Goal: Transaction & Acquisition: Purchase product/service

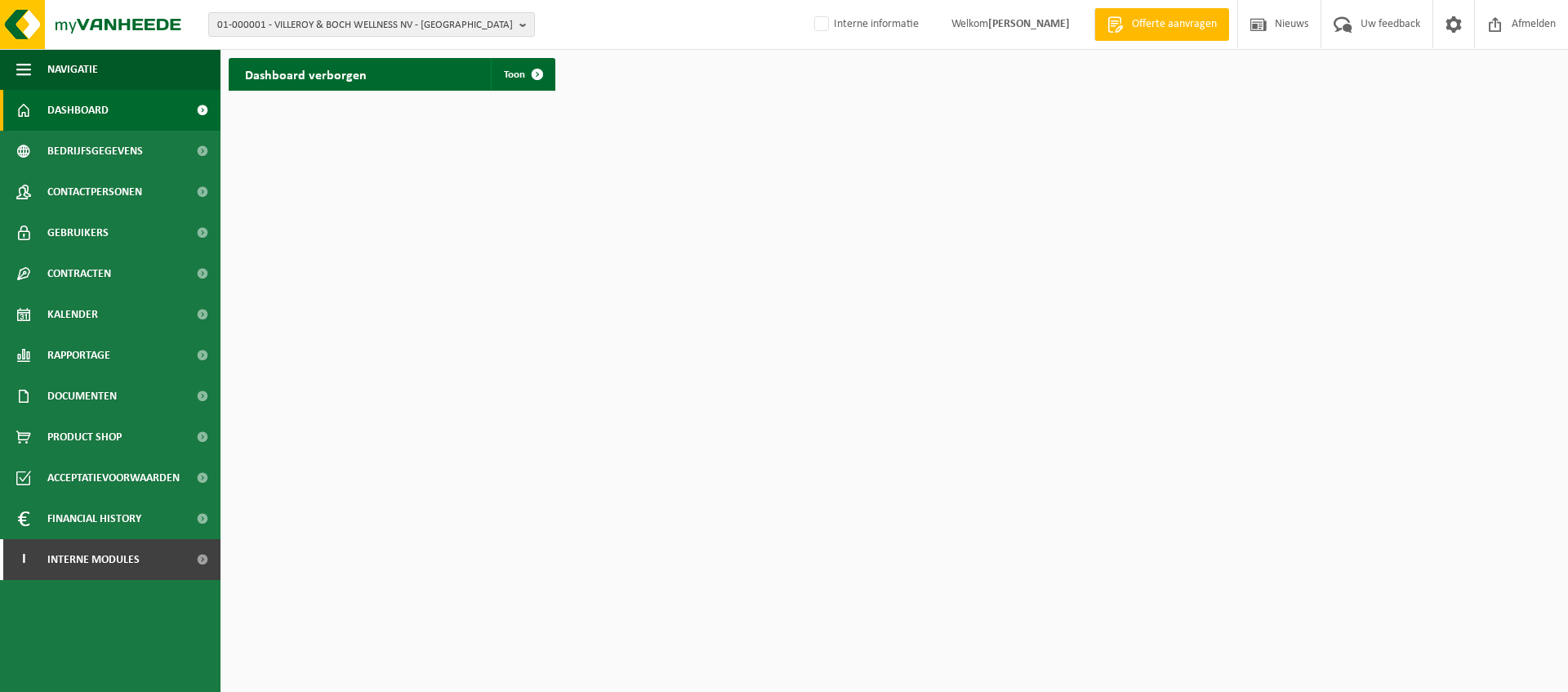
click at [1150, 27] on span "Offerte aanvragen" at bounding box center [1174, 25] width 93 height 17
click at [182, 566] on link "I Interne modules" at bounding box center [110, 559] width 221 height 41
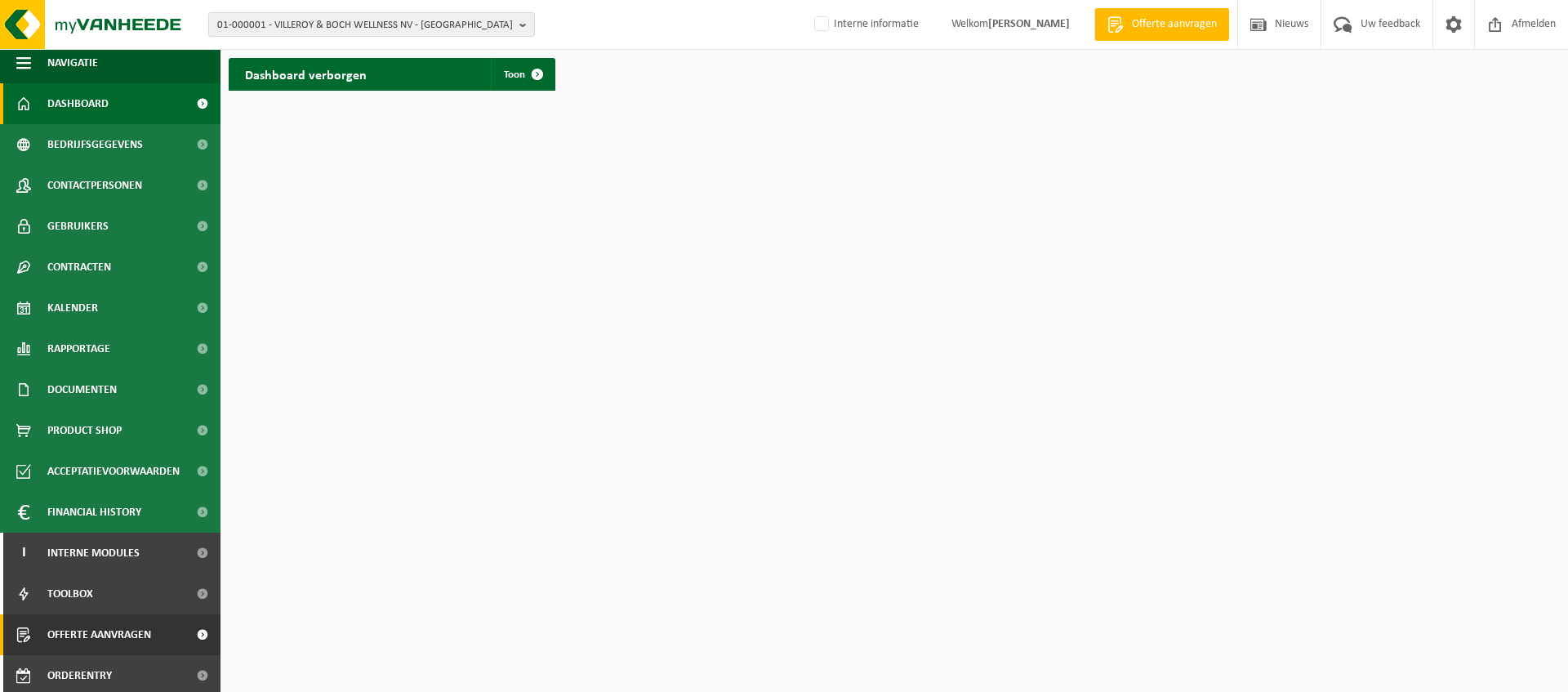
scroll to position [11, 0]
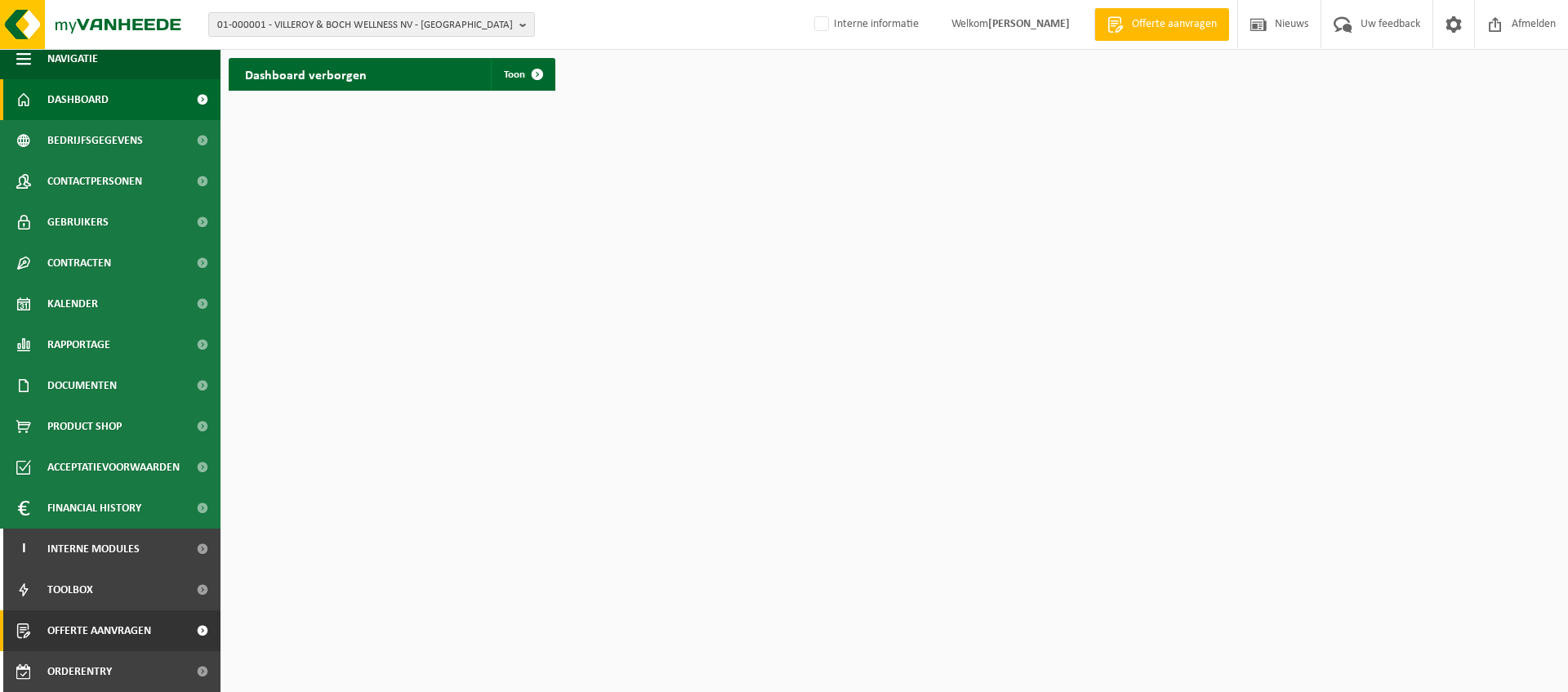
click at [103, 632] on span "Offerte aanvragen" at bounding box center [99, 631] width 104 height 41
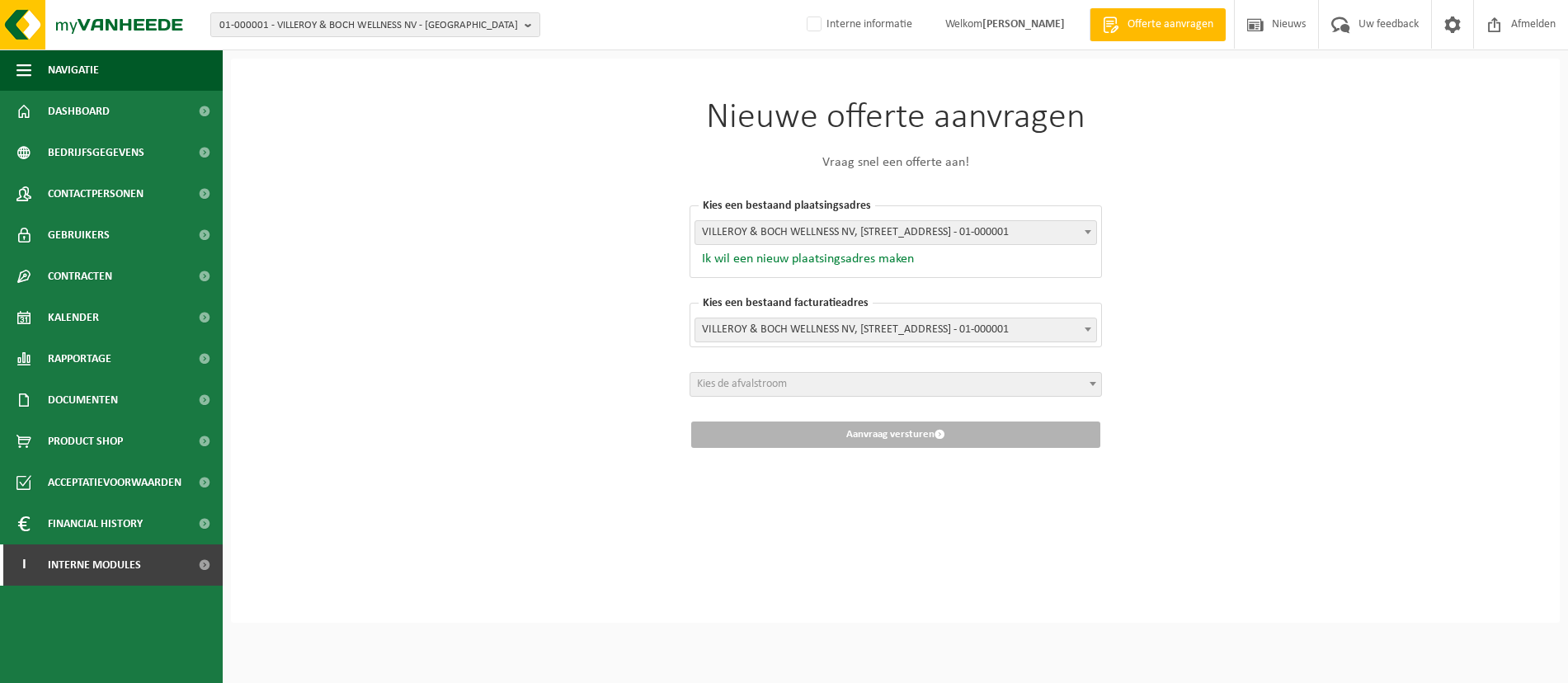
click at [780, 264] on button "Ik wil een nieuw plaatsingsadres maken" at bounding box center [804, 259] width 219 height 17
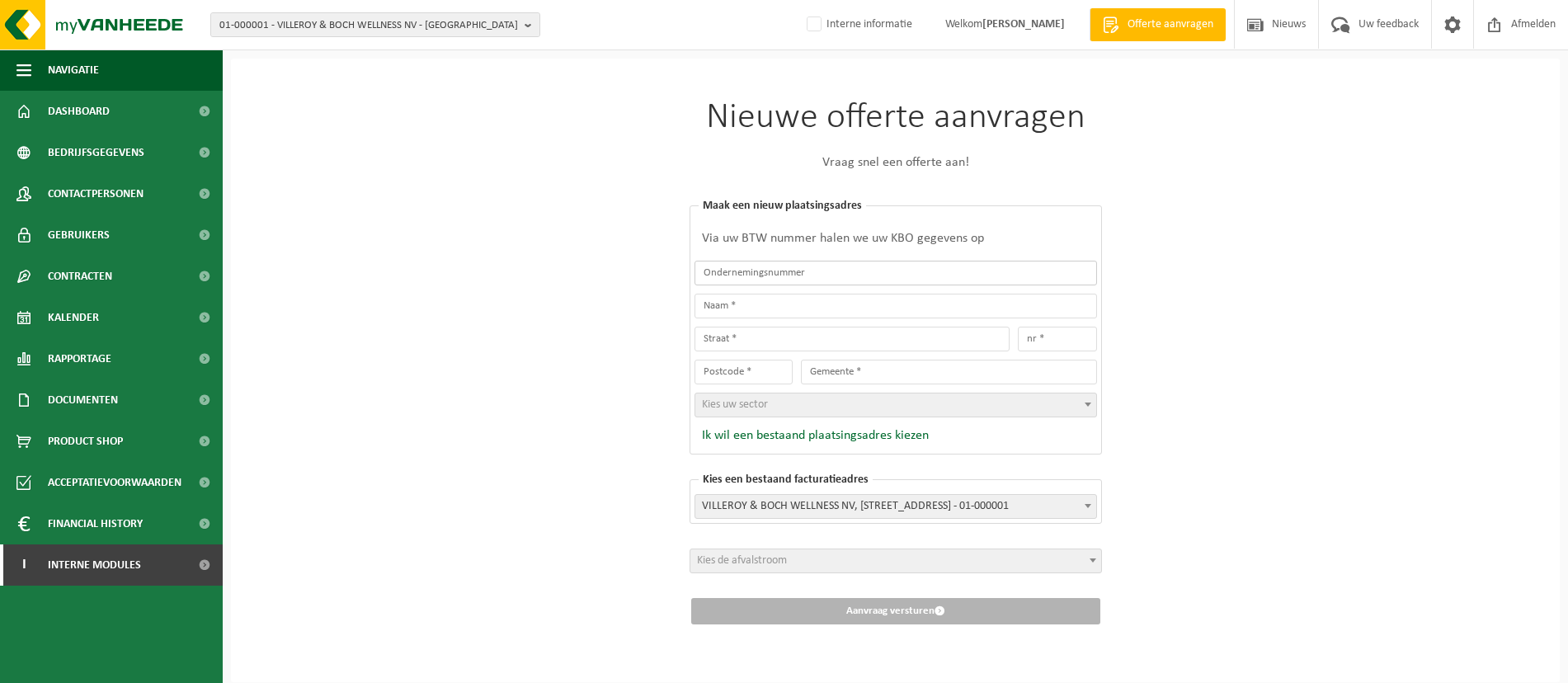
click at [862, 277] on input "text" at bounding box center [895, 273] width 403 height 25
paste input "0676 538 574"
type input "0676538574"
type input "DUBUS, CÉLINE"
type input "SPINNETSTRAAT(S)"
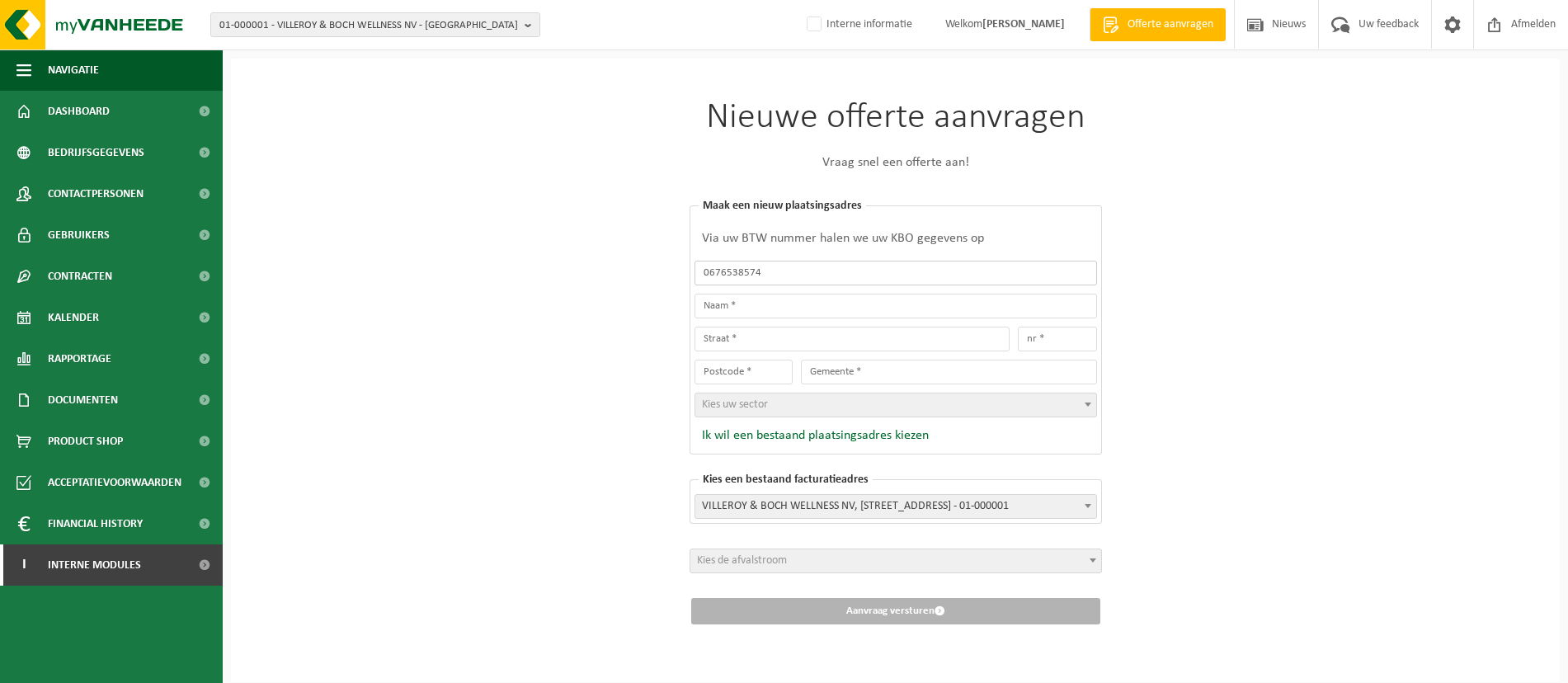
type input "12"
type input "8554"
type input "ZWEVEGEM"
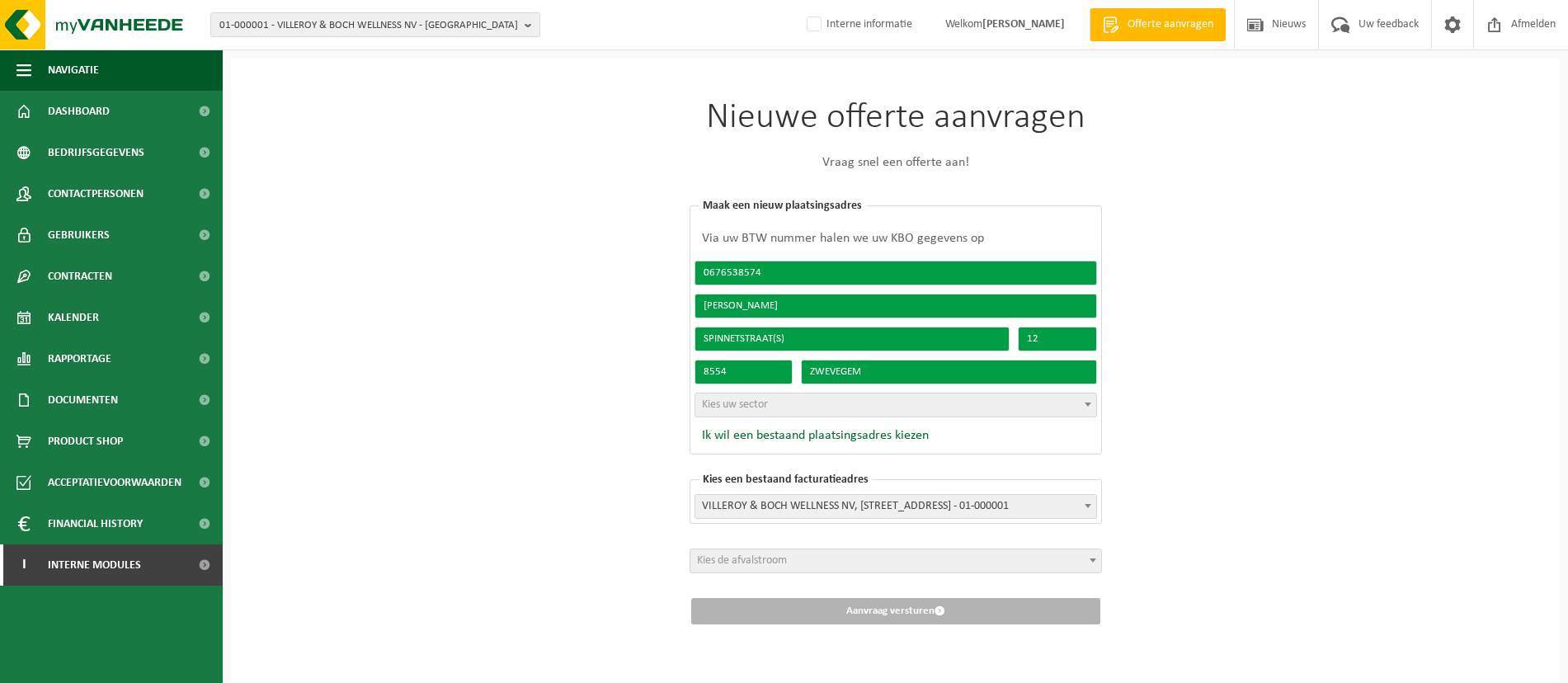
type input "0676538574"
click at [748, 406] on span "Kies uw sector" at bounding box center [735, 405] width 66 height 13
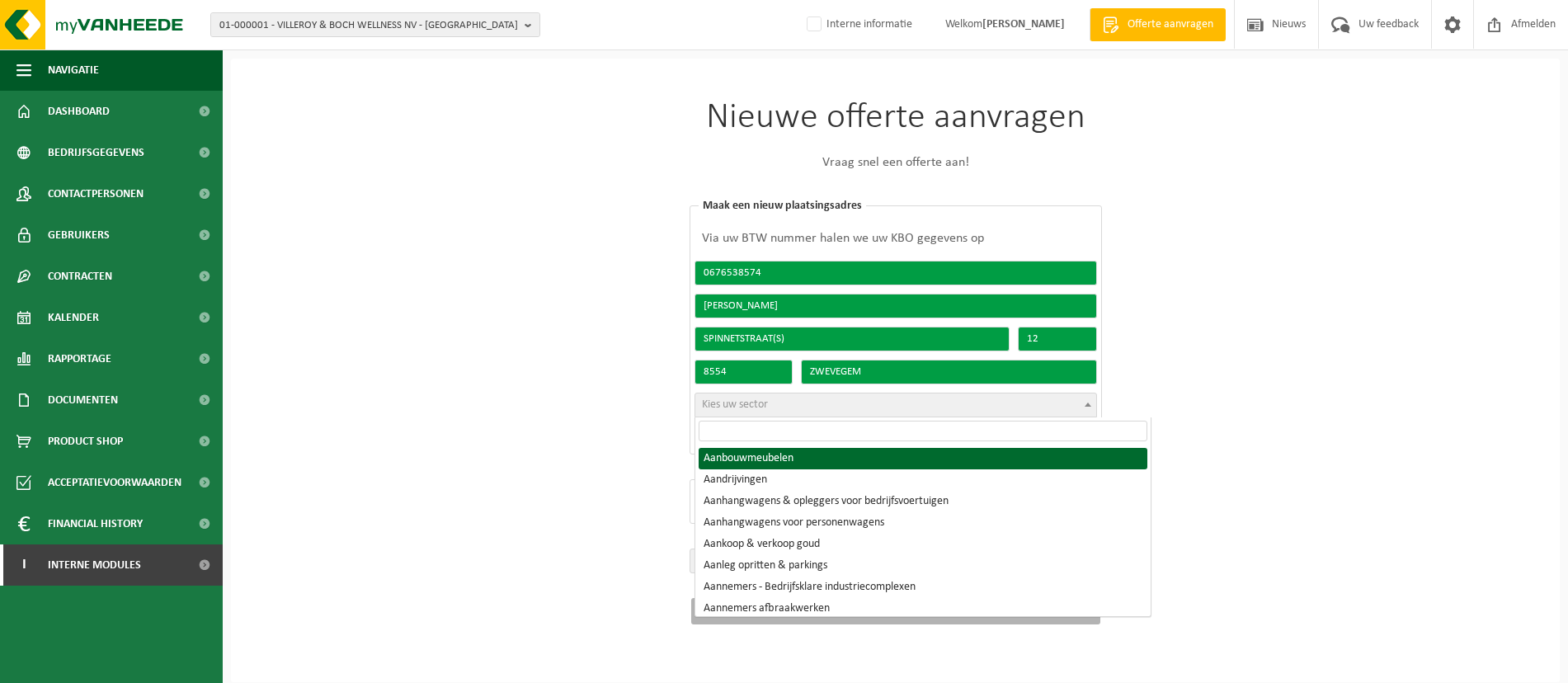
click at [750, 436] on input "search" at bounding box center [923, 431] width 449 height 21
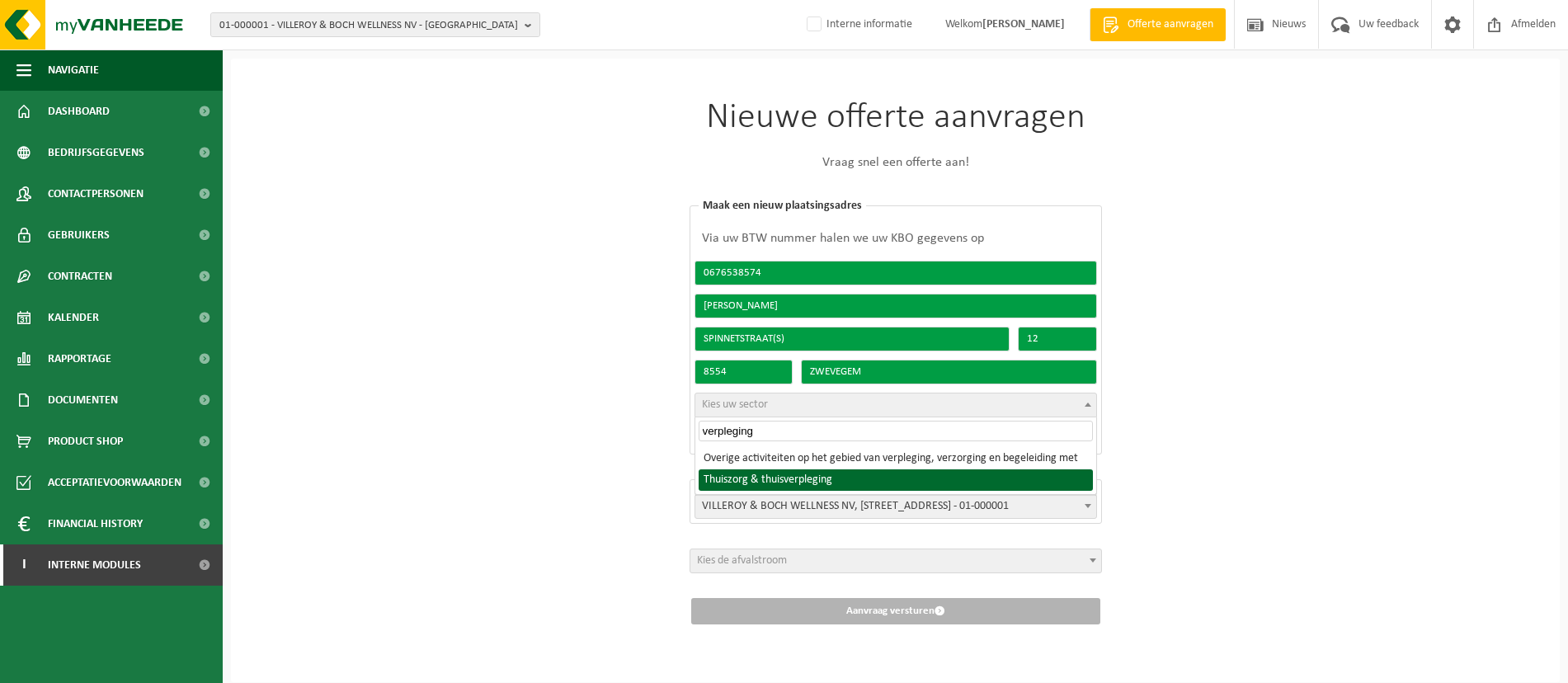
type input "verpleging"
select select "486"
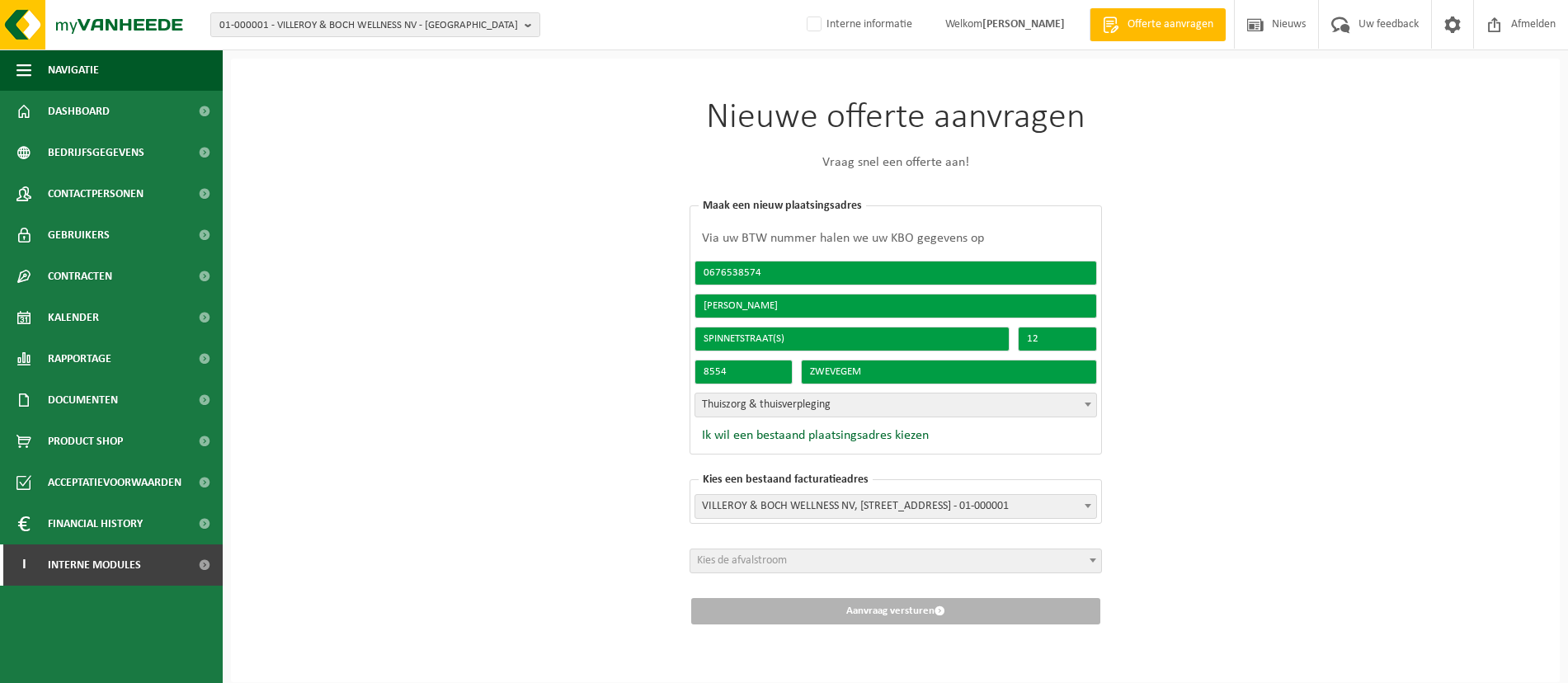
click at [1228, 427] on div "Nieuwe offerte aanvragen Vraag snel een offerte aan! Kies een bestaand plaatsin…" at bounding box center [895, 370] width 1329 height 624
click at [1090, 507] on b at bounding box center [1088, 506] width 7 height 4
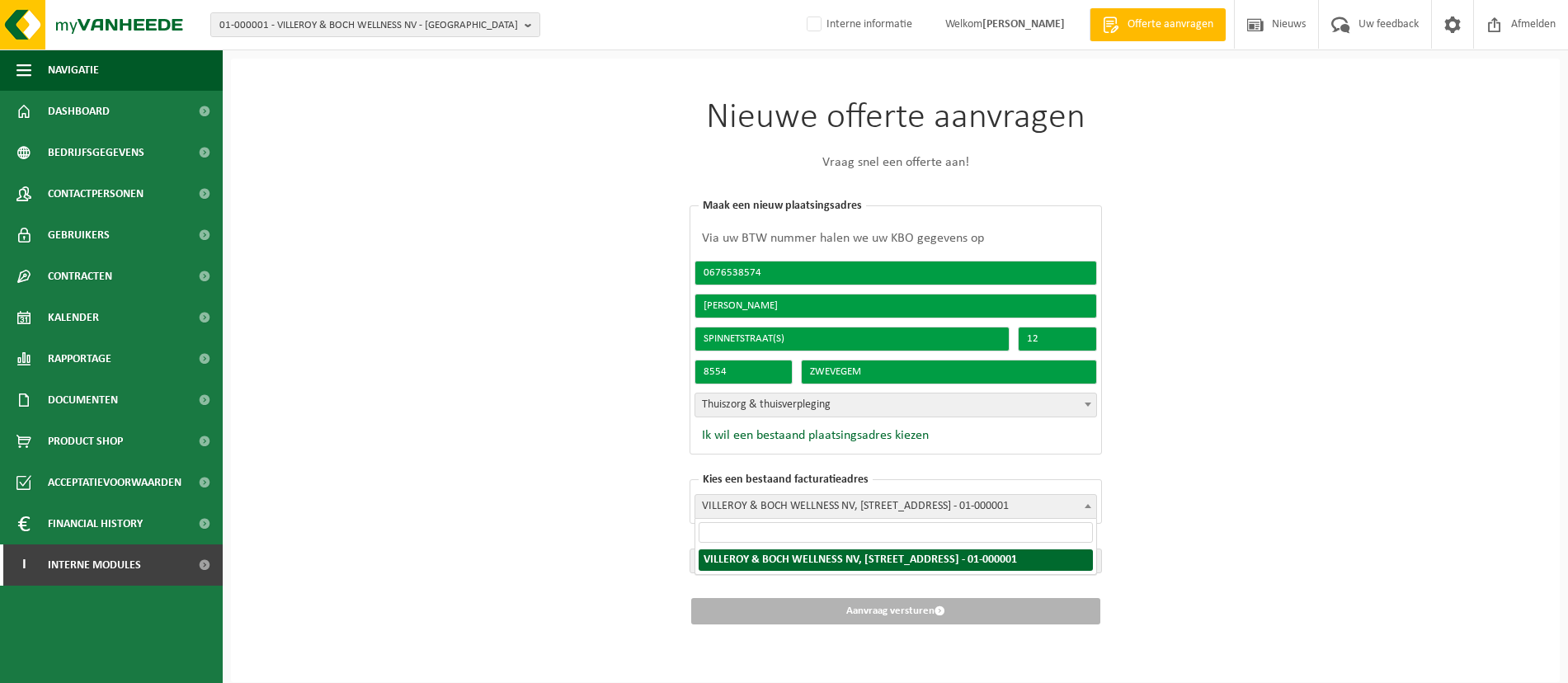
click at [1090, 507] on b at bounding box center [1088, 506] width 7 height 4
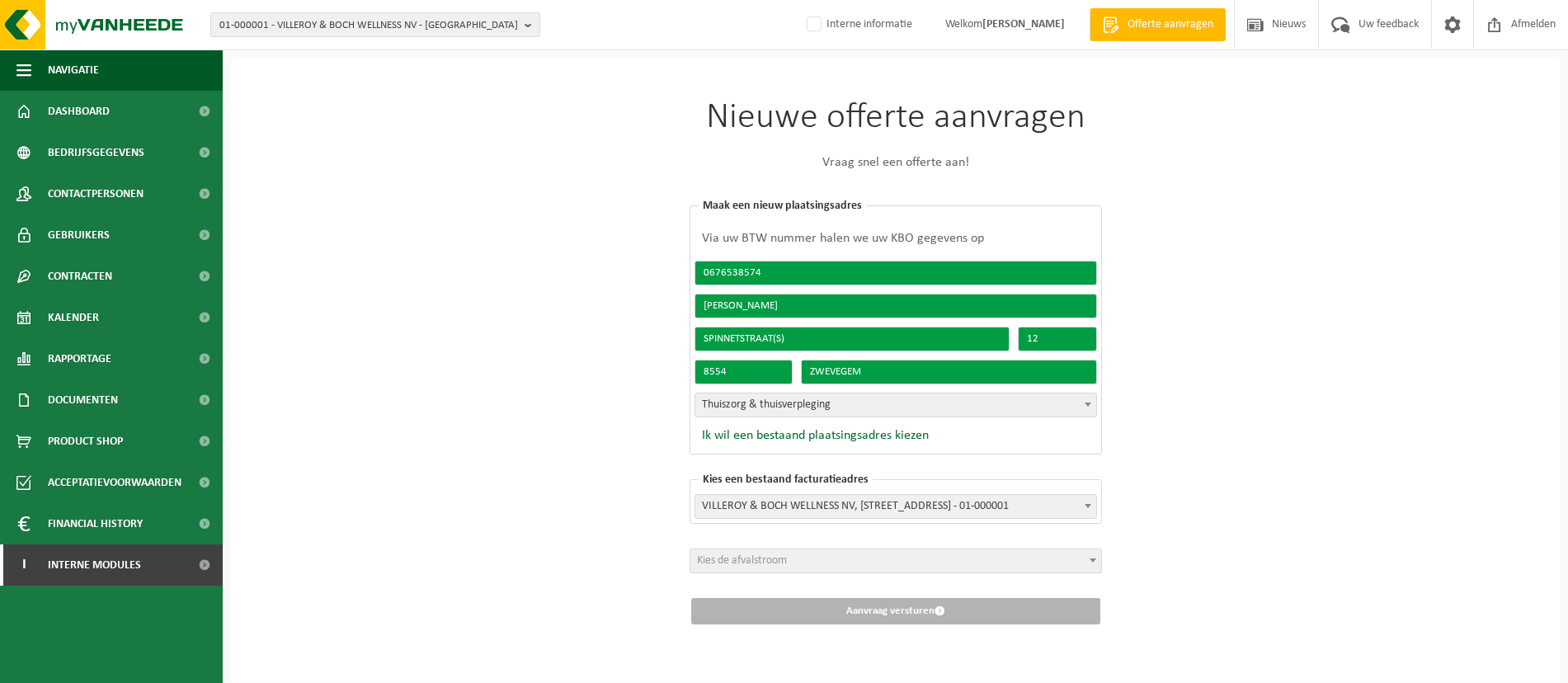
click at [1251, 503] on div "Nieuwe offerte aanvragen Vraag snel een offerte aan! Kies een bestaand plaatsin…" at bounding box center [895, 370] width 1329 height 624
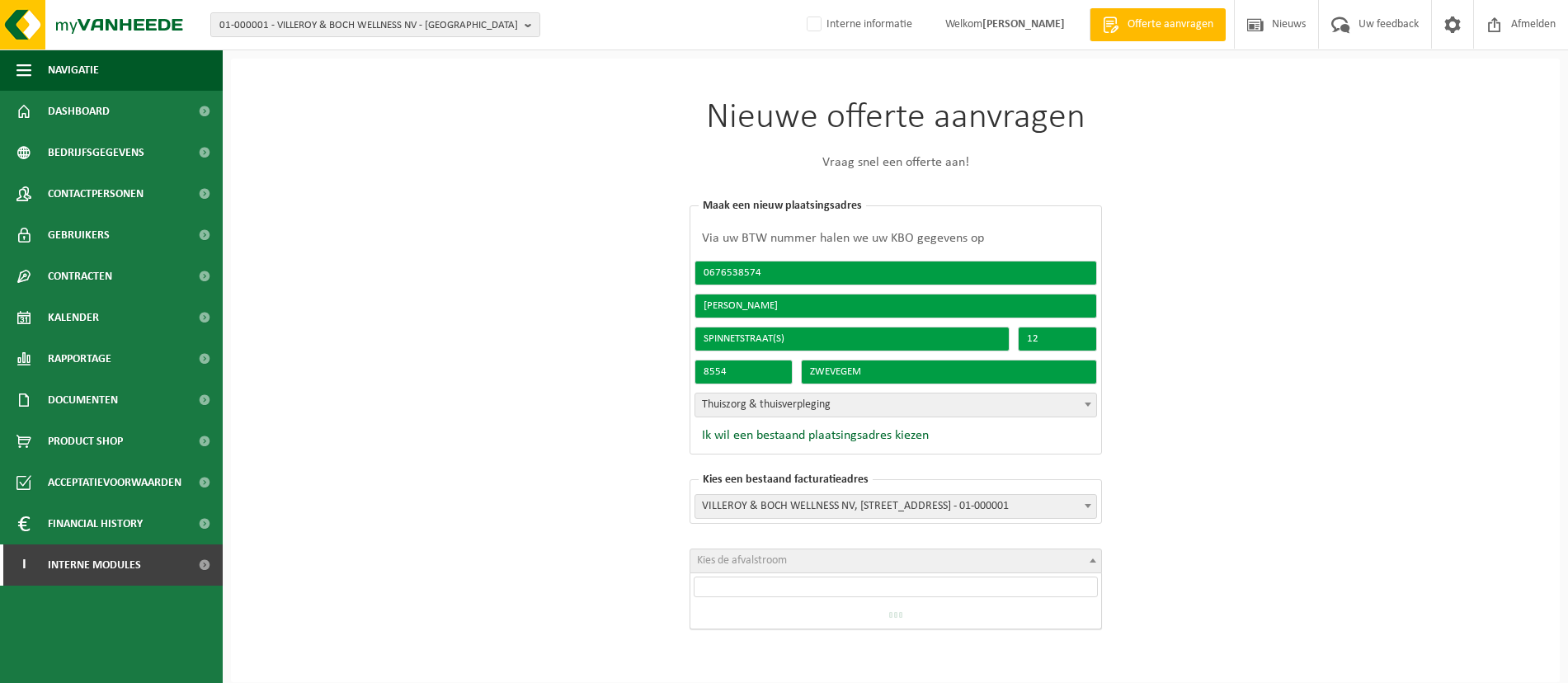
click at [1093, 559] on b at bounding box center [1093, 561] width 7 height 4
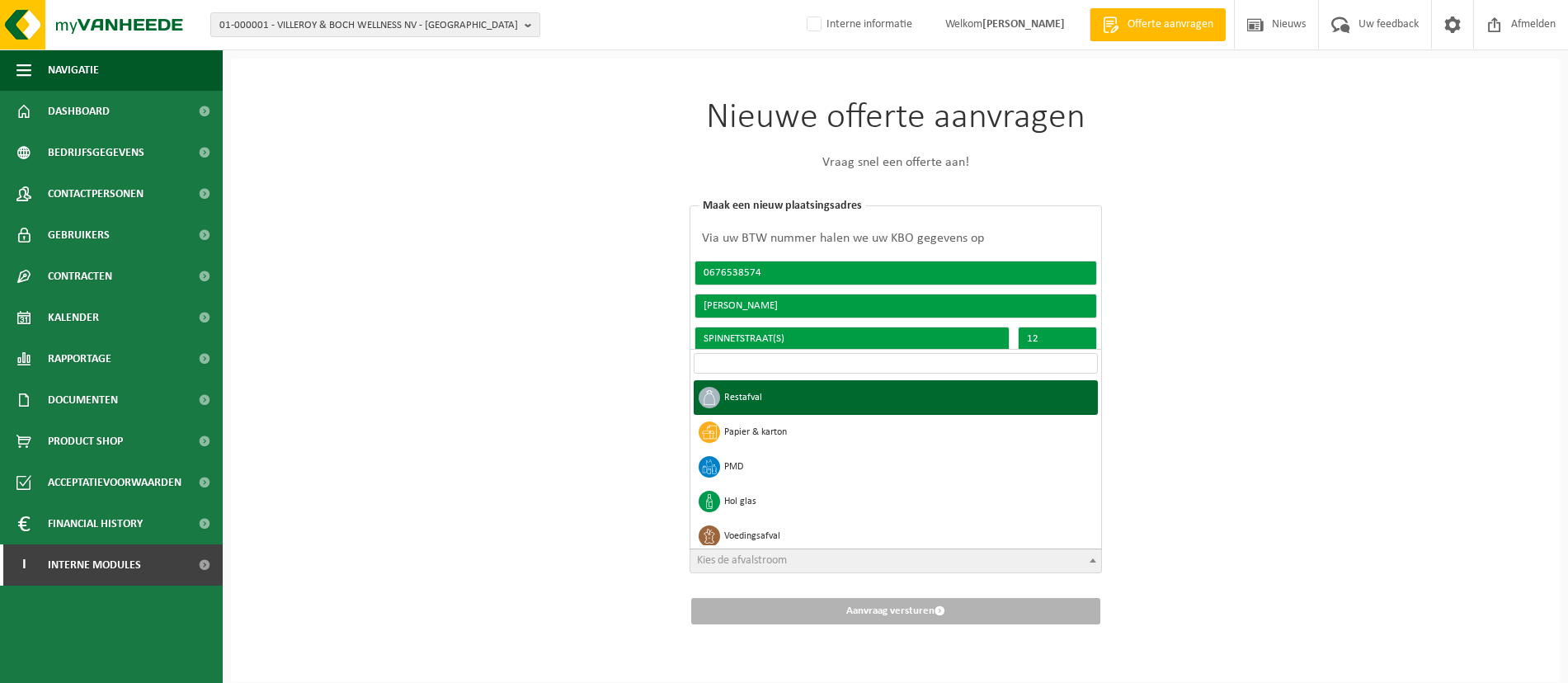
select select "1"
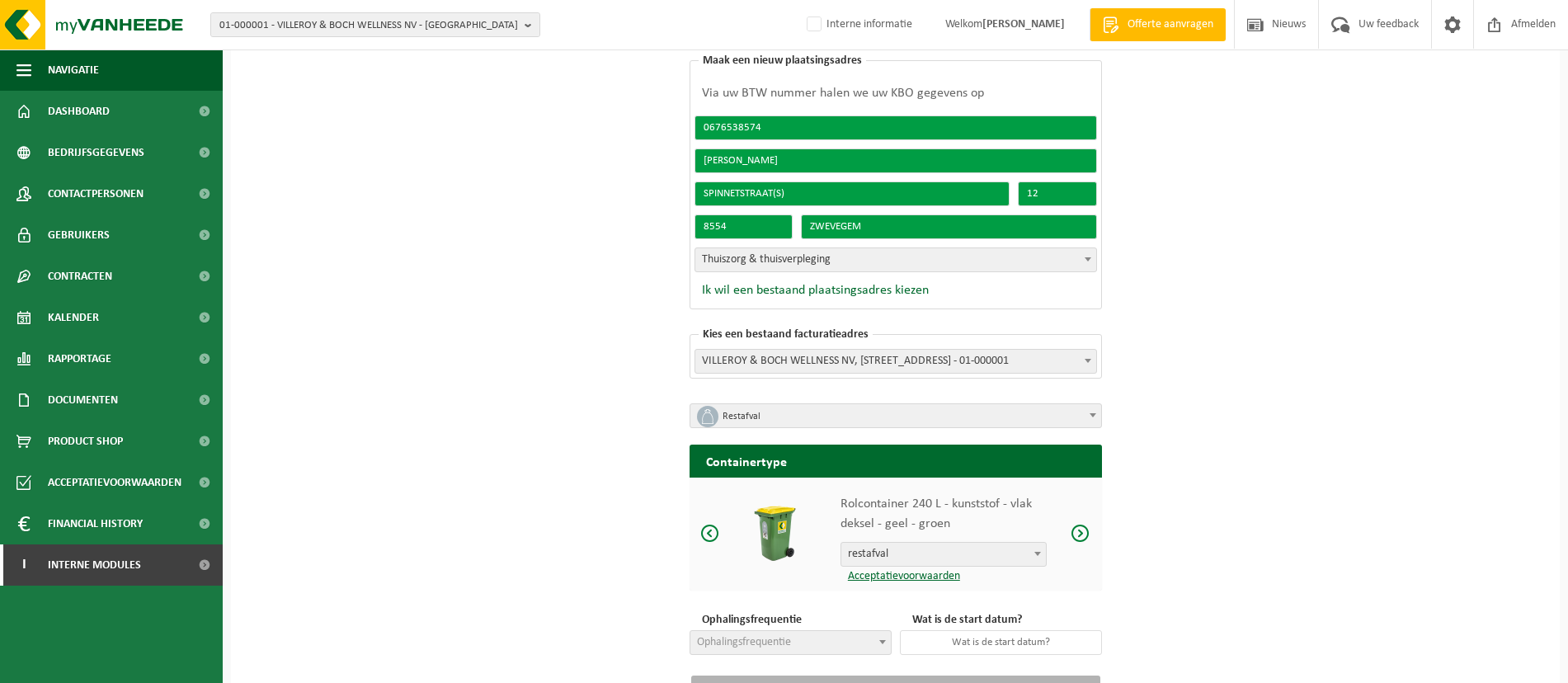
scroll to position [221, 0]
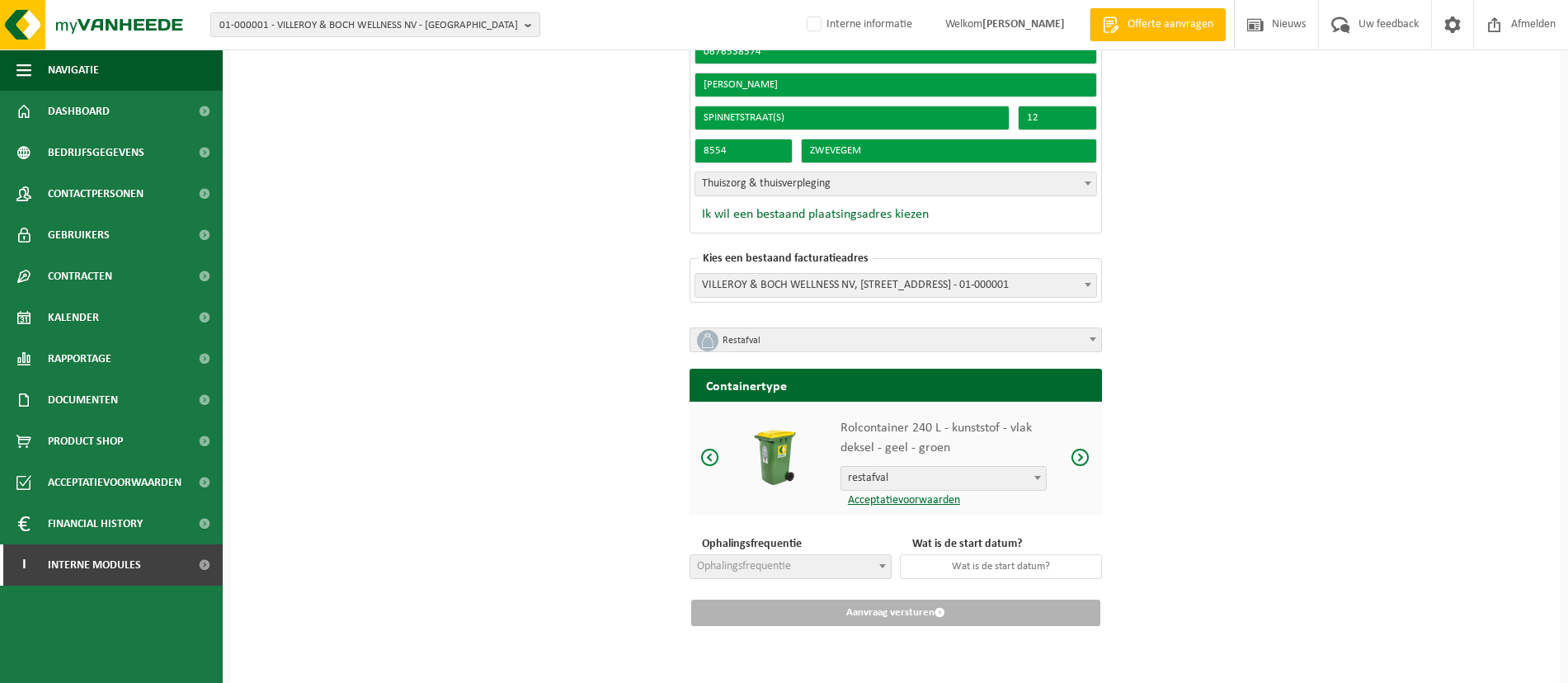
click at [874, 563] on span at bounding box center [883, 567] width 17 height 22
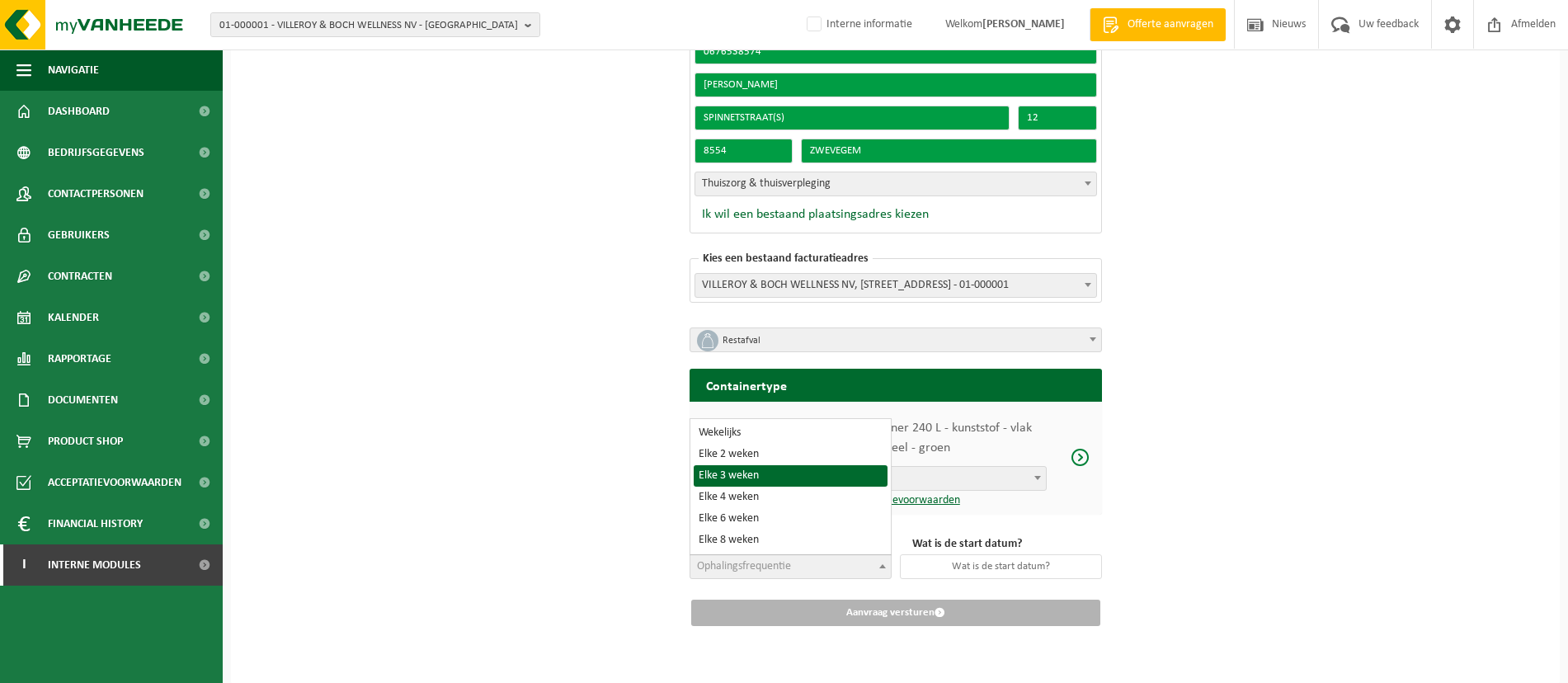
select select "13"
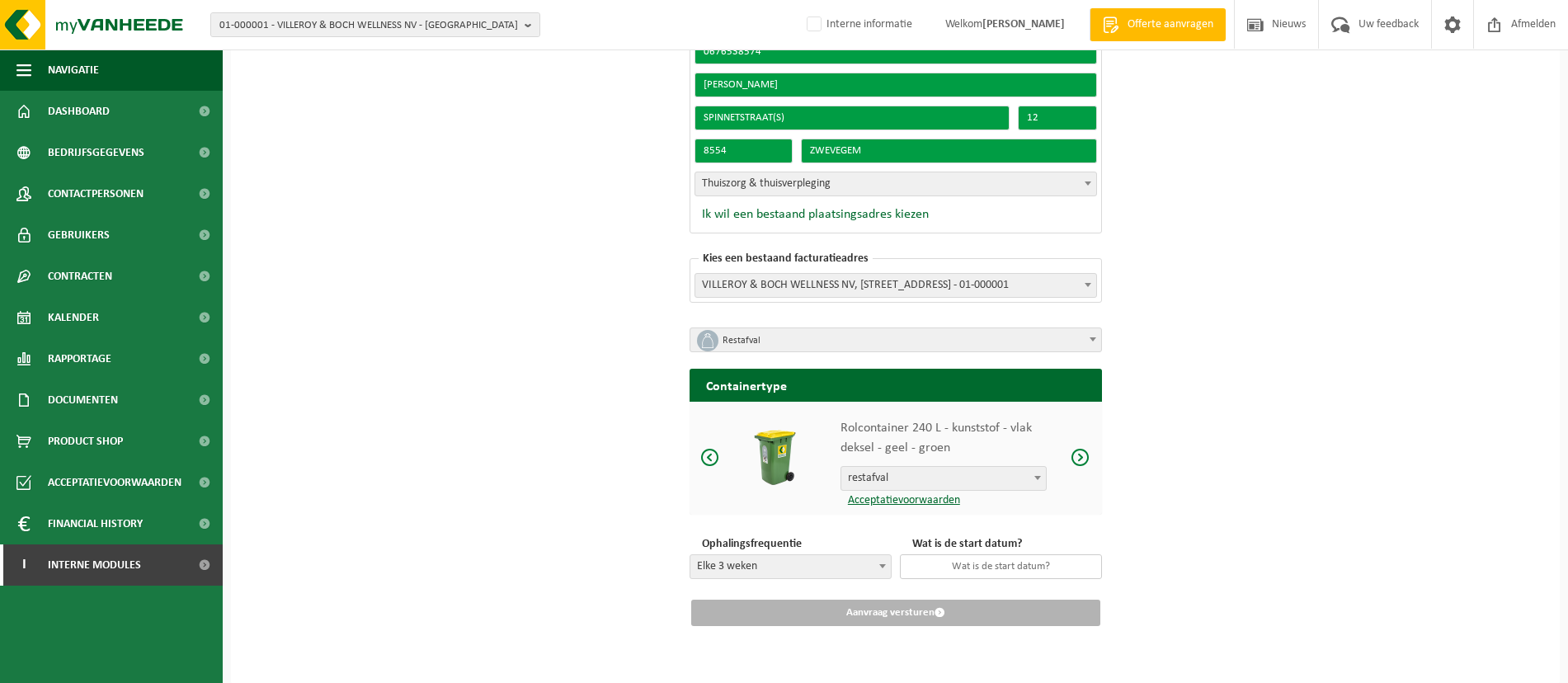
click at [973, 572] on input "text" at bounding box center [1000, 567] width 202 height 25
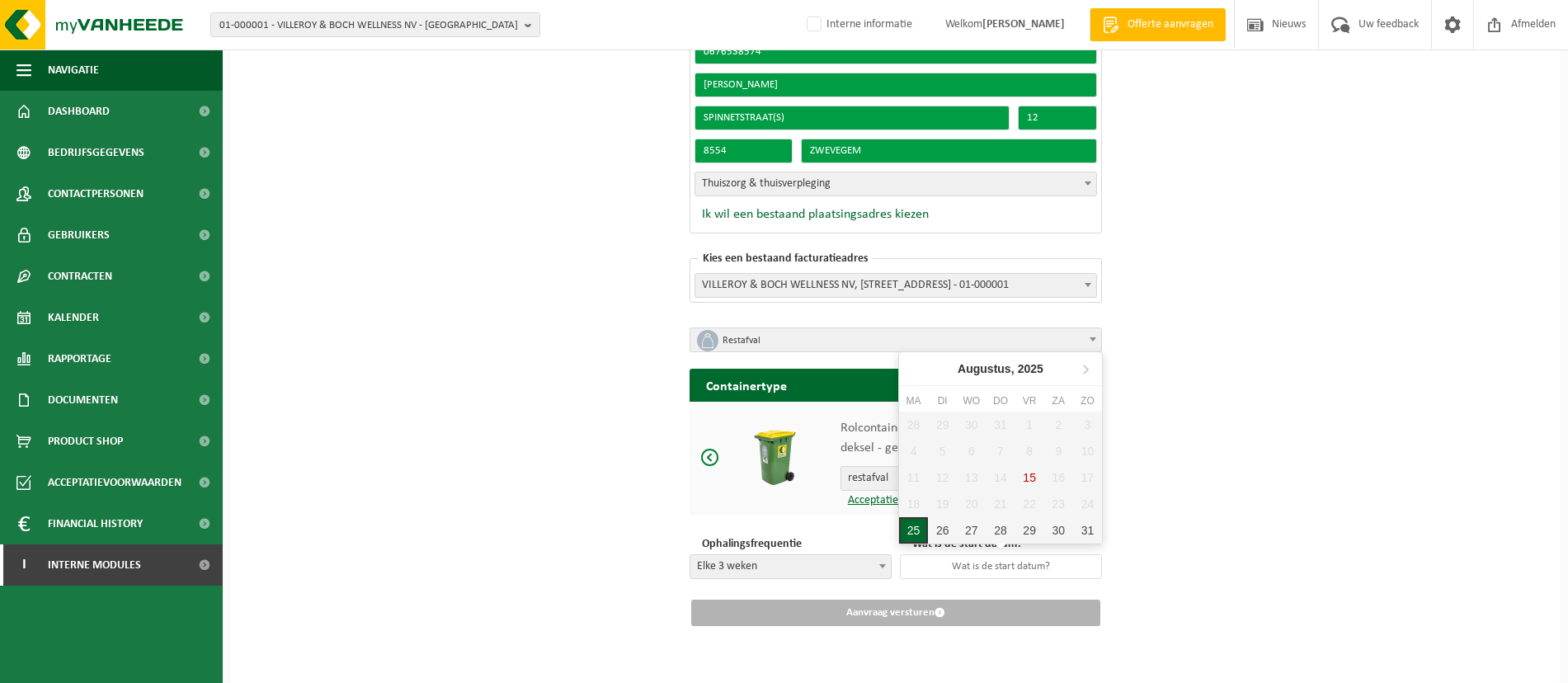
click at [913, 533] on div "25" at bounding box center [913, 531] width 28 height 27
type input "2025-08-25"
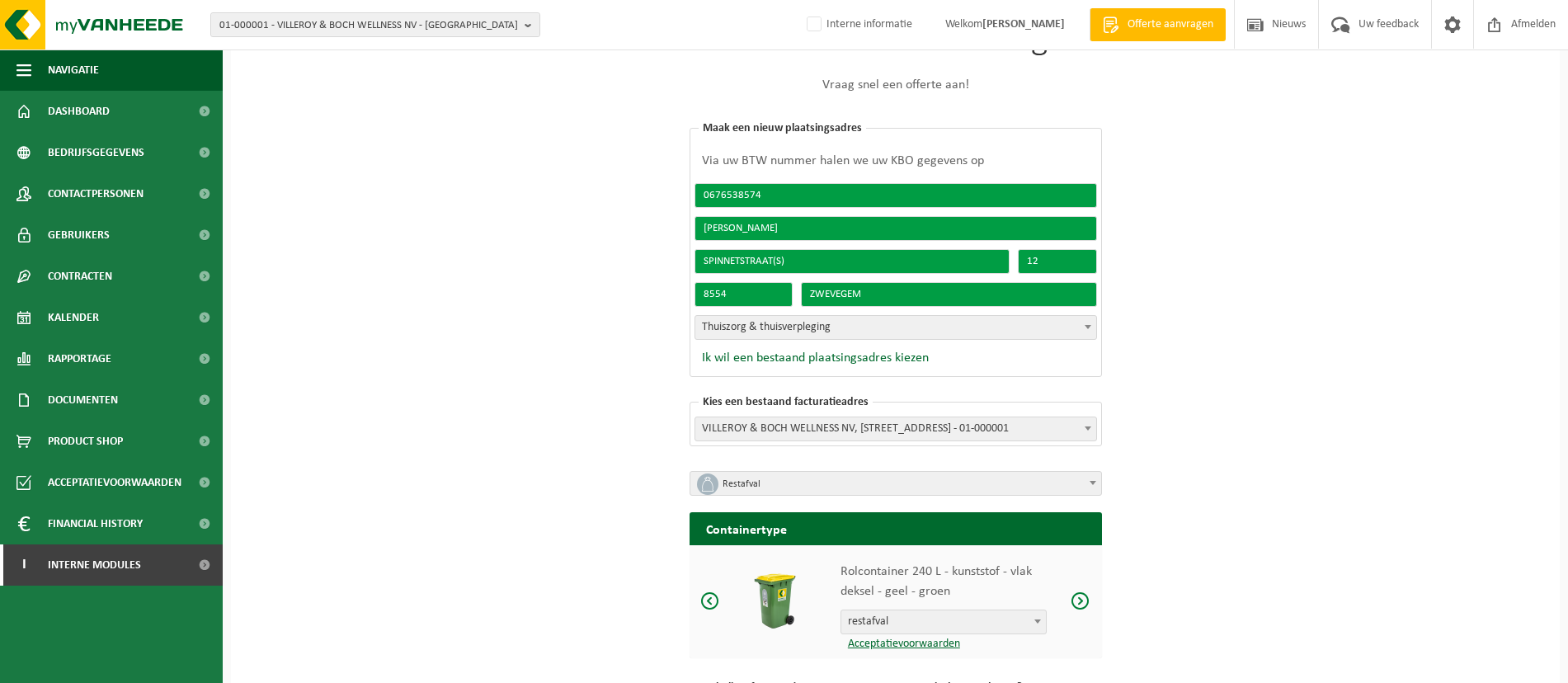
scroll to position [15, 0]
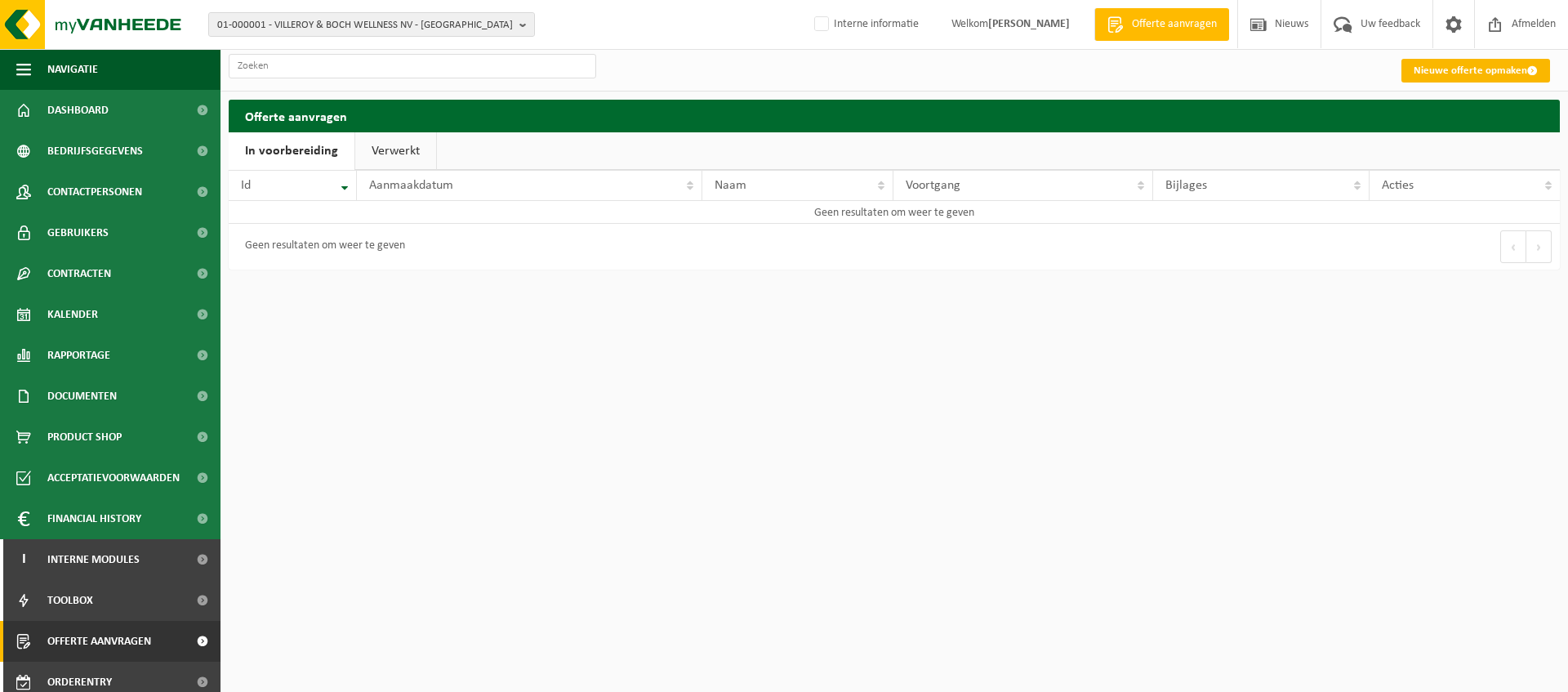
click at [1435, 78] on link "Nieuwe offerte opmaken" at bounding box center [1475, 71] width 148 height 24
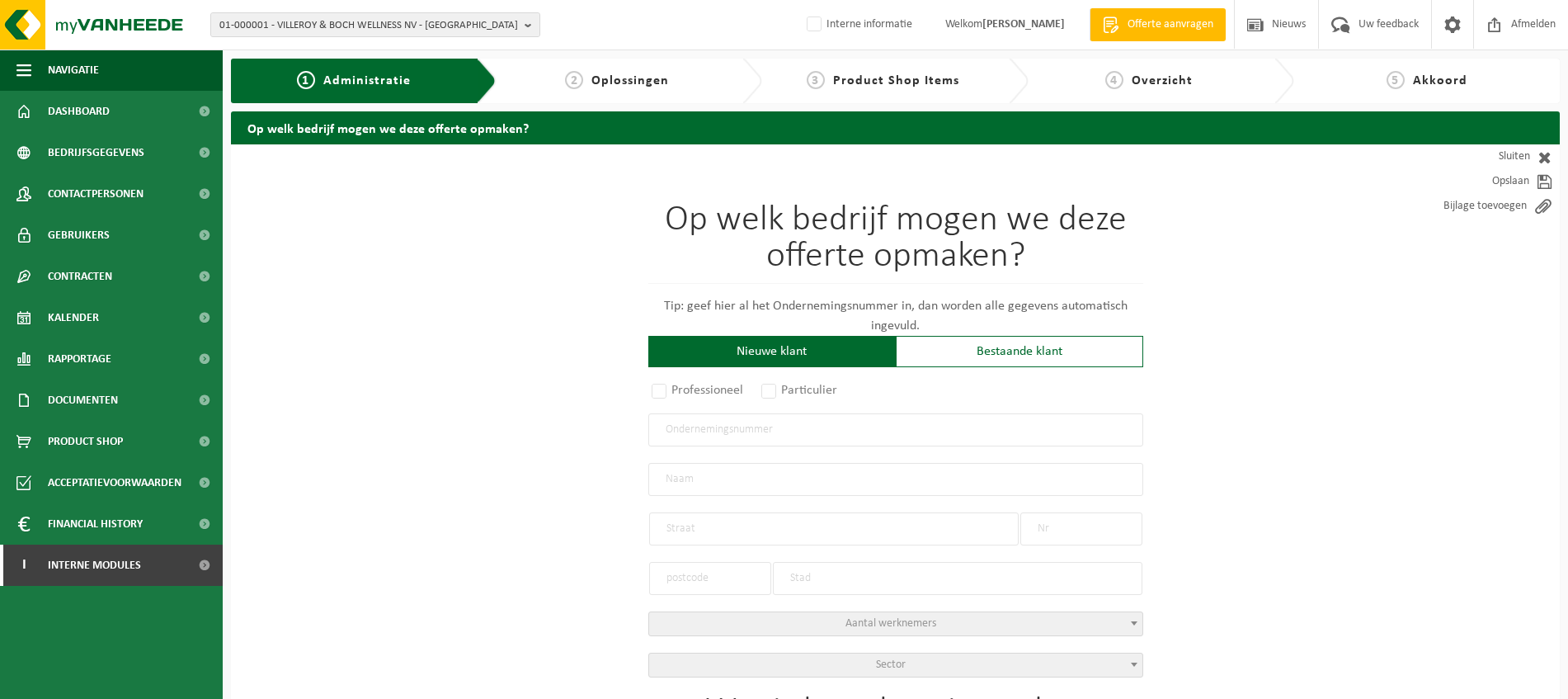
click at [763, 351] on div "Nieuwe klant" at bounding box center [771, 351] width 247 height 31
click at [664, 389] on label "Professioneel" at bounding box center [698, 391] width 100 height 23
click at [676, 389] on input "Professioneel" at bounding box center [681, 391] width 11 height 11
radio input "true"
click at [697, 431] on input "text" at bounding box center [895, 429] width 495 height 33
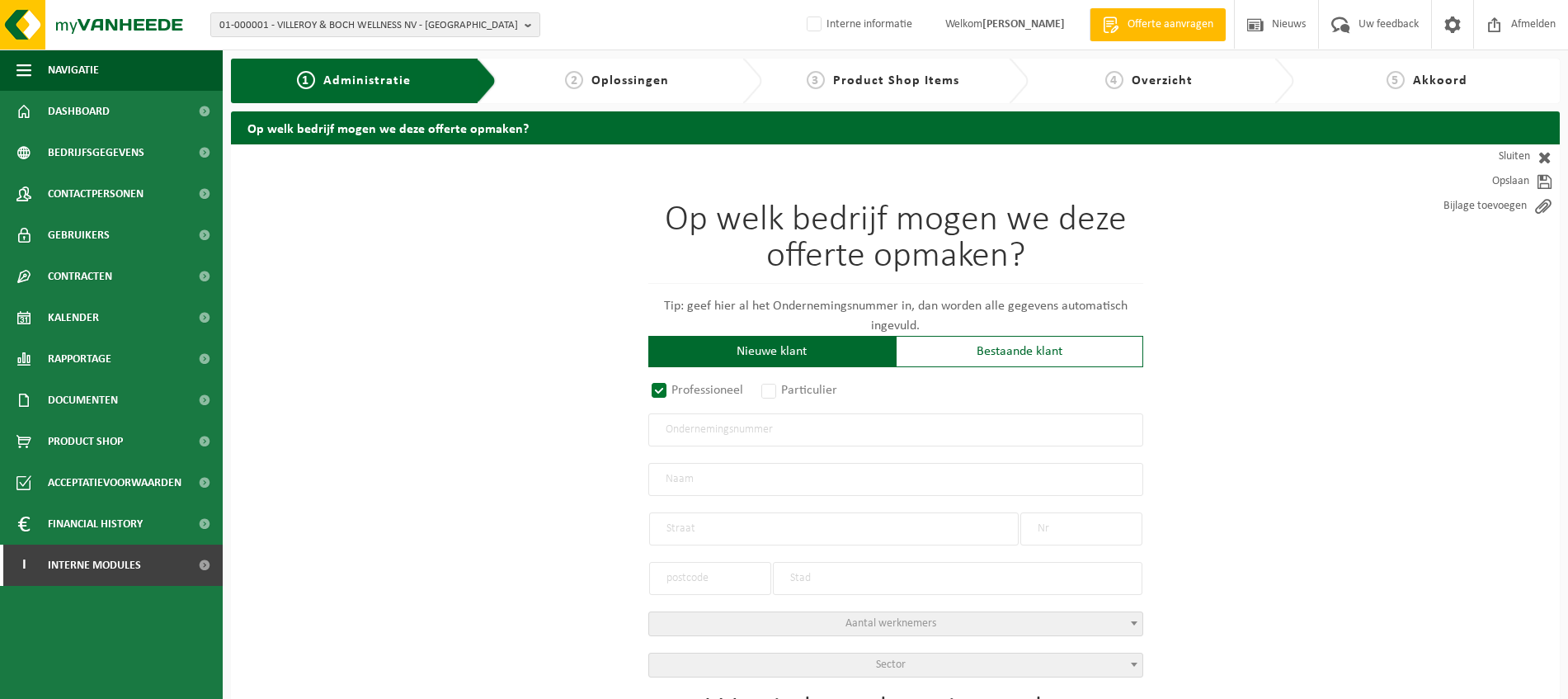
paste input "0676 538 574"
type input "0676 538 574"
radio input "true"
type input "0676538574"
type input "DUBUS, CÉLINE"
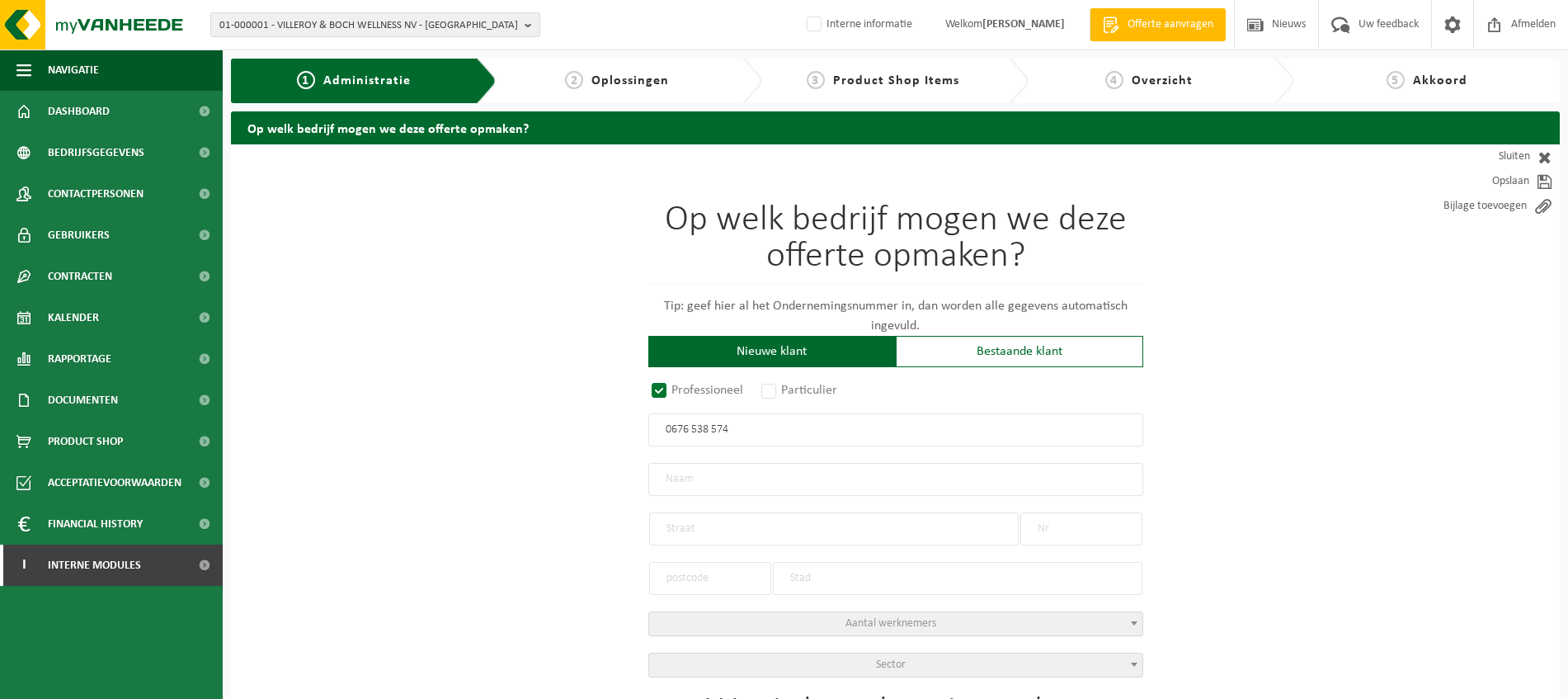
type input "SPINNETSTRAAT(S)"
type input "12"
type input "8554"
type input "ZWEVEGEM"
select select "D"
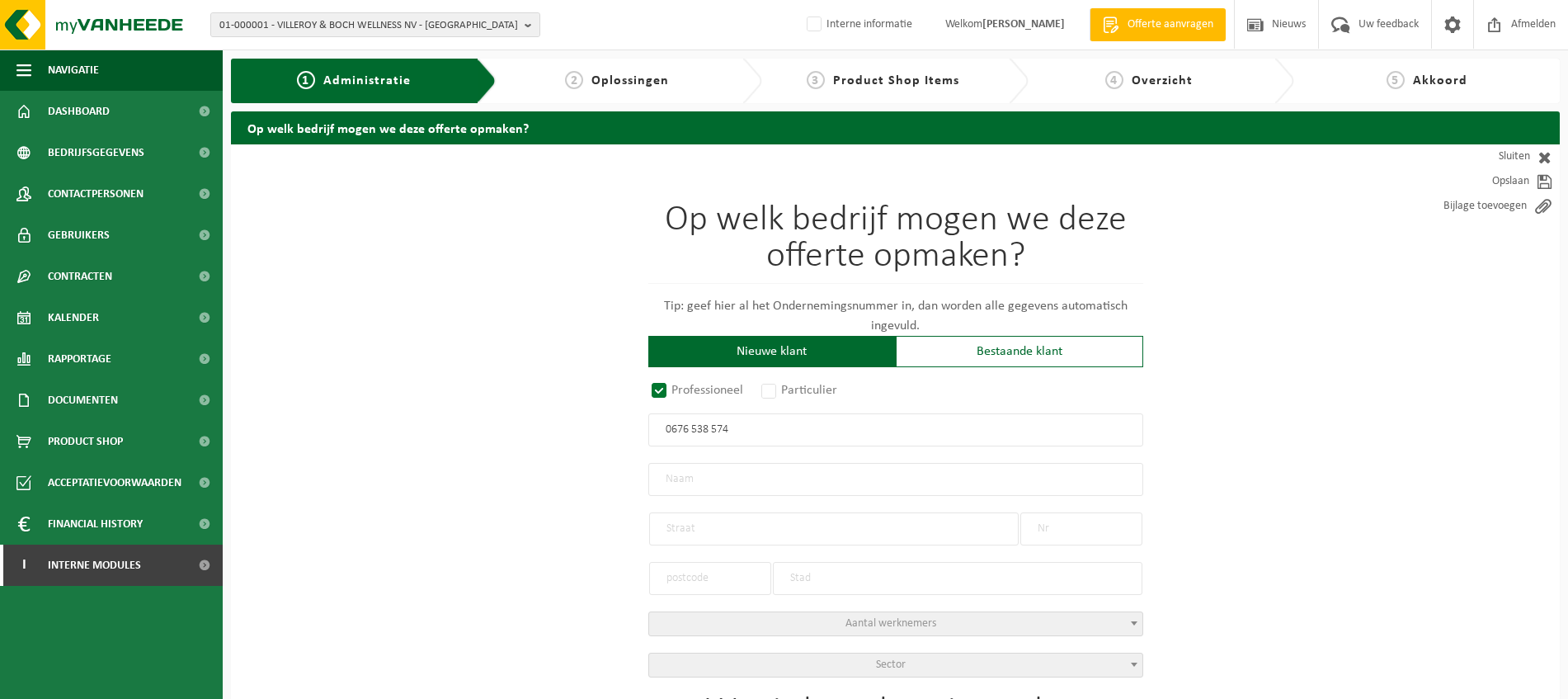
type input "DUBUS, CÉLINE"
type input "SPINNETSTRAAT(S)"
type input "12"
type input "8554"
type input "ZWEVEGEM"
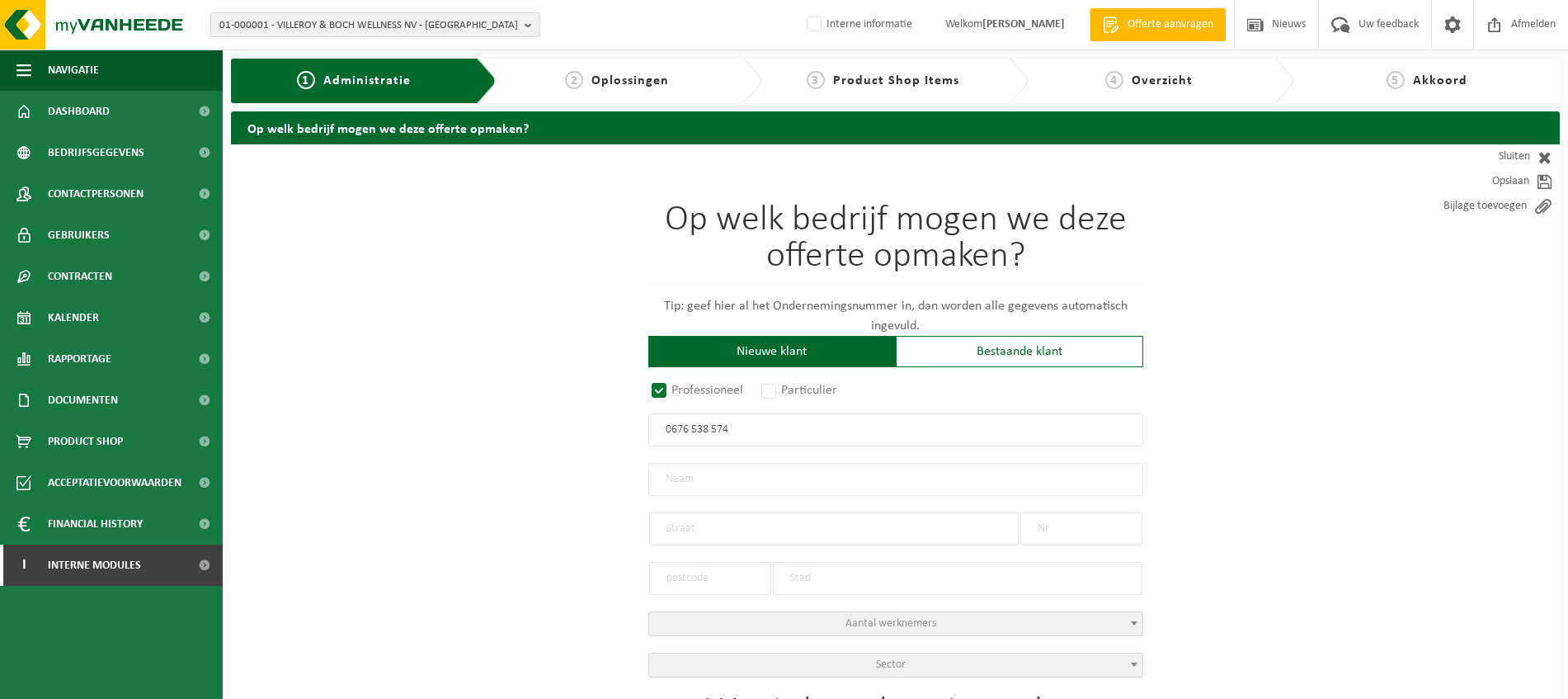
type input "2264624356"
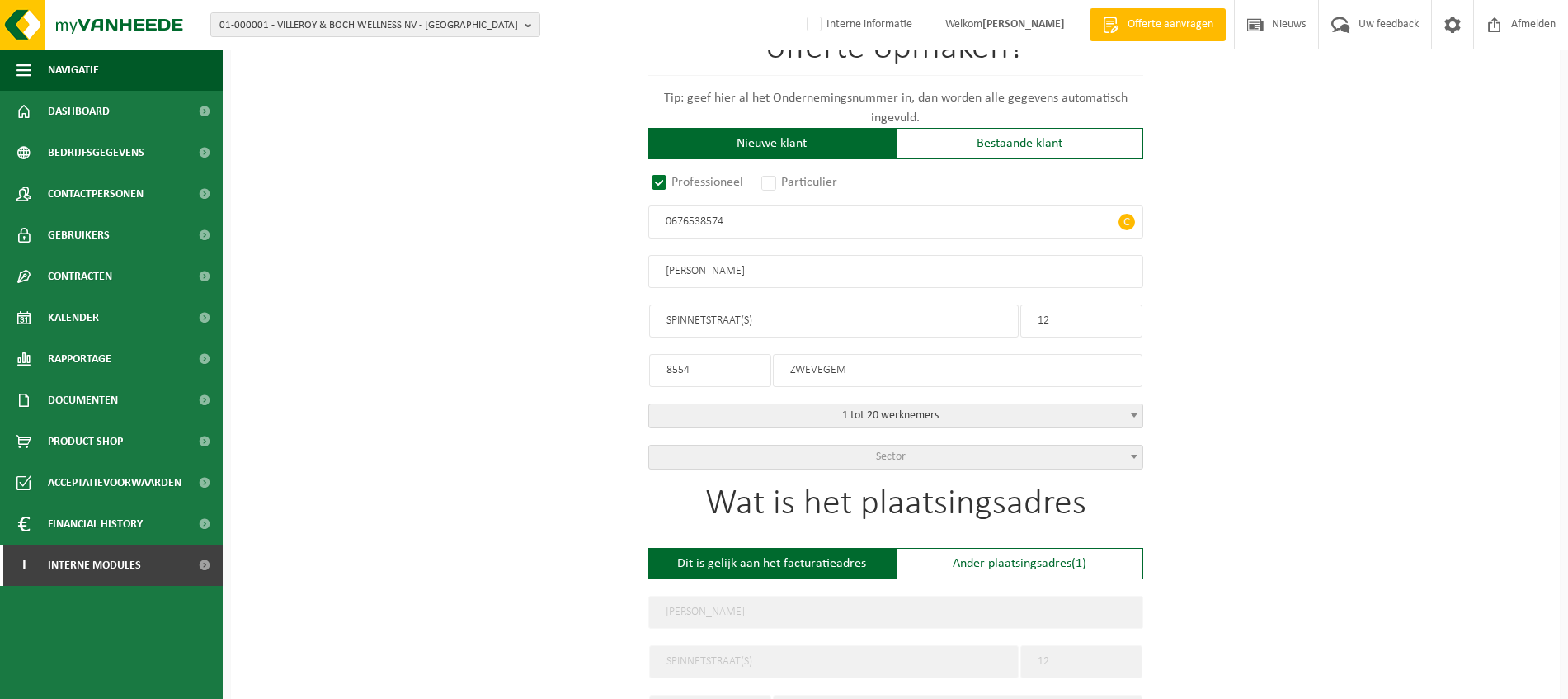
scroll to position [309, 0]
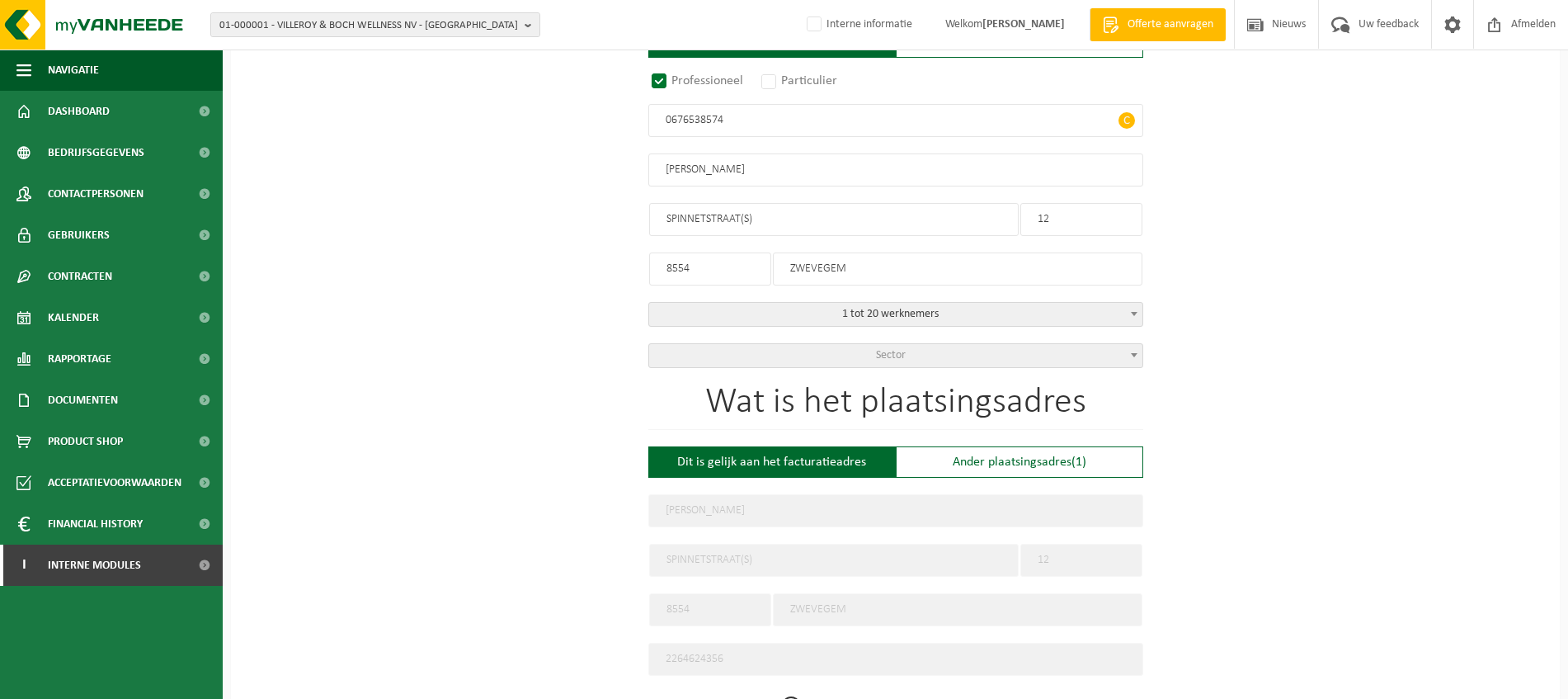
type input "0676538574"
click at [1132, 356] on span at bounding box center [1134, 355] width 17 height 22
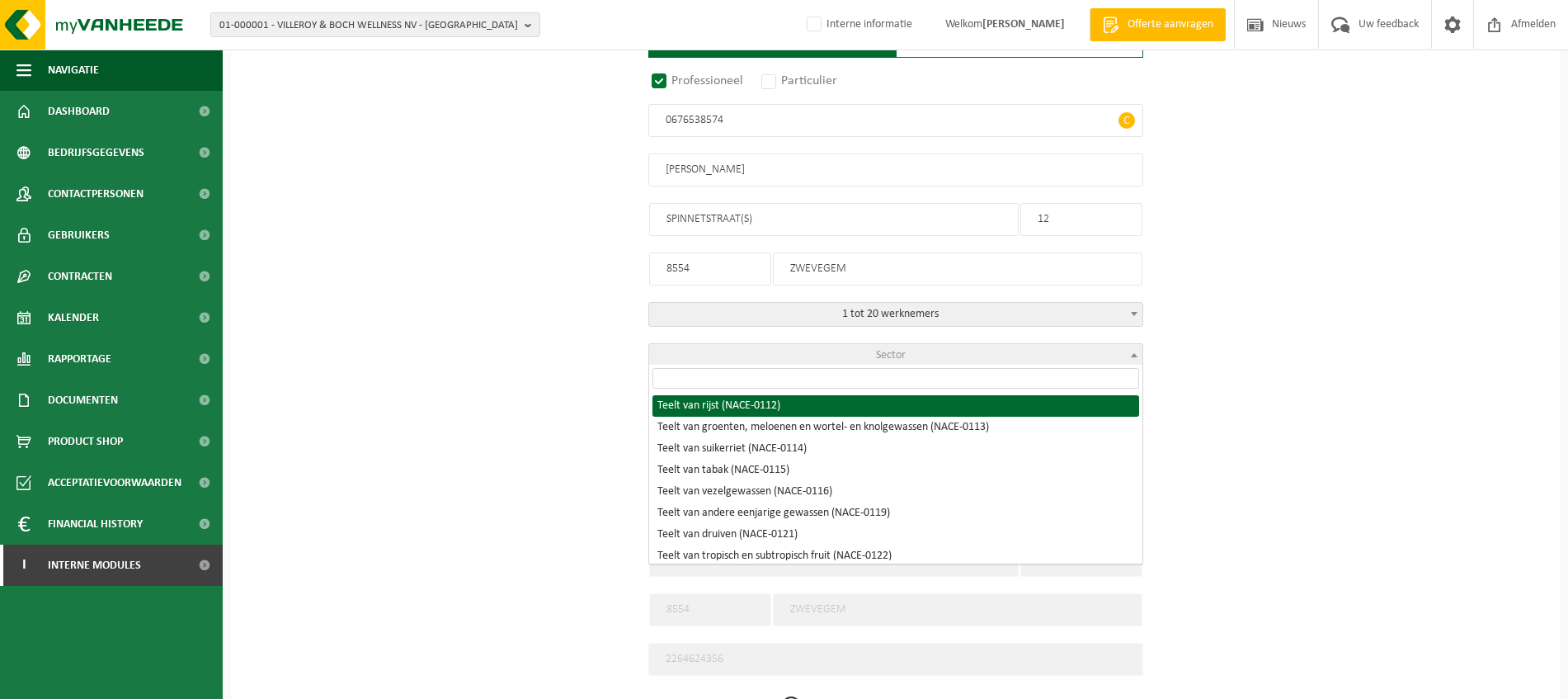
click at [1051, 381] on input "search" at bounding box center [895, 378] width 487 height 21
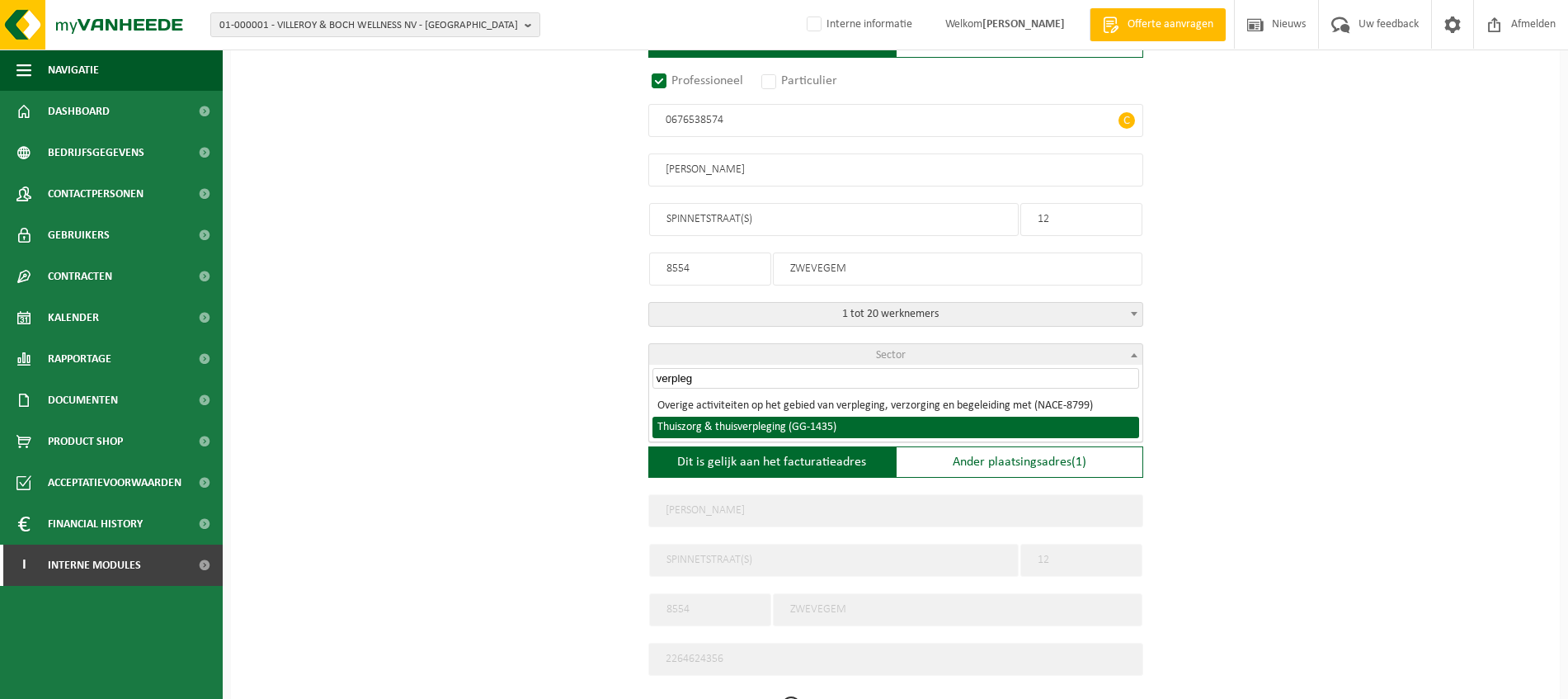
type input "verpleg"
select select "1435"
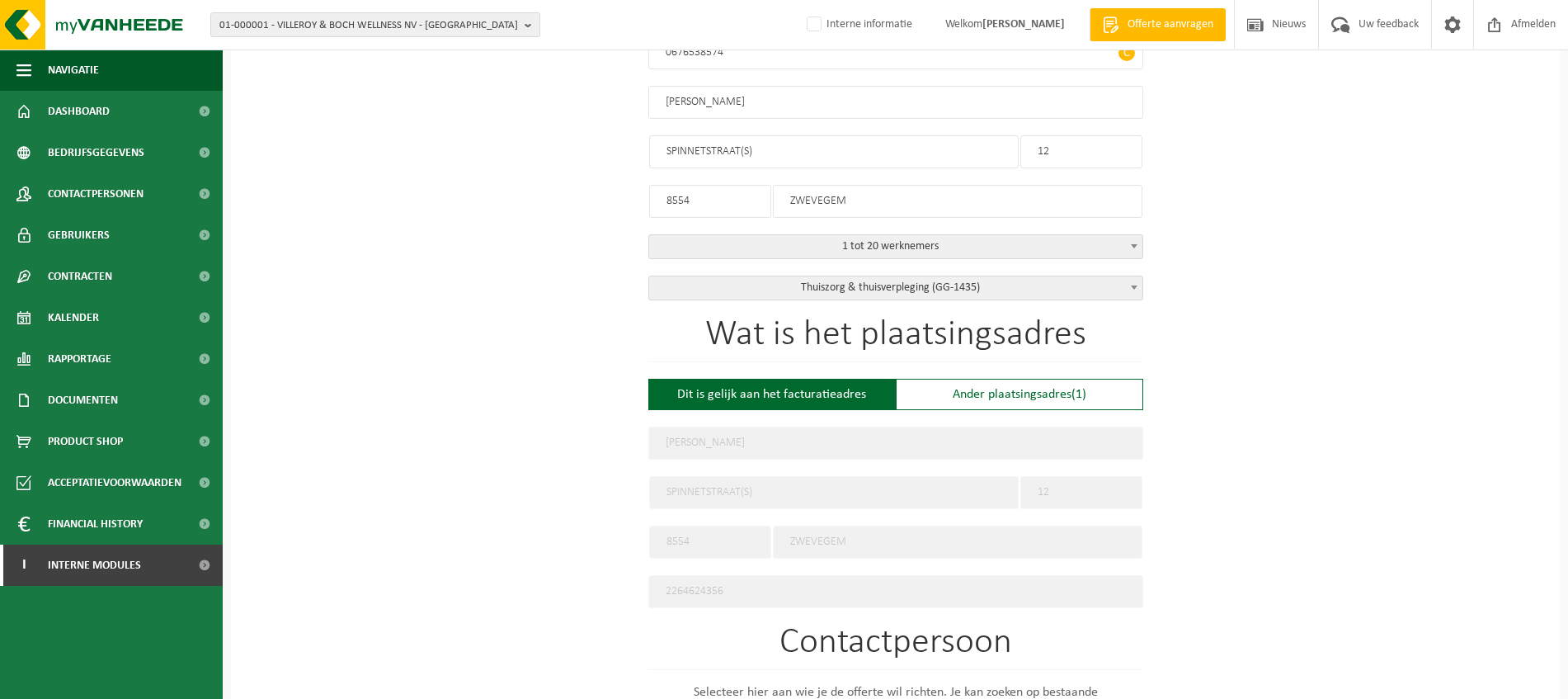
scroll to position [412, 0]
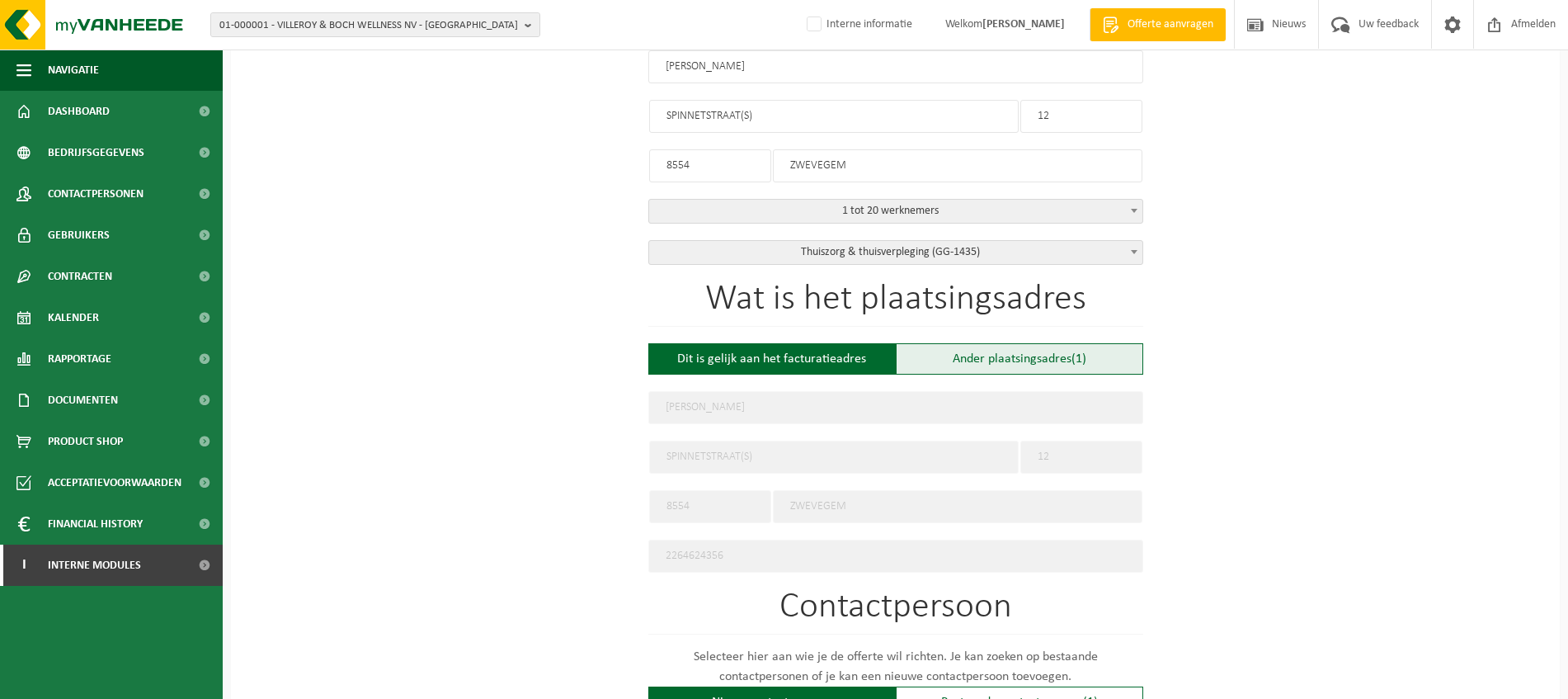
click at [1067, 356] on div "Ander plaatsingsadres (1)" at bounding box center [1019, 359] width 247 height 31
type input "Werf -"
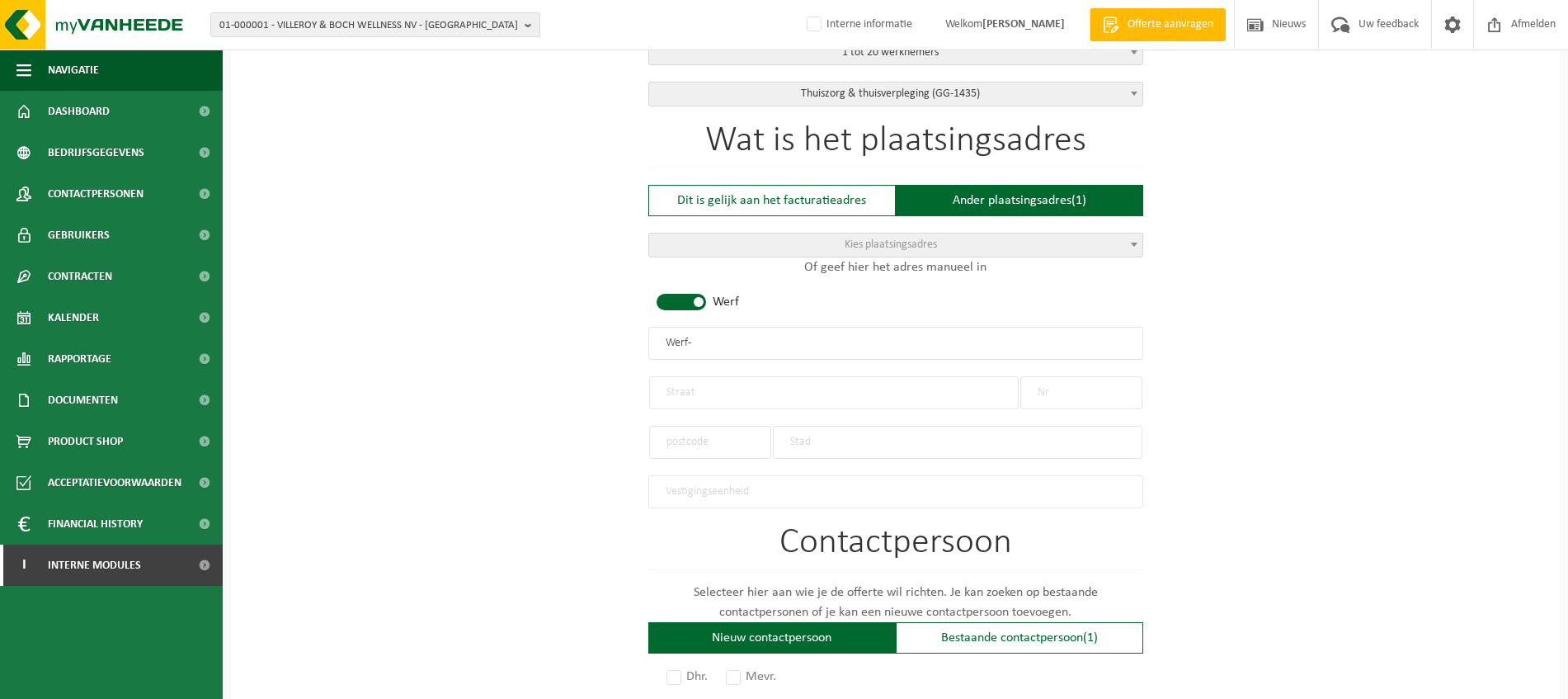
scroll to position [619, 0]
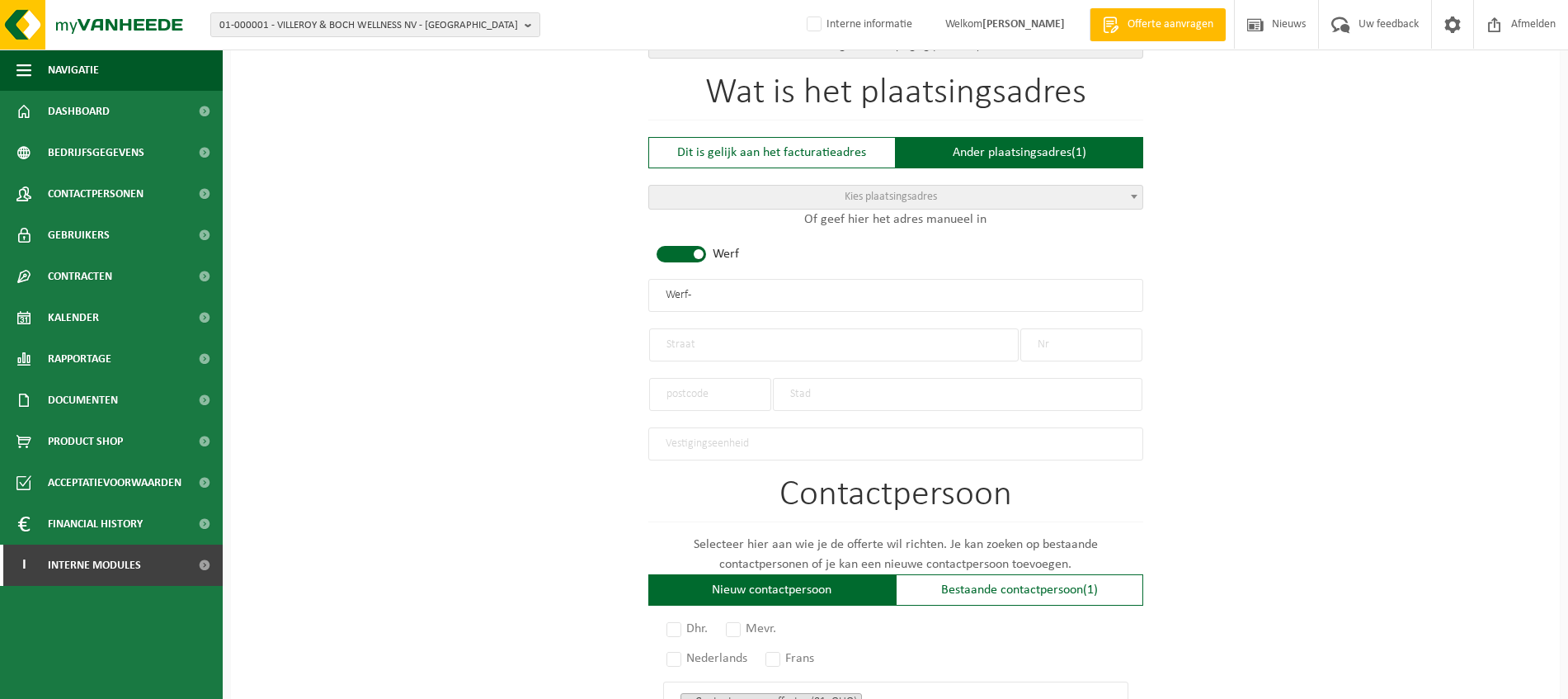
click at [695, 247] on span at bounding box center [681, 254] width 49 height 17
click at [699, 154] on div "Dit is gelijk aan het facturatieadres" at bounding box center [771, 152] width 247 height 31
type input "DUBUS, CÉLINE"
type input "SPINNETSTRAAT(S)"
type input "12"
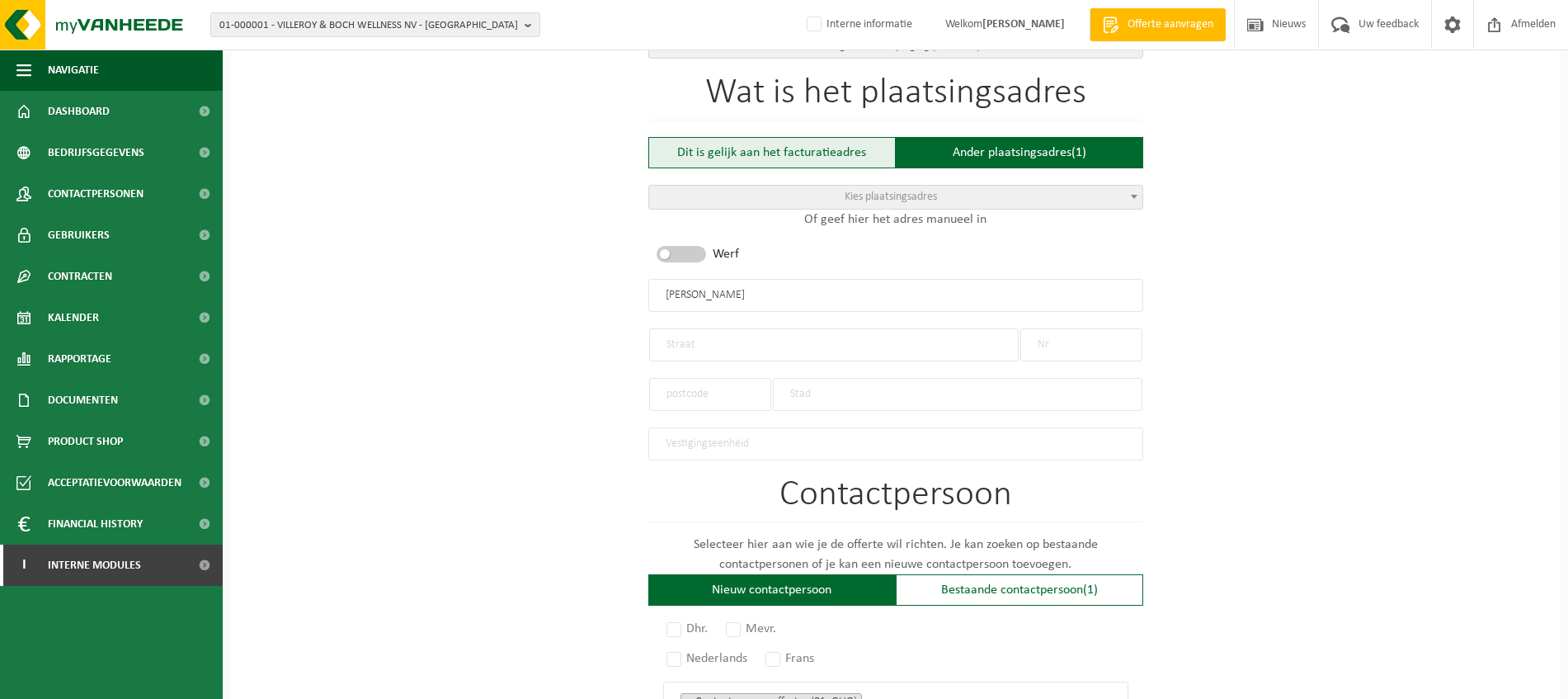
type input "8554"
type input "ZWEVEGEM"
type input "2264624356"
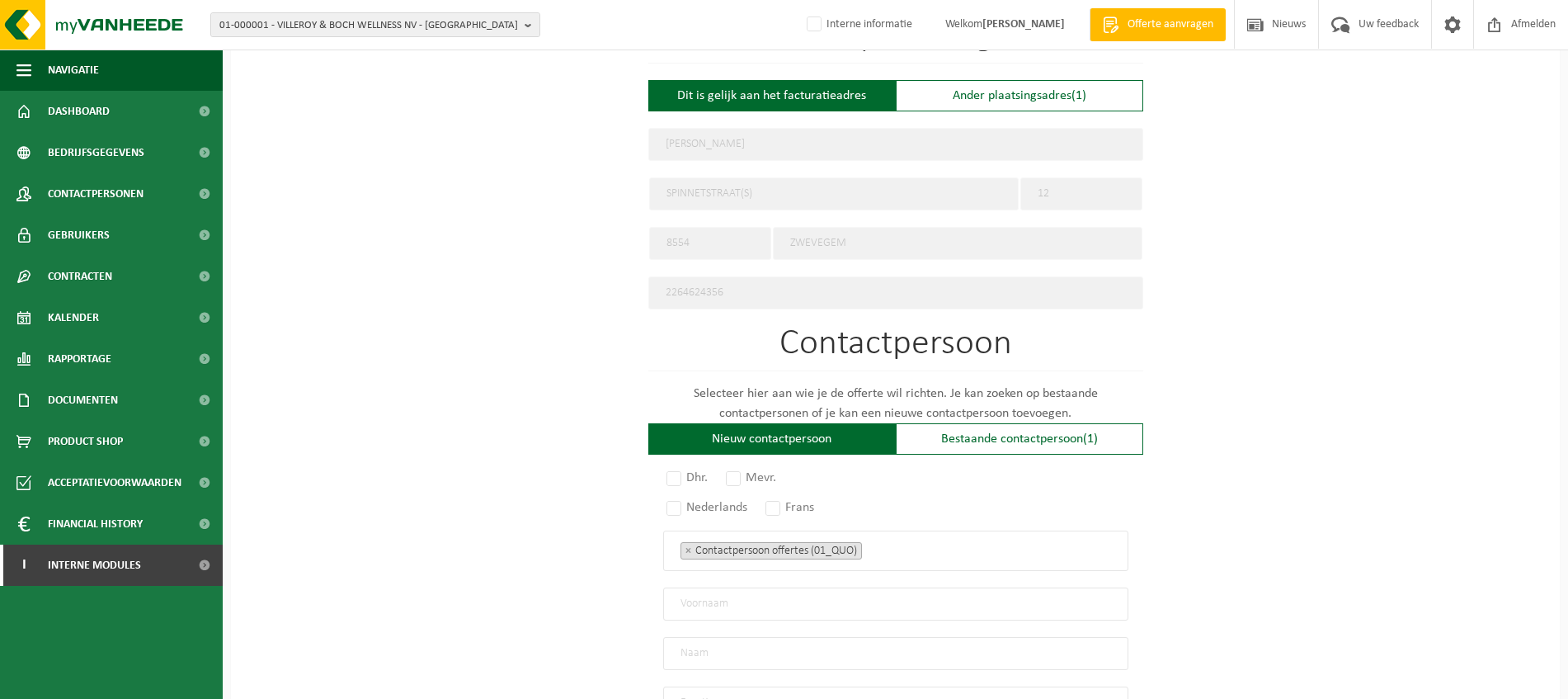
scroll to position [722, 0]
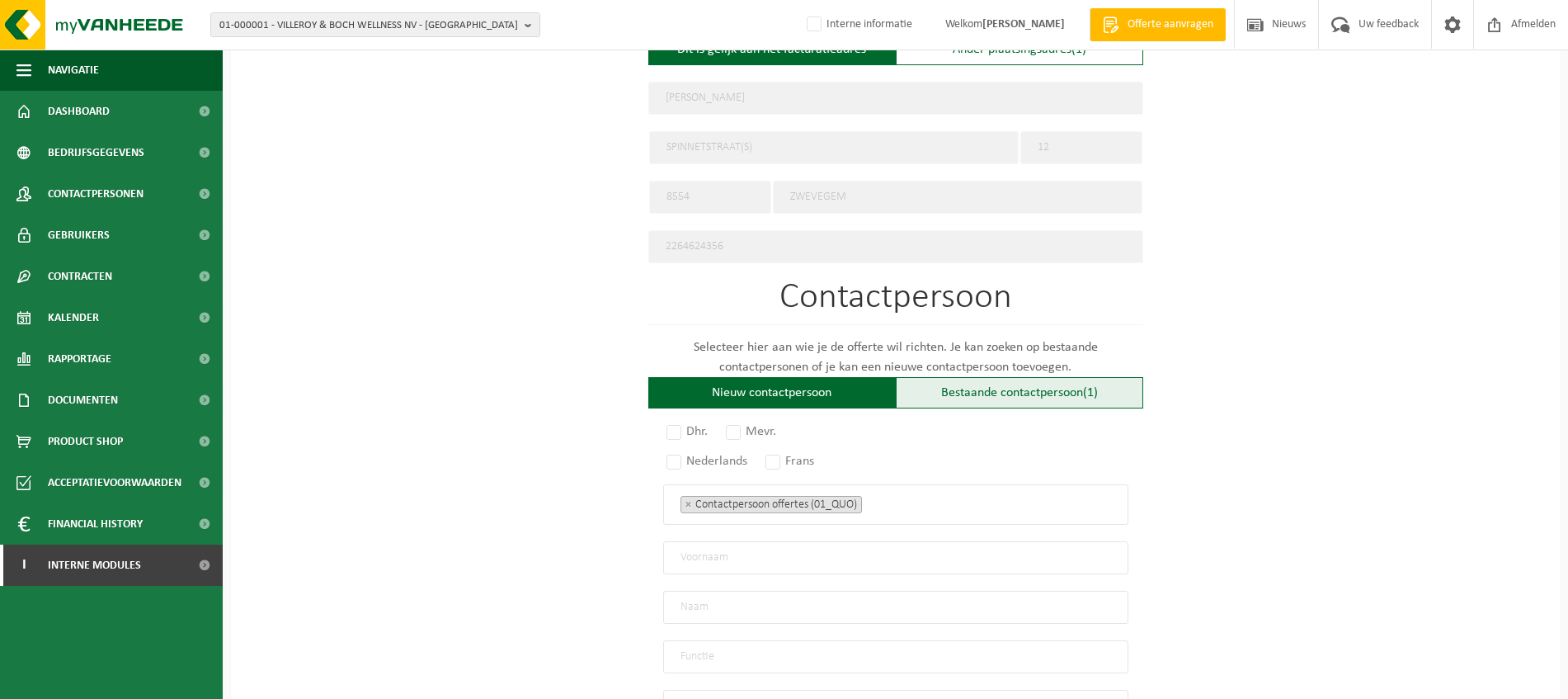
click at [972, 392] on div "Bestaande contactpersoon (1)" at bounding box center [1019, 392] width 247 height 31
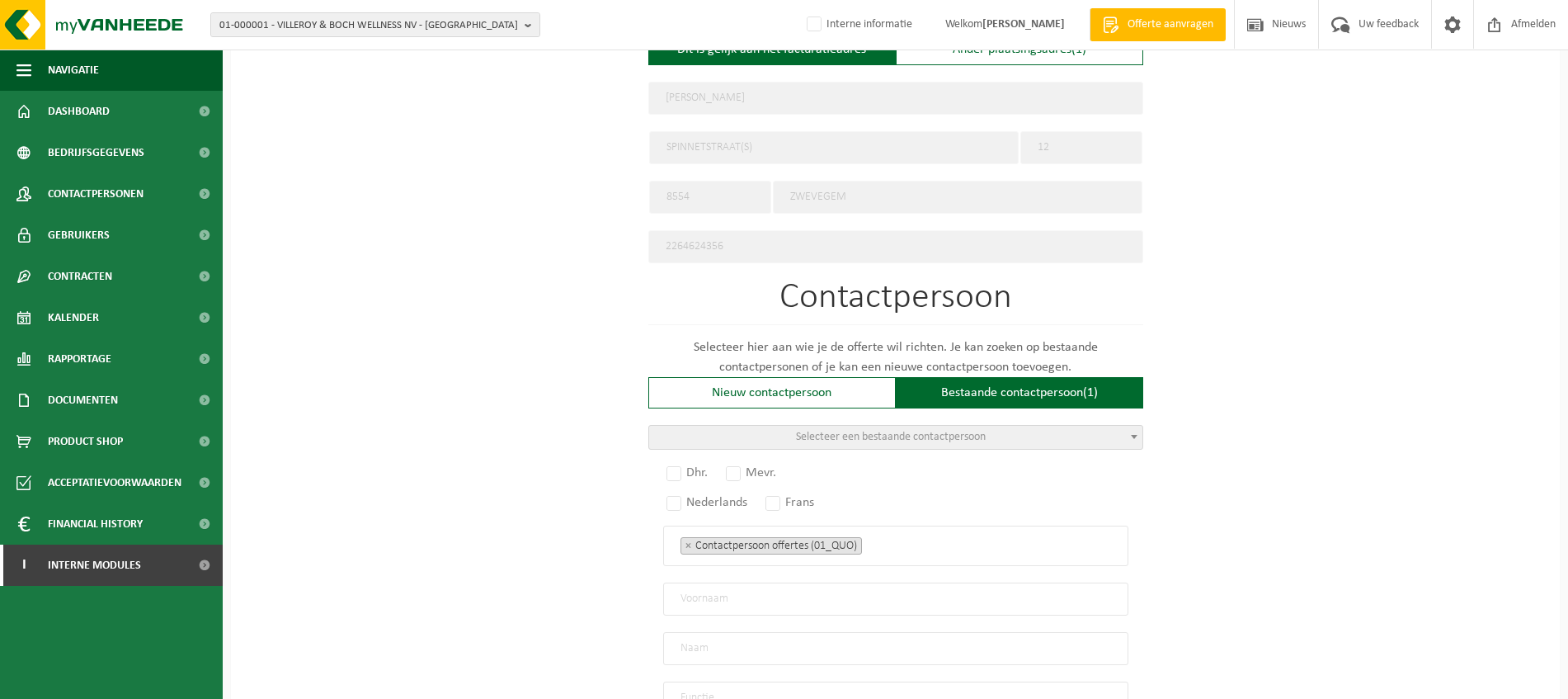
click at [993, 438] on span "Selecteer een bestaande contactpersoon" at bounding box center [895, 438] width 493 height 23
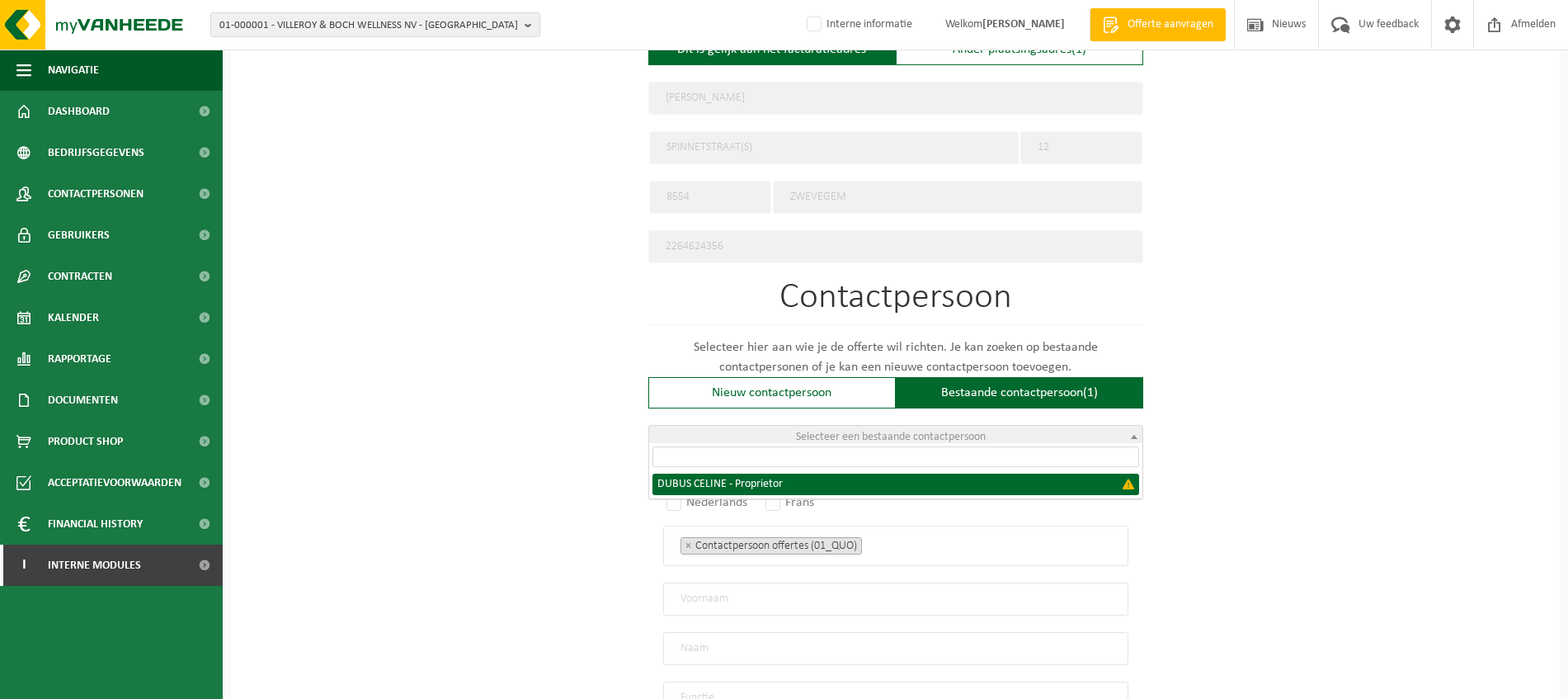
select select "{"code":"","firstname":"CELINE","surname":"DUBUS","gender":"Unknown","position"…"
type input "CELINE"
type input "DUBUS"
type input "Proprietor"
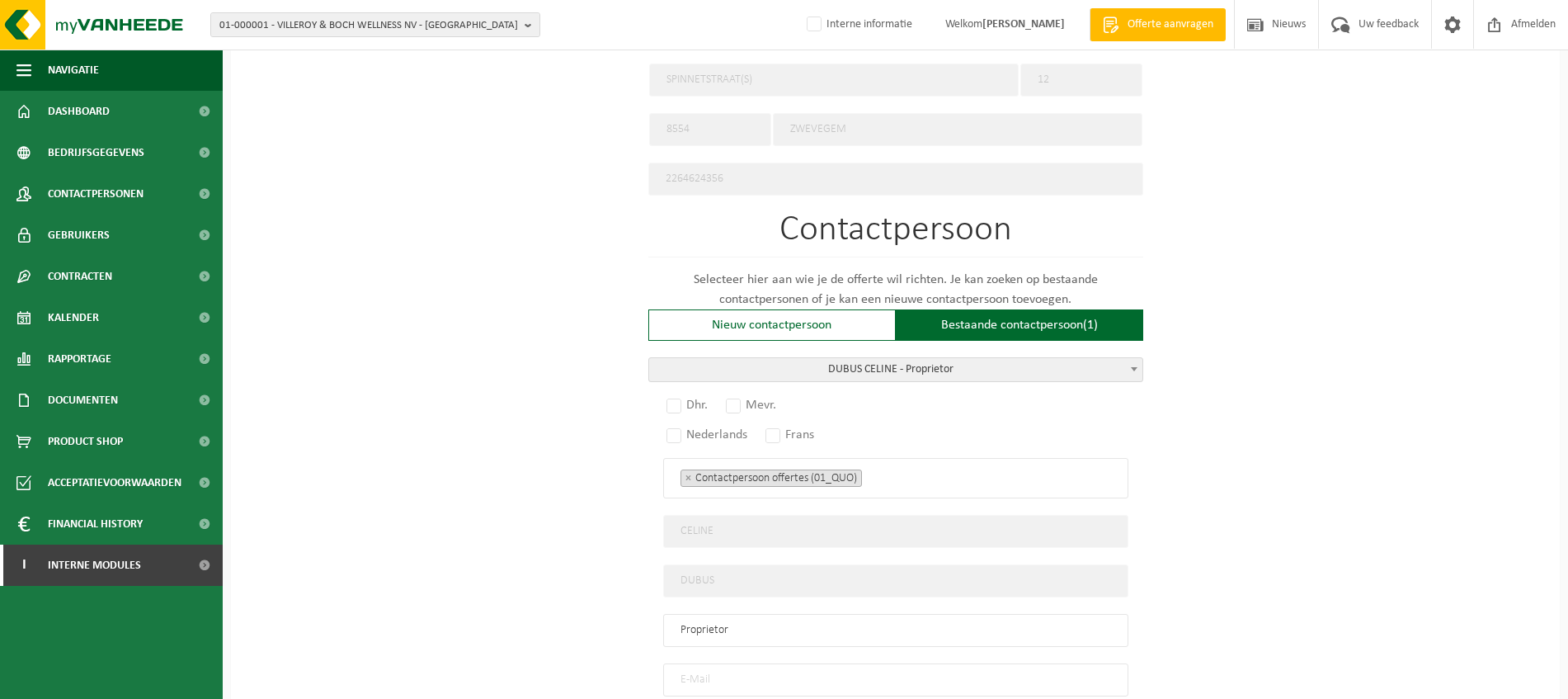
scroll to position [929, 0]
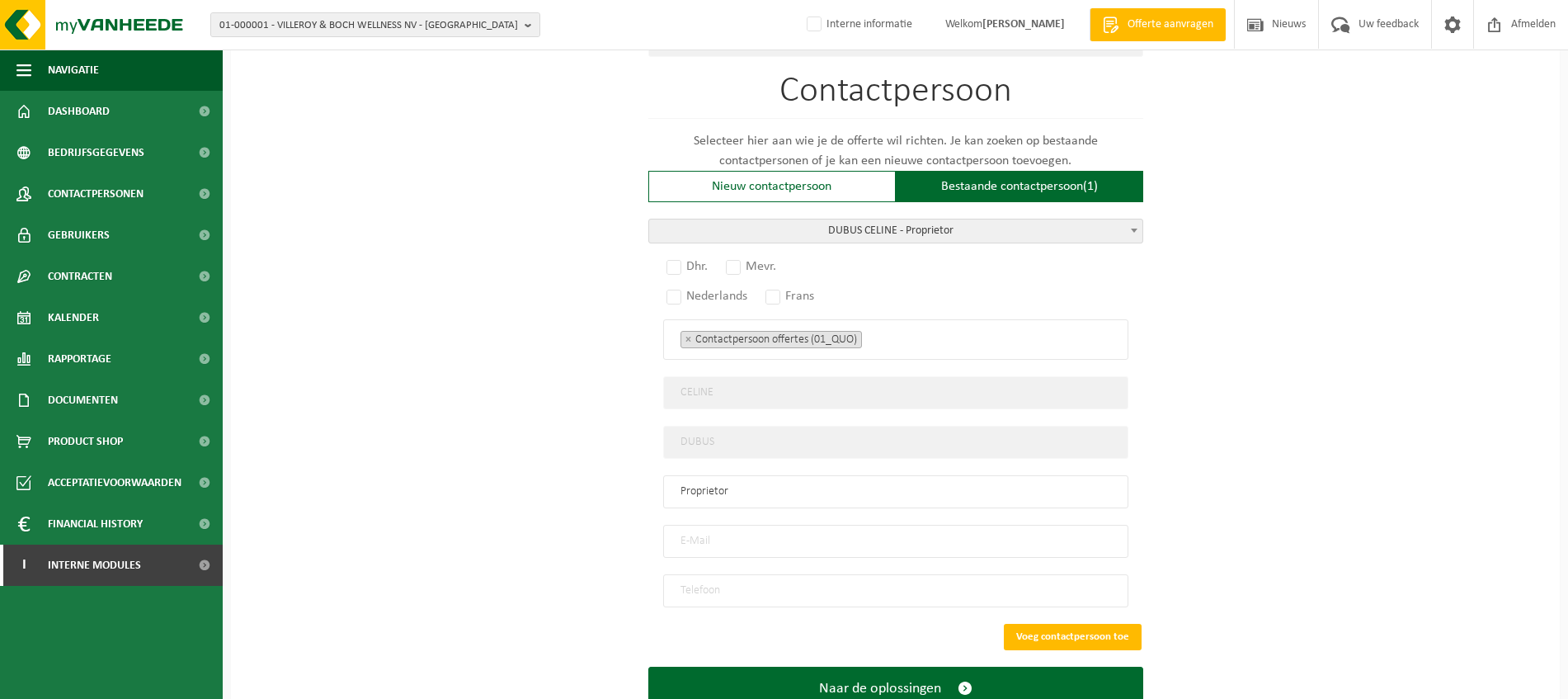
click at [703, 537] on input "email" at bounding box center [895, 541] width 465 height 33
click at [724, 191] on div "Nieuw contactpersoon" at bounding box center [771, 186] width 247 height 31
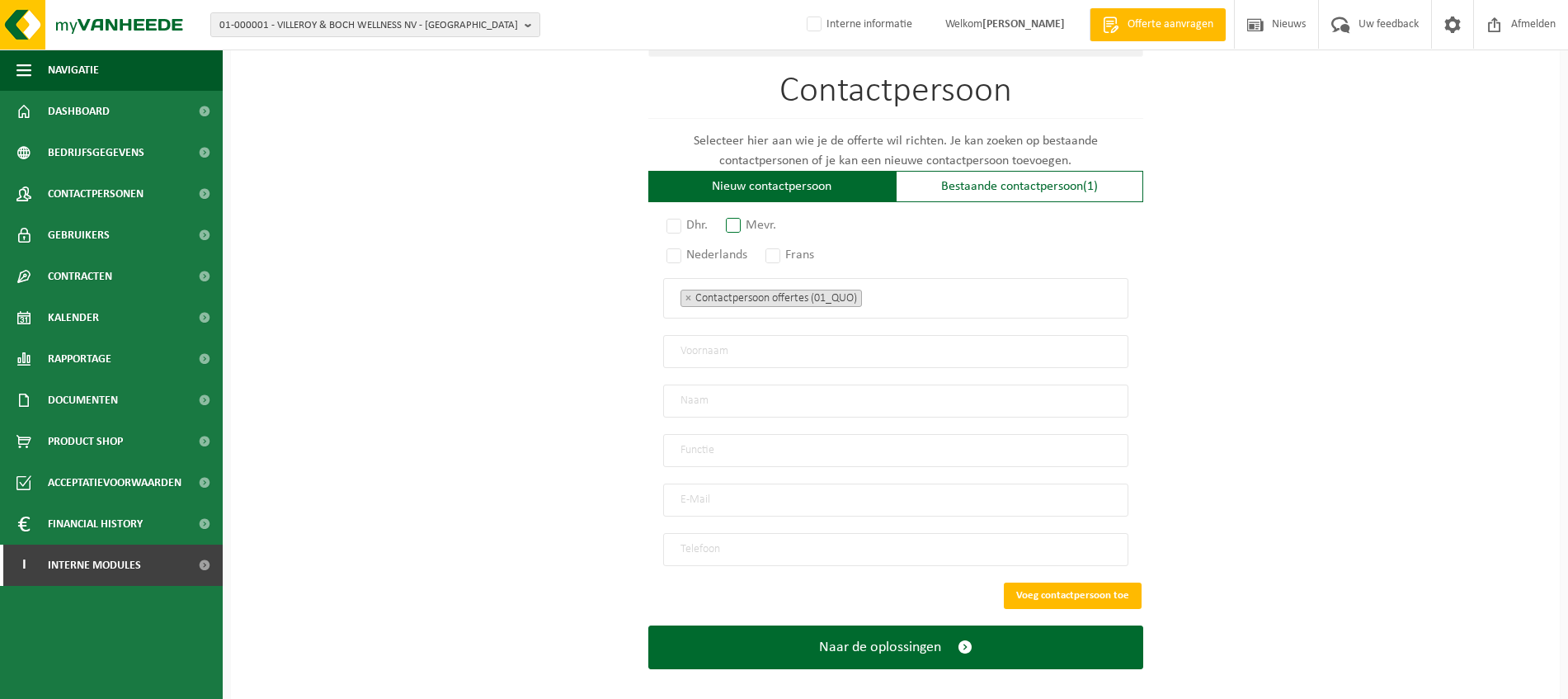
click at [738, 217] on label "Mevr." at bounding box center [752, 225] width 59 height 23
radio input "true"
click at [678, 252] on label "Nederlands" at bounding box center [708, 256] width 89 height 23
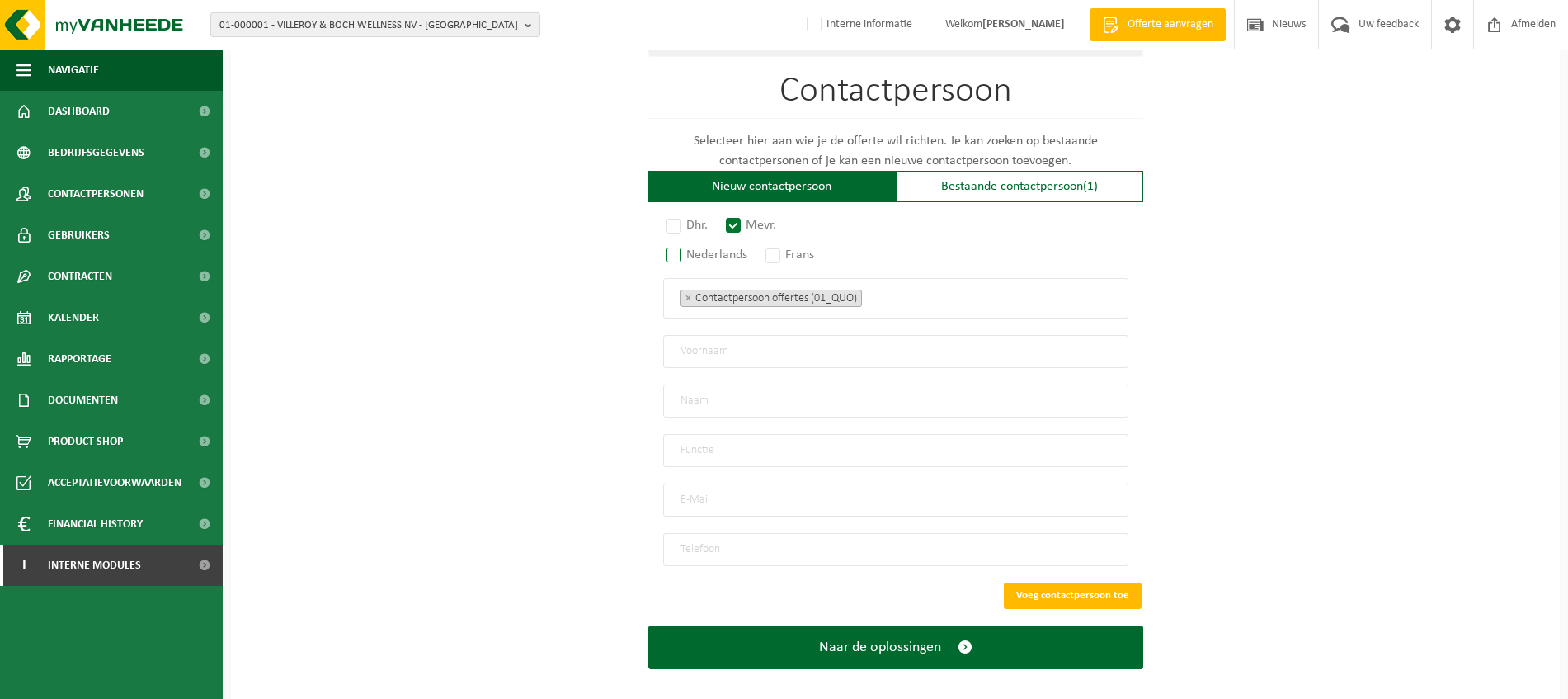
radio input "true"
click at [953, 294] on ul "× Contactpersoon offertes (01_QUO)" at bounding box center [896, 298] width 431 height 22
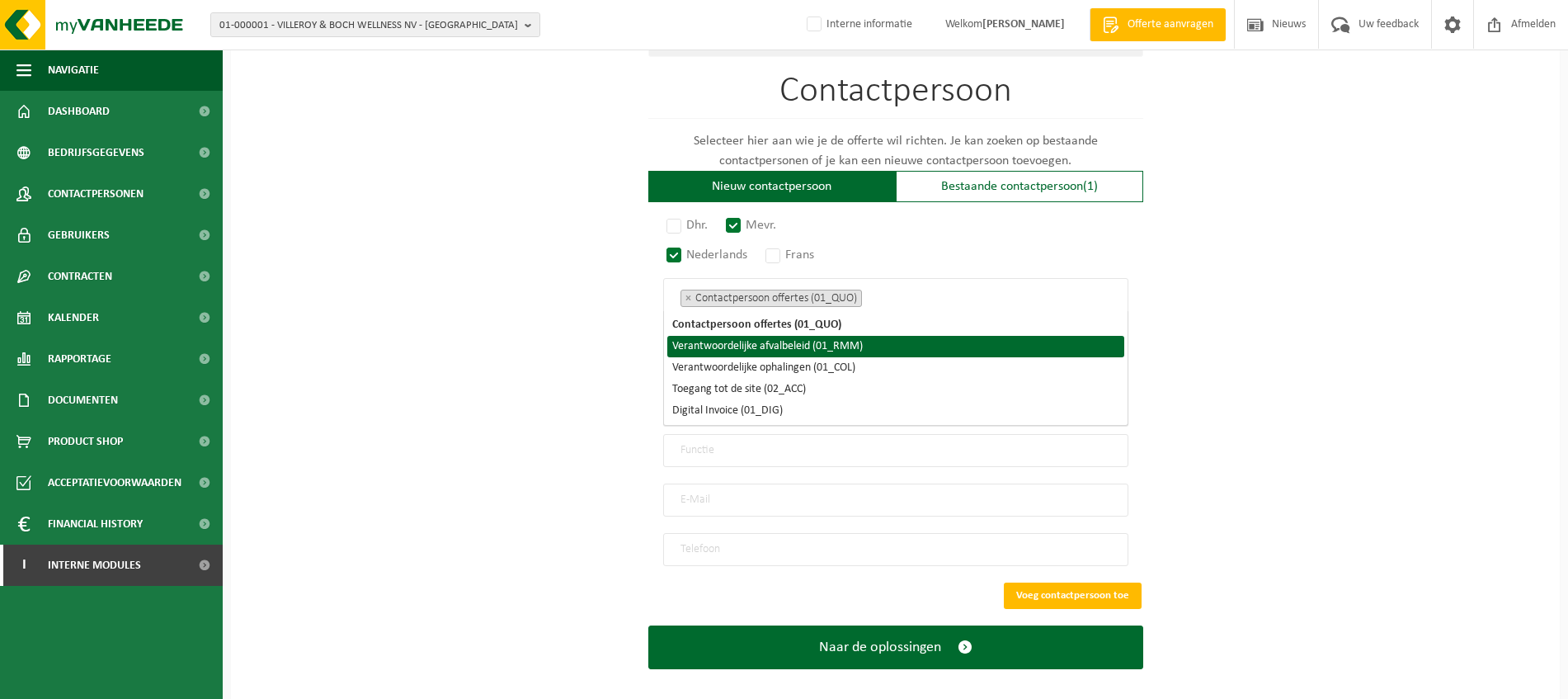
click at [856, 347] on li "Verantwoordelijke afvalbeleid (01_RMM)" at bounding box center [896, 347] width 457 height 22
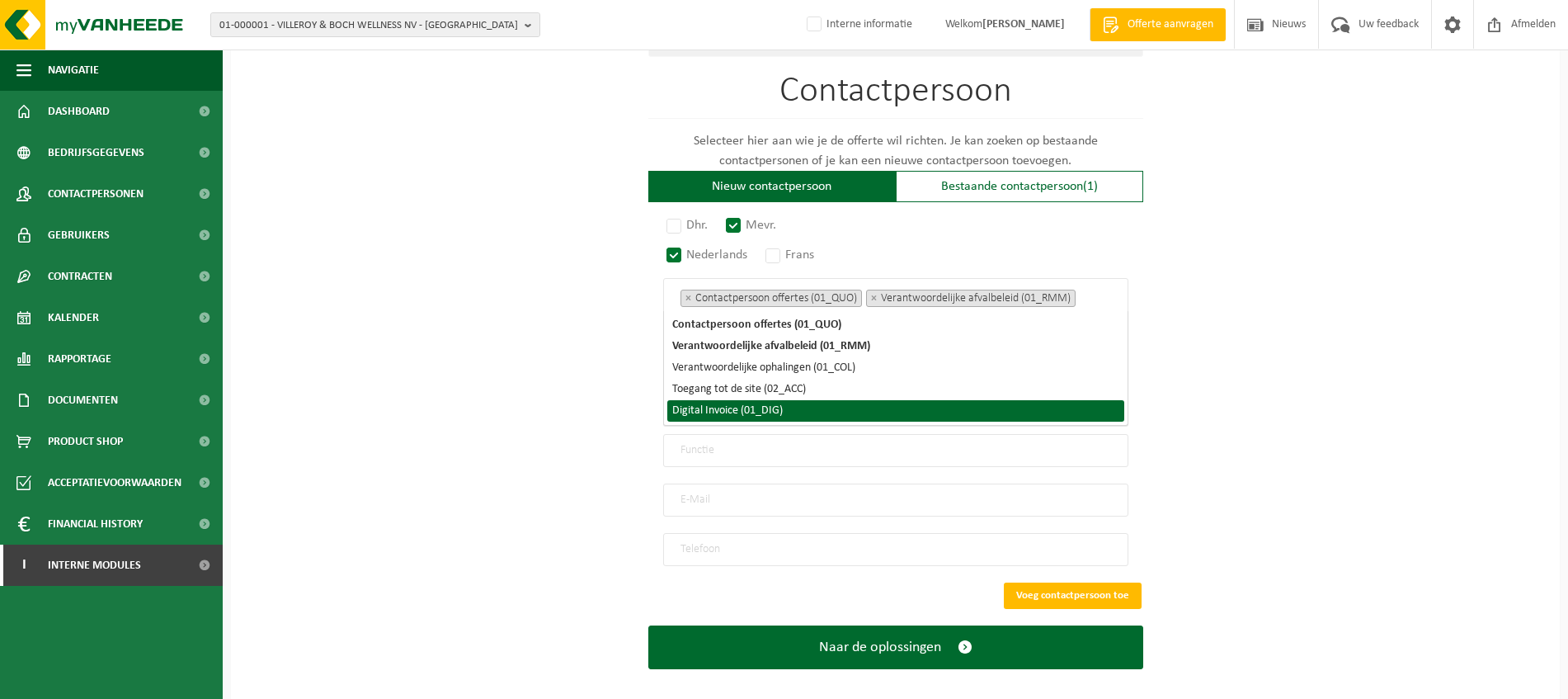
click at [865, 409] on li "Digital Invoice (01_DIG)" at bounding box center [896, 412] width 457 height 22
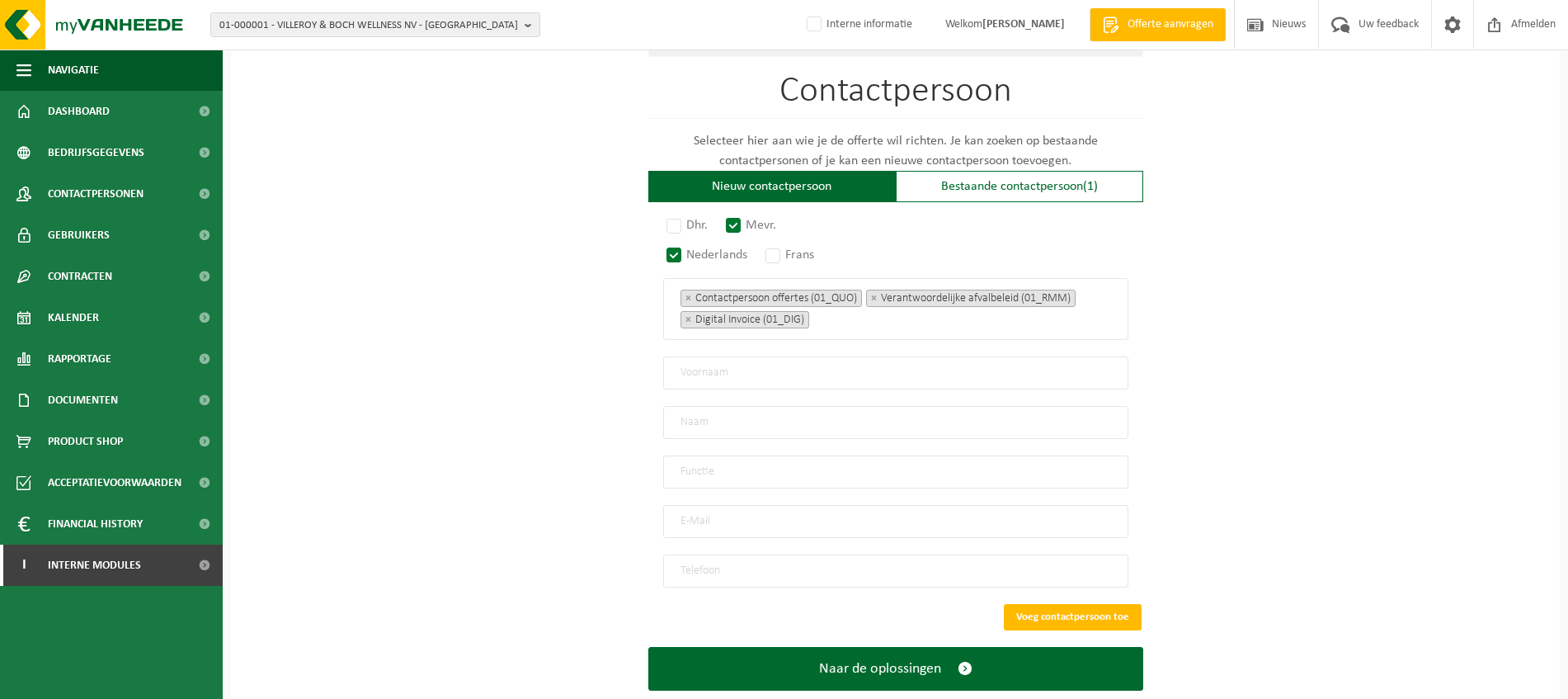
click at [849, 366] on input "text" at bounding box center [895, 372] width 465 height 33
paste input "Charlotte"
type input "Charlotte"
click at [796, 421] on input "text" at bounding box center [895, 422] width 465 height 33
paste input "Laridon"
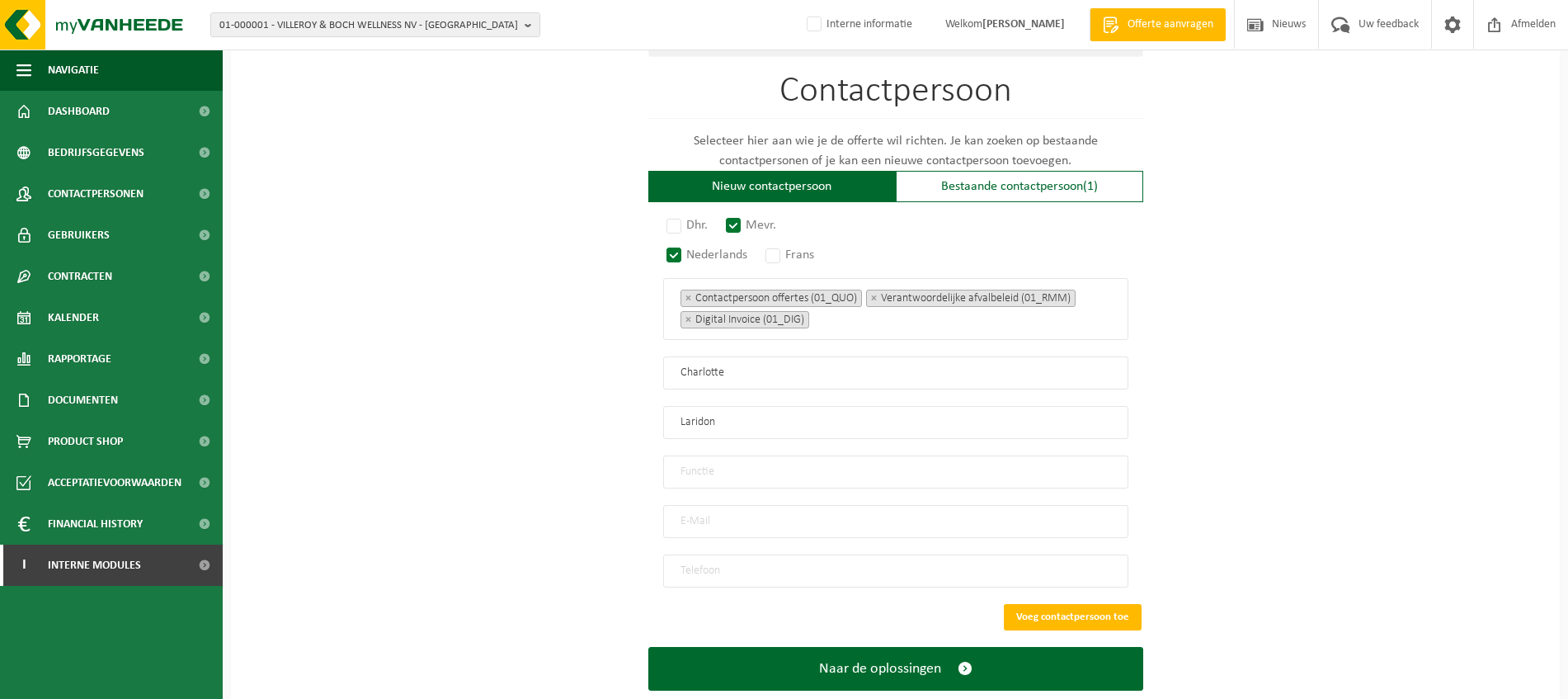
type input "Laridon"
click at [770, 464] on input "text" at bounding box center [895, 472] width 465 height 33
click at [732, 510] on input "email" at bounding box center [895, 521] width 465 height 33
paste input "charlotte.laridon15@gmail.com"
type input "charlotte.laridon15@gmail.com"
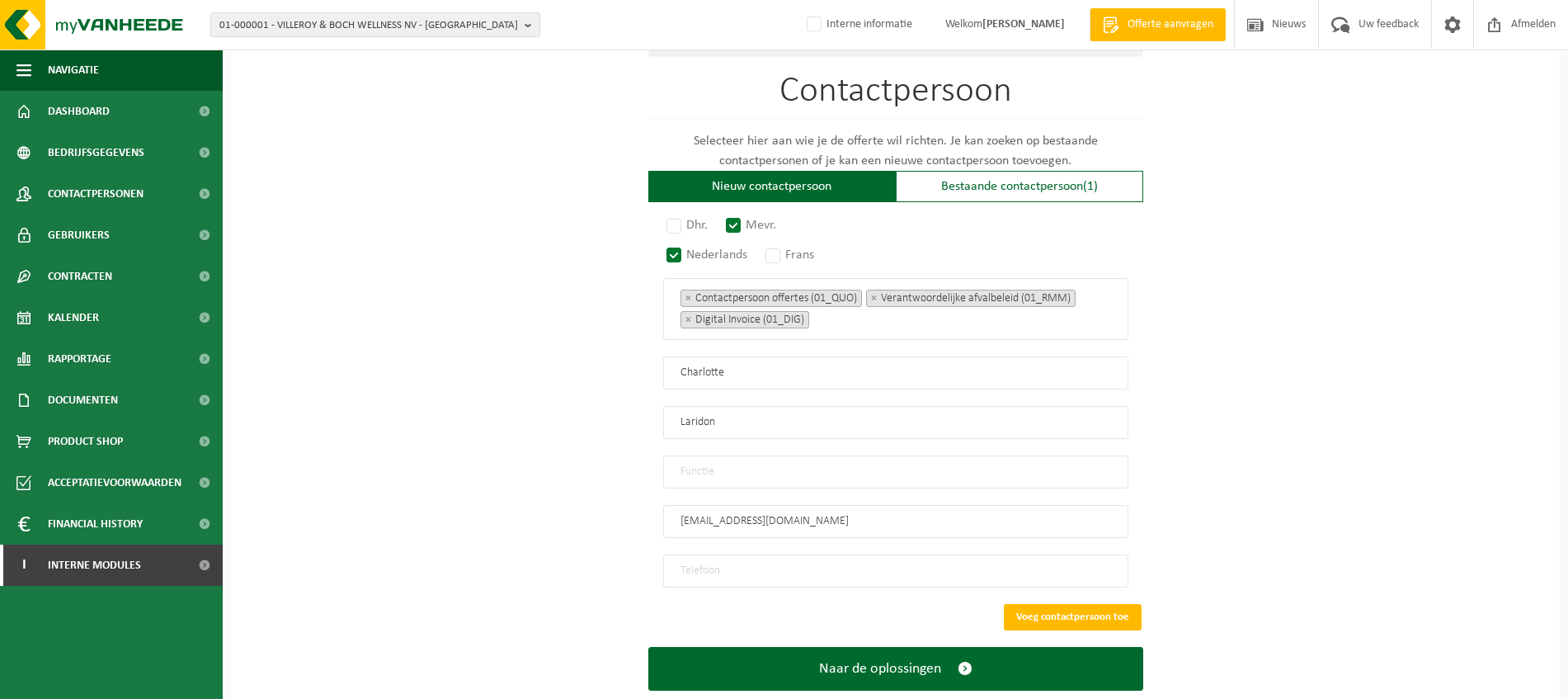
click at [766, 567] on input "tel" at bounding box center [895, 571] width 465 height 33
paste input "charlotte.laridon15@gmail.com"
type input "charlotte.laridon15@gmail.com"
drag, startPoint x: 833, startPoint y: 557, endPoint x: 561, endPoint y: 557, distance: 272.0
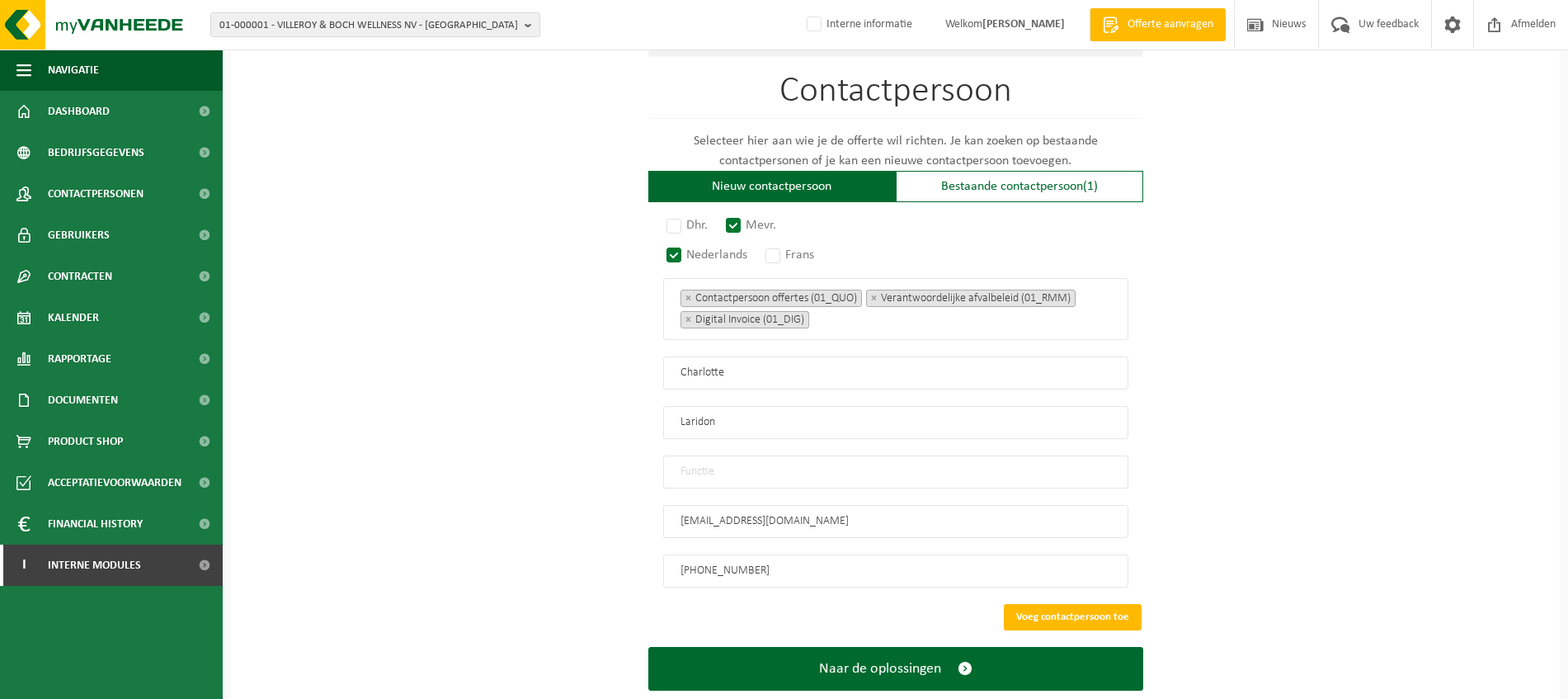
scroll to position [957, 0]
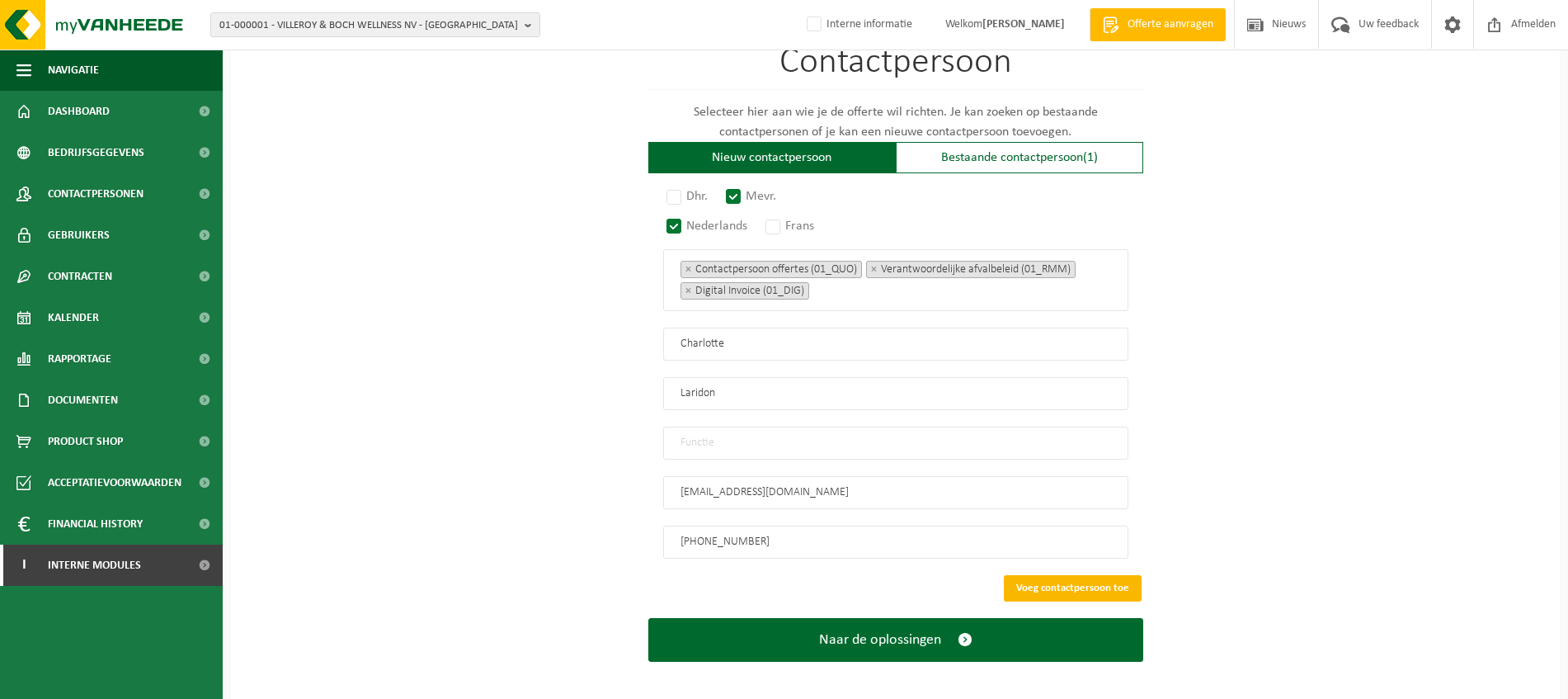
type input "+32 474 86 26 77"
click at [1096, 579] on button "Voeg contactpersoon toe" at bounding box center [1073, 588] width 137 height 27
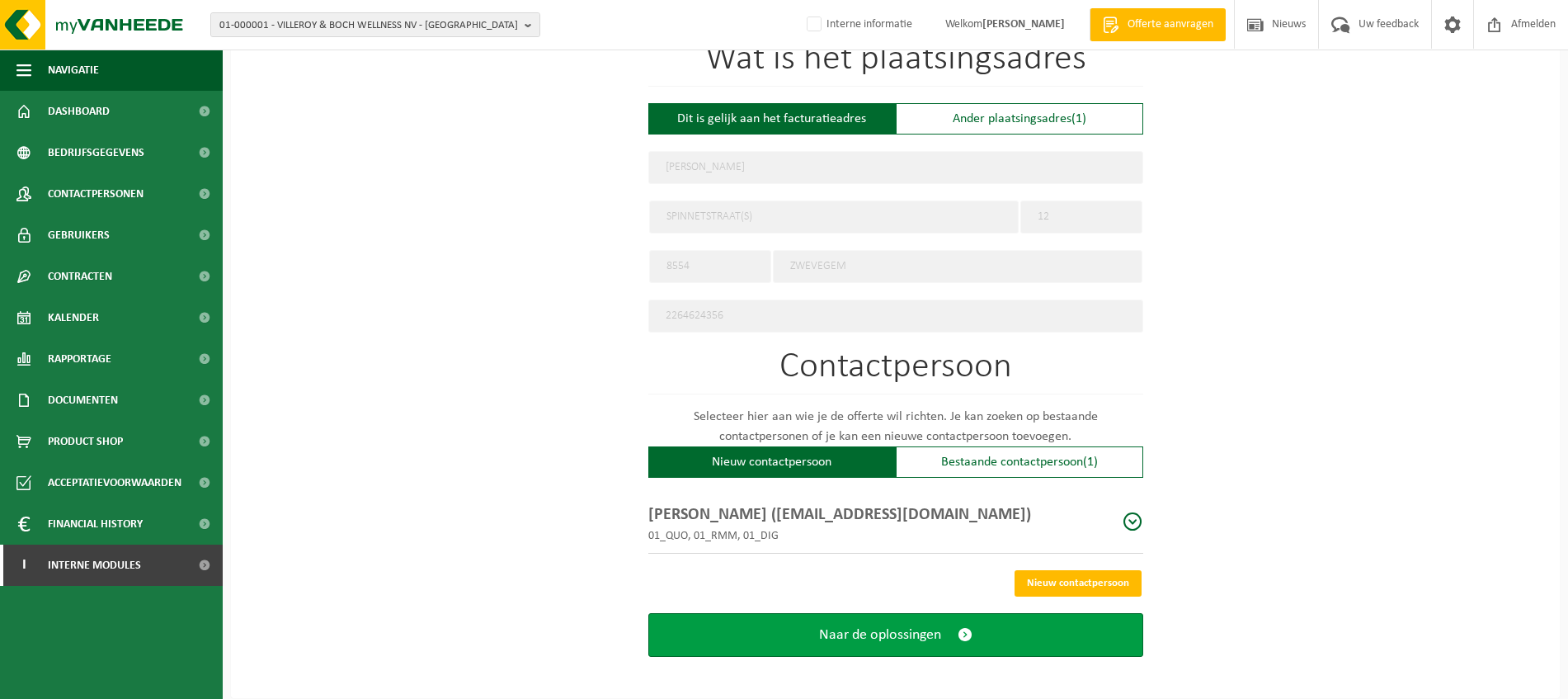
click at [962, 628] on span "submit" at bounding box center [965, 635] width 15 height 18
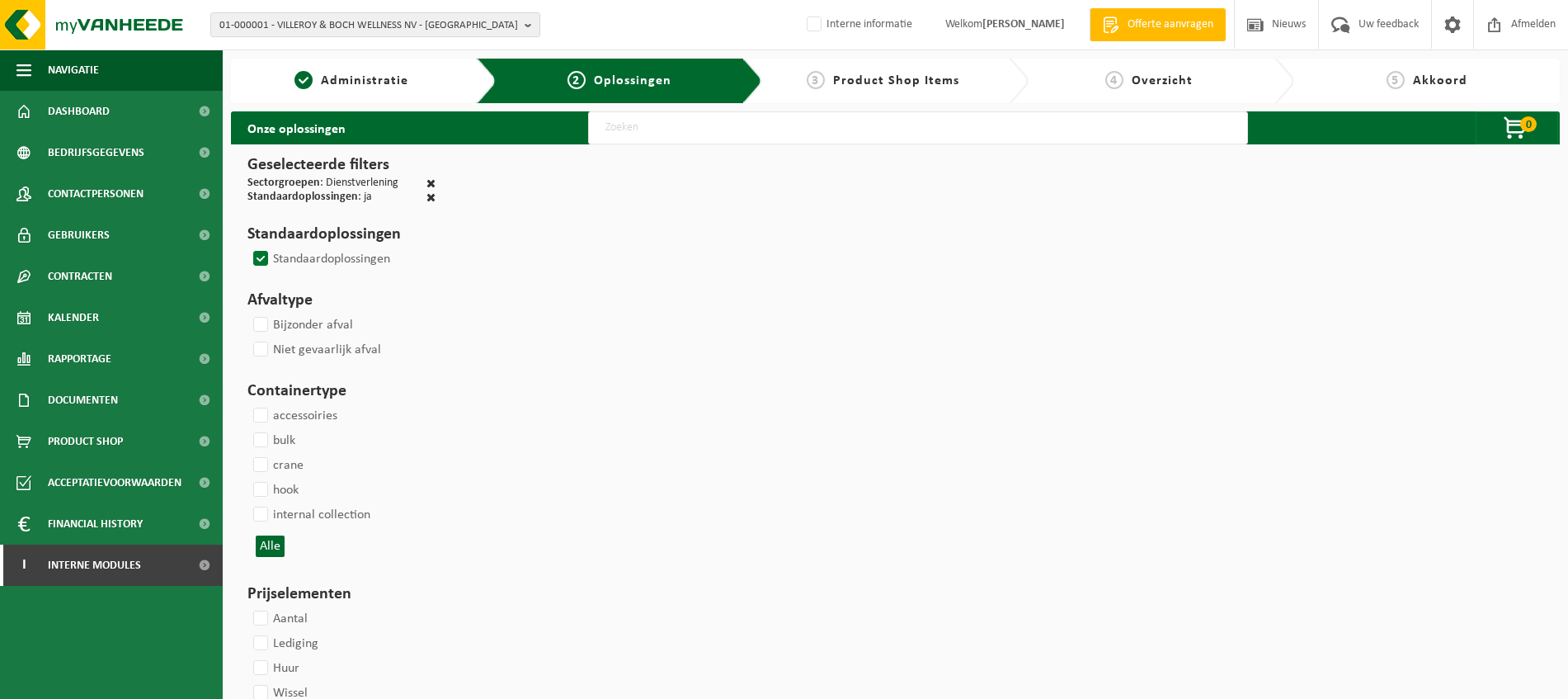
select select
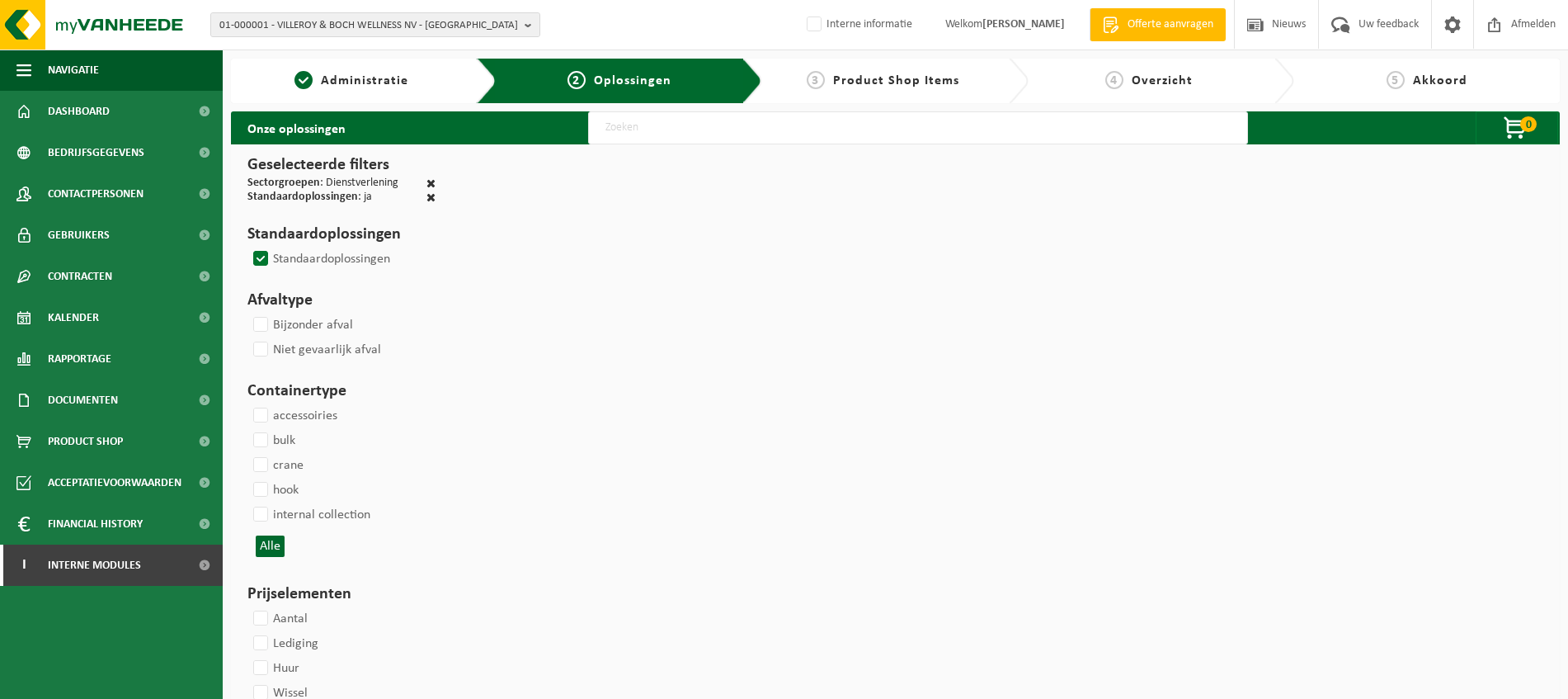
select select
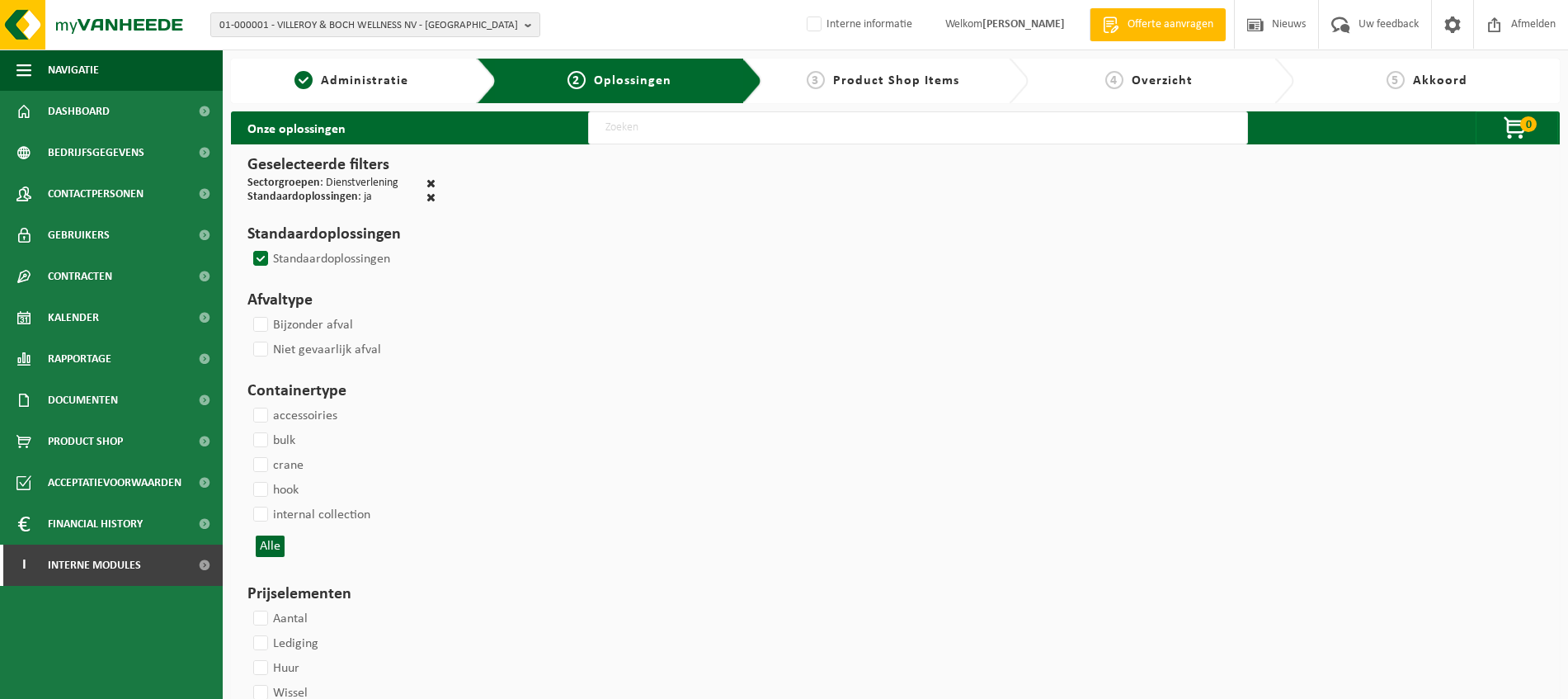
select select
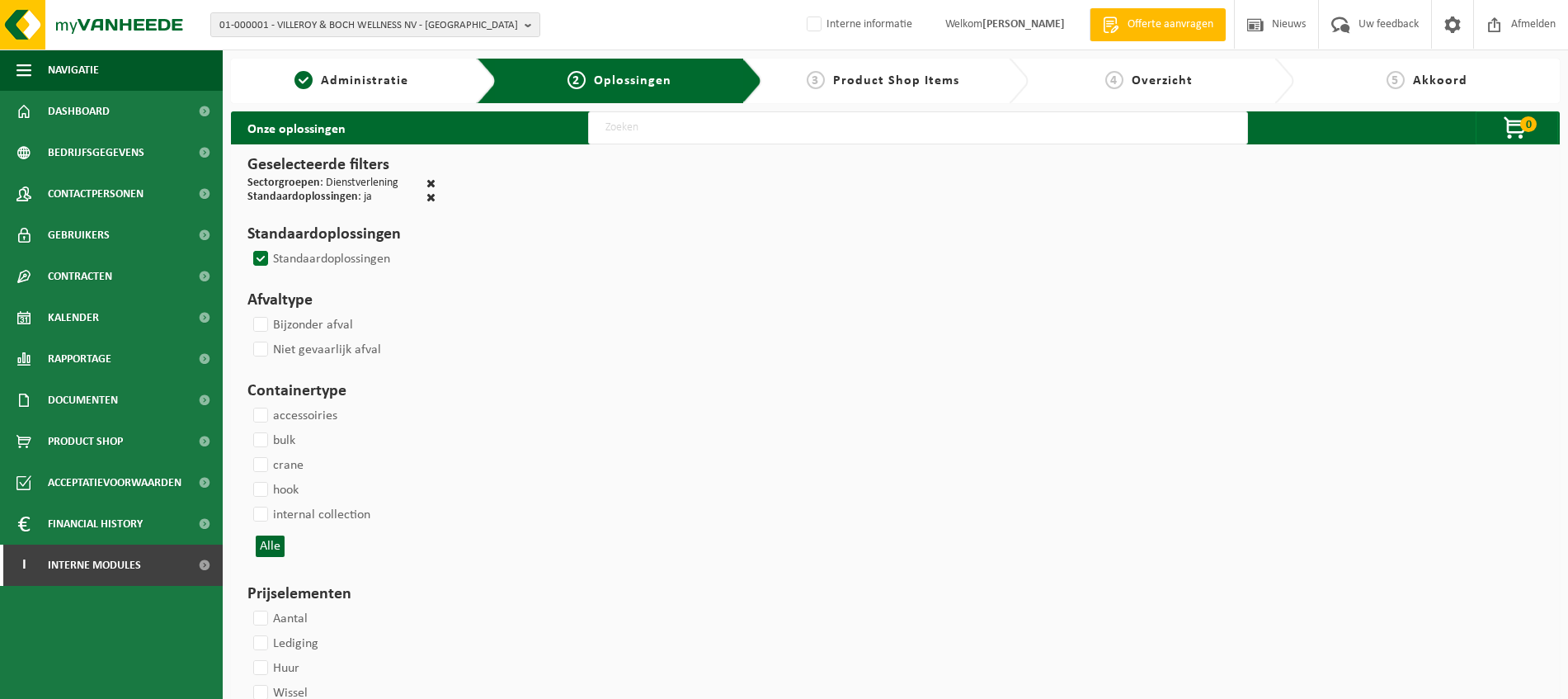
select select
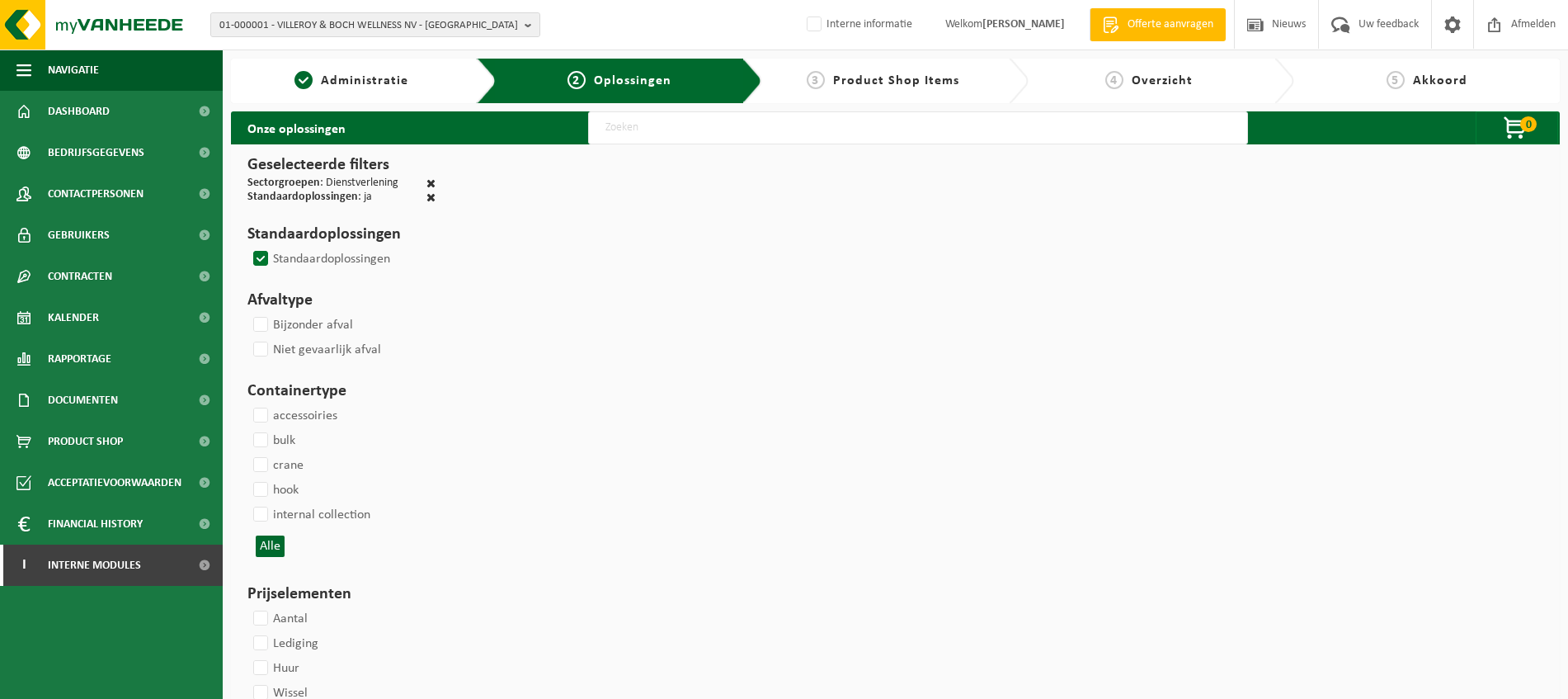
select select
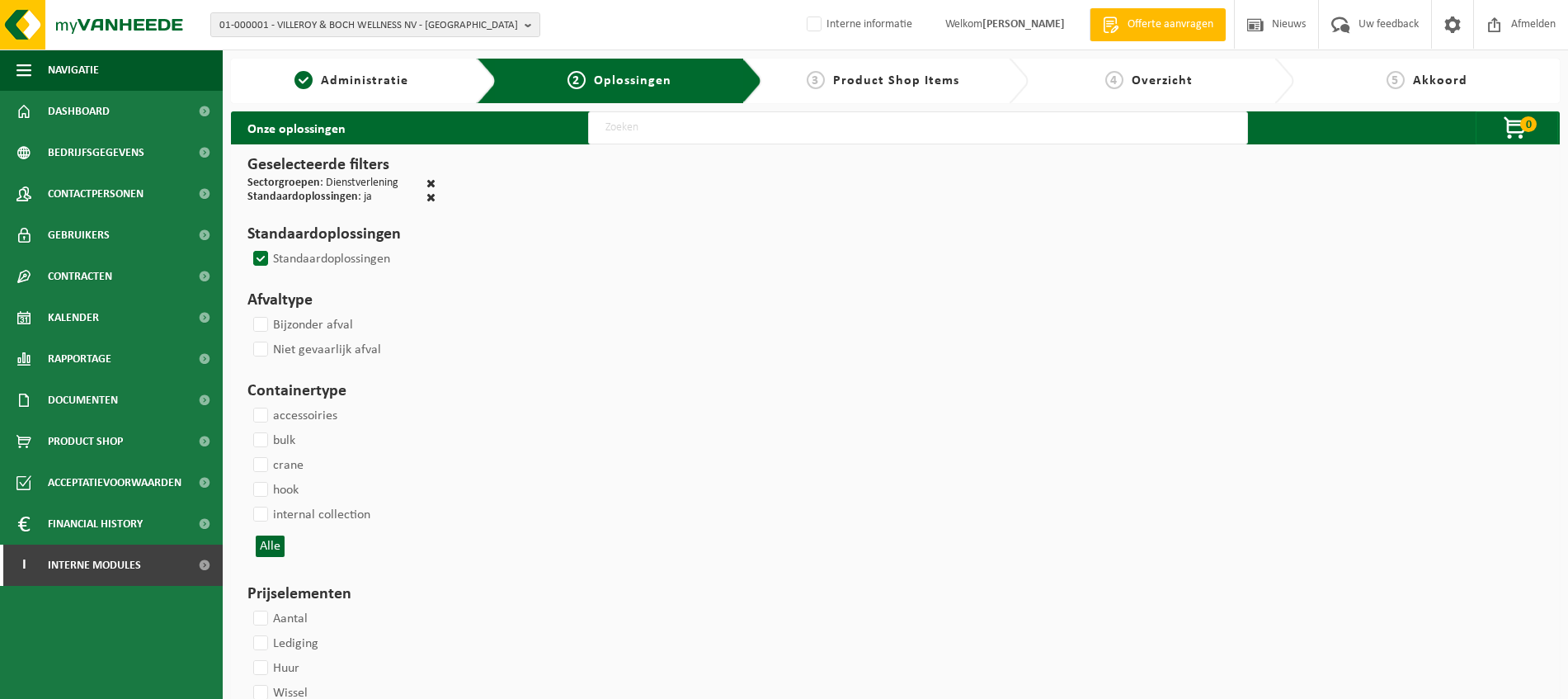
select select
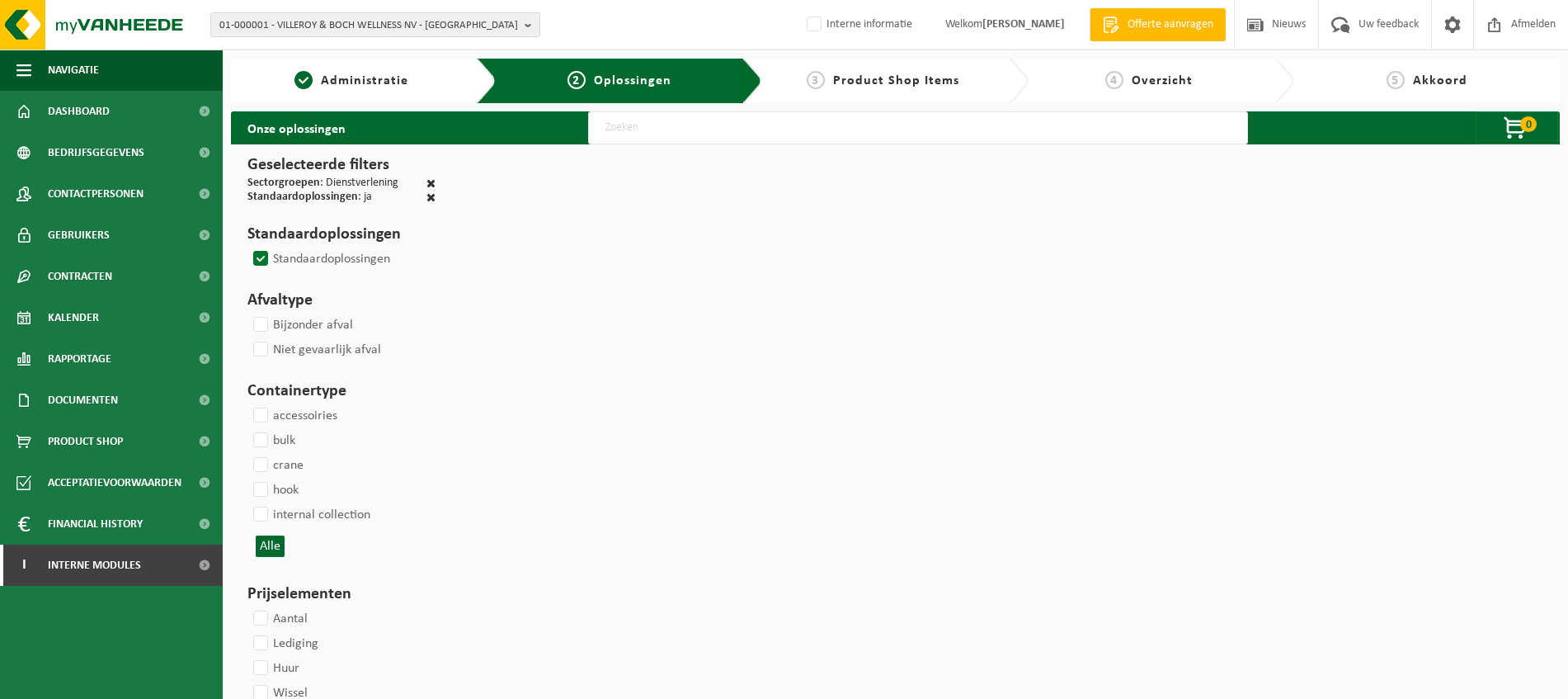
select select
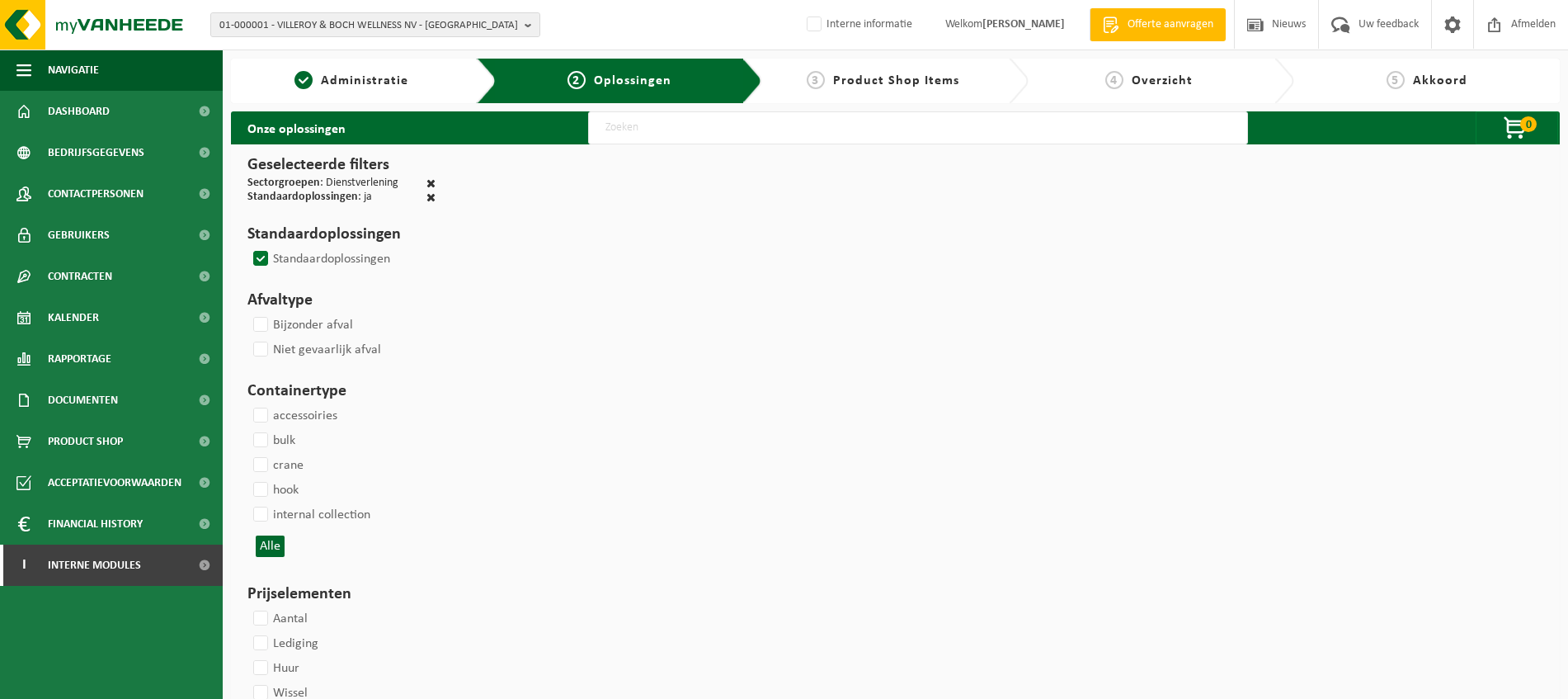
select select
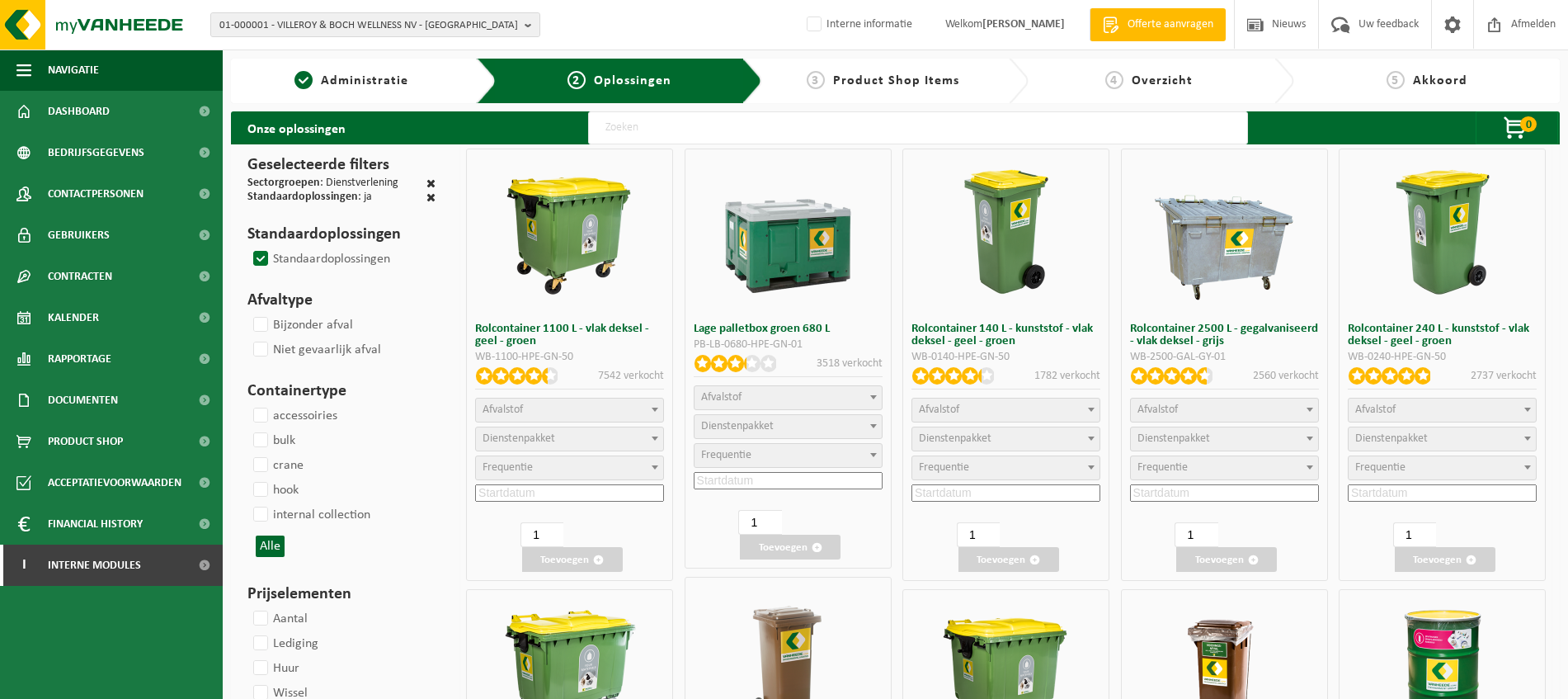
click at [430, 184] on span at bounding box center [431, 184] width 9 height 12
checkbox input "false"
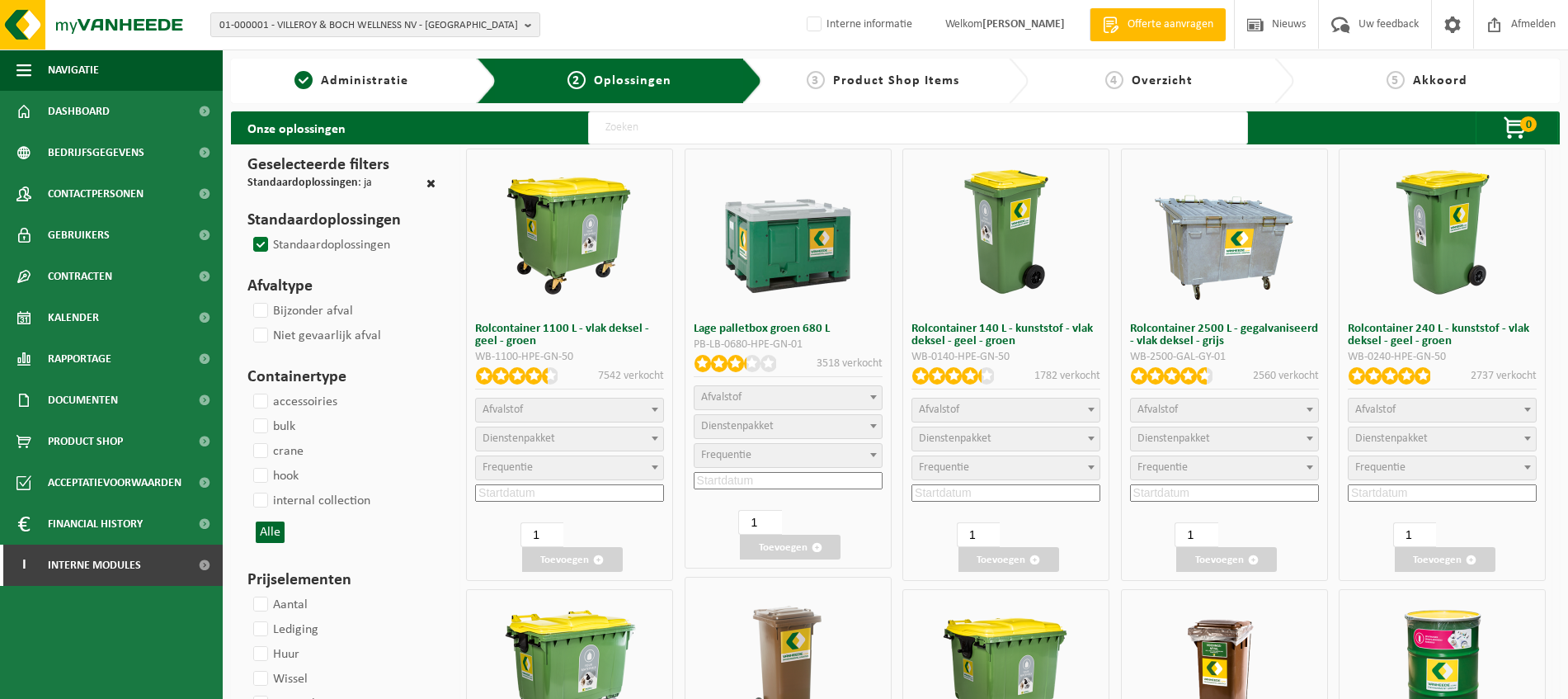
click at [432, 186] on span at bounding box center [431, 184] width 9 height 12
checkbox input "false"
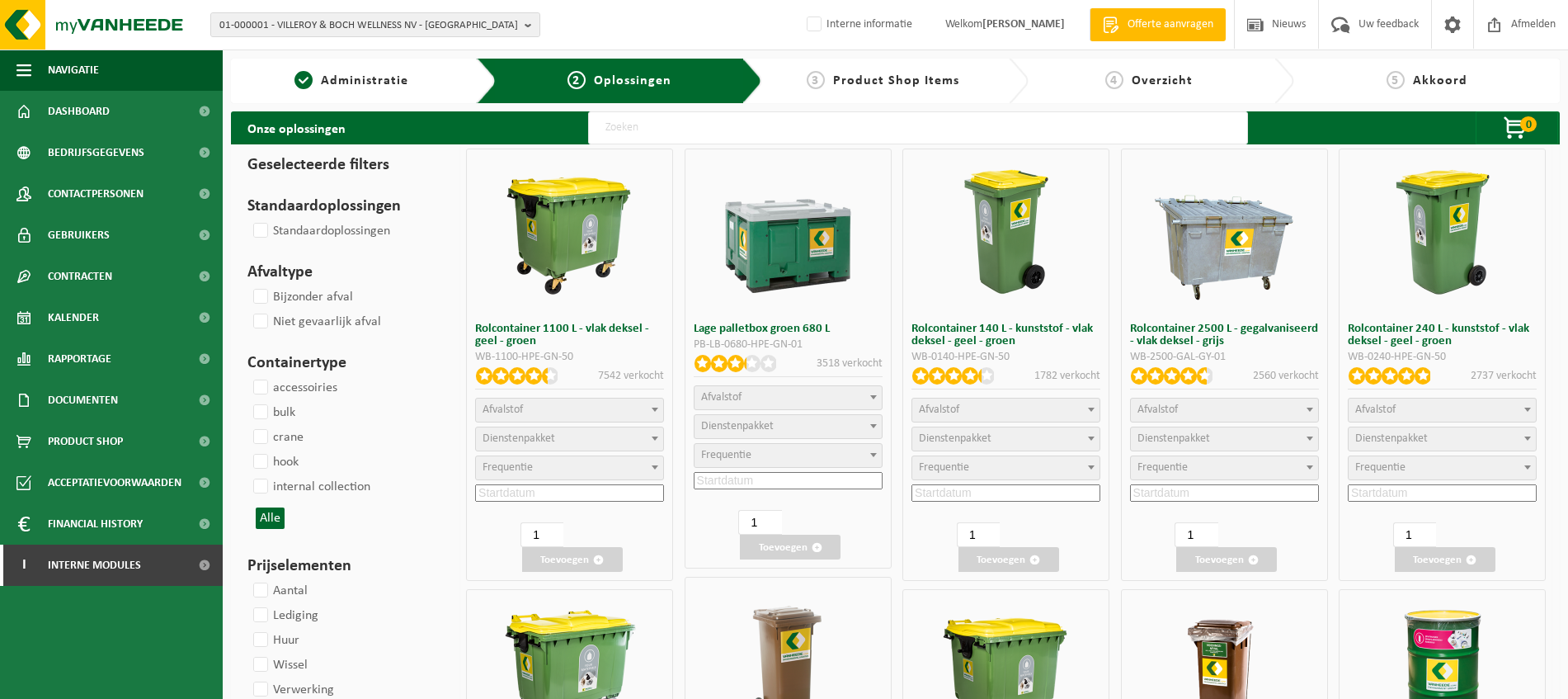
select select
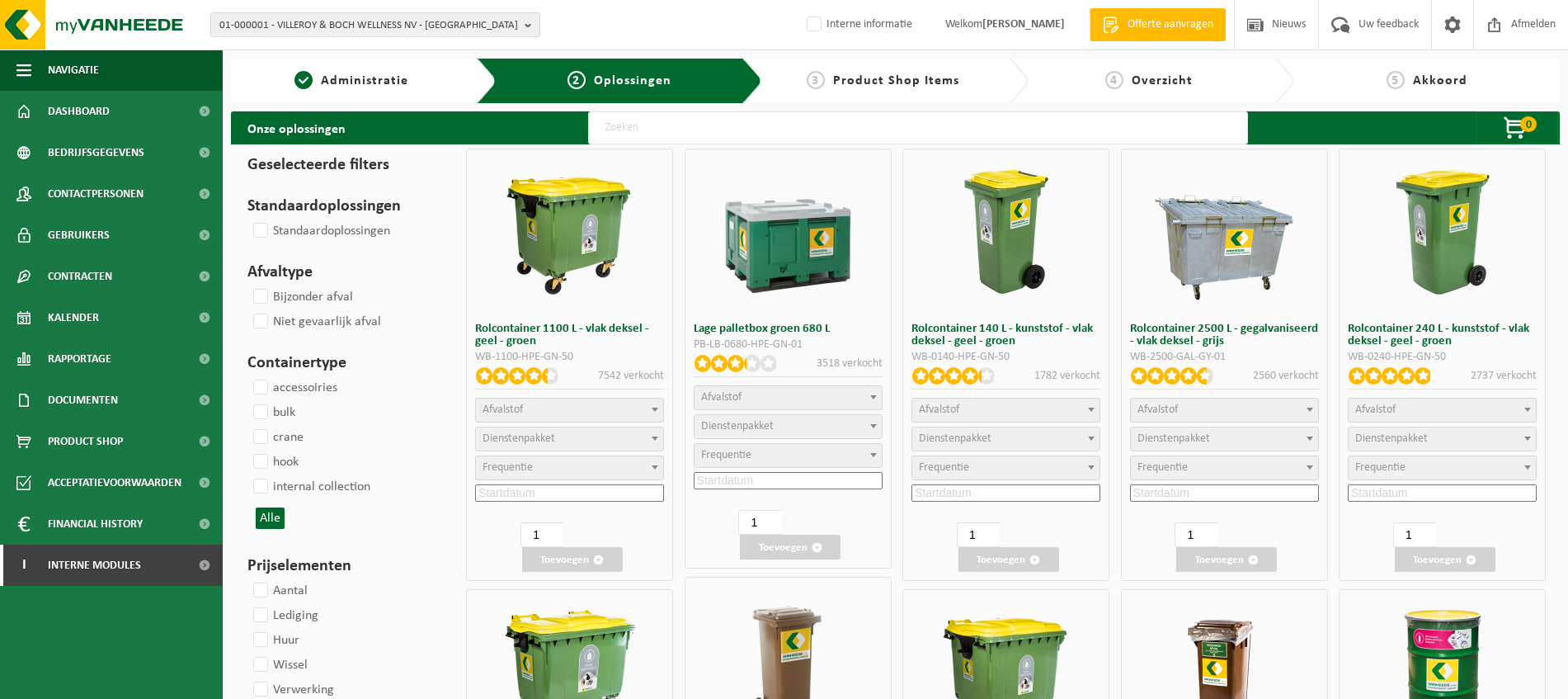
select select
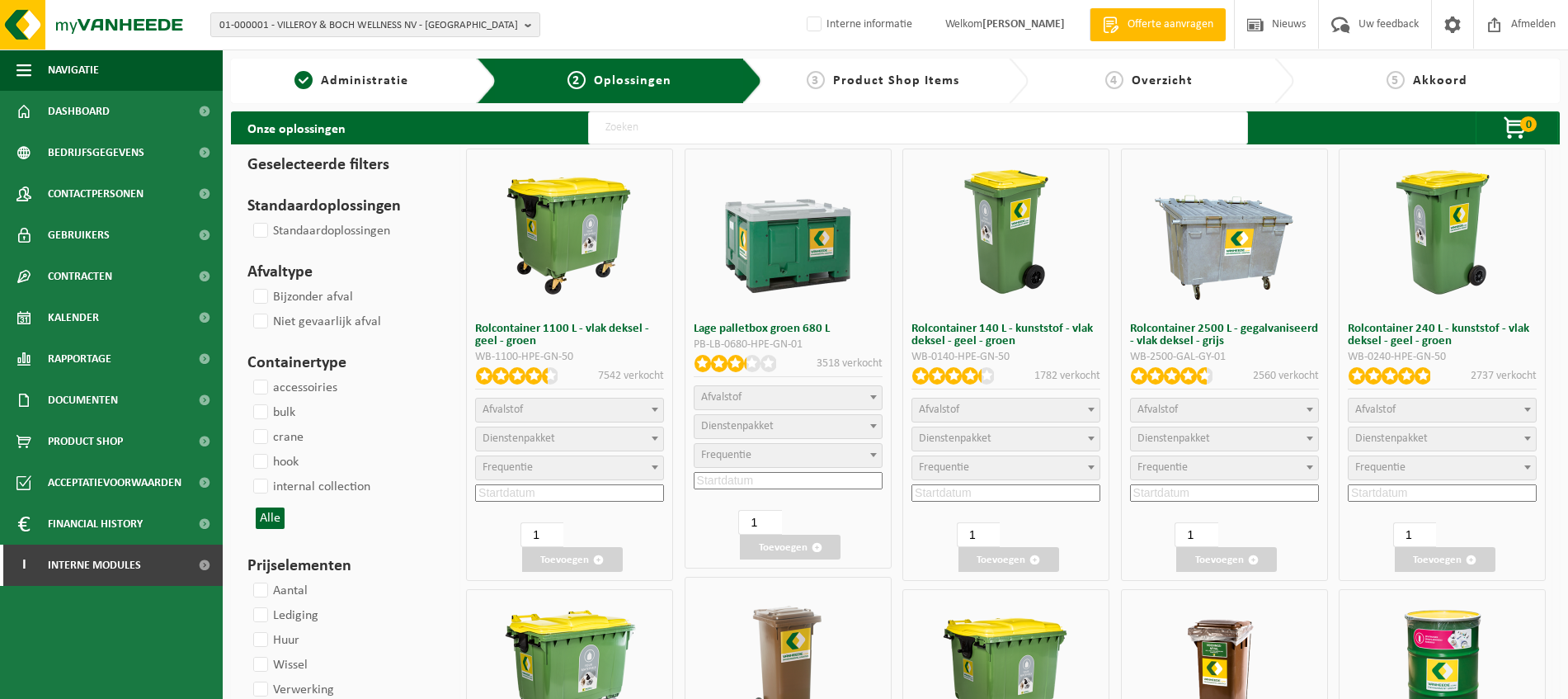
select select
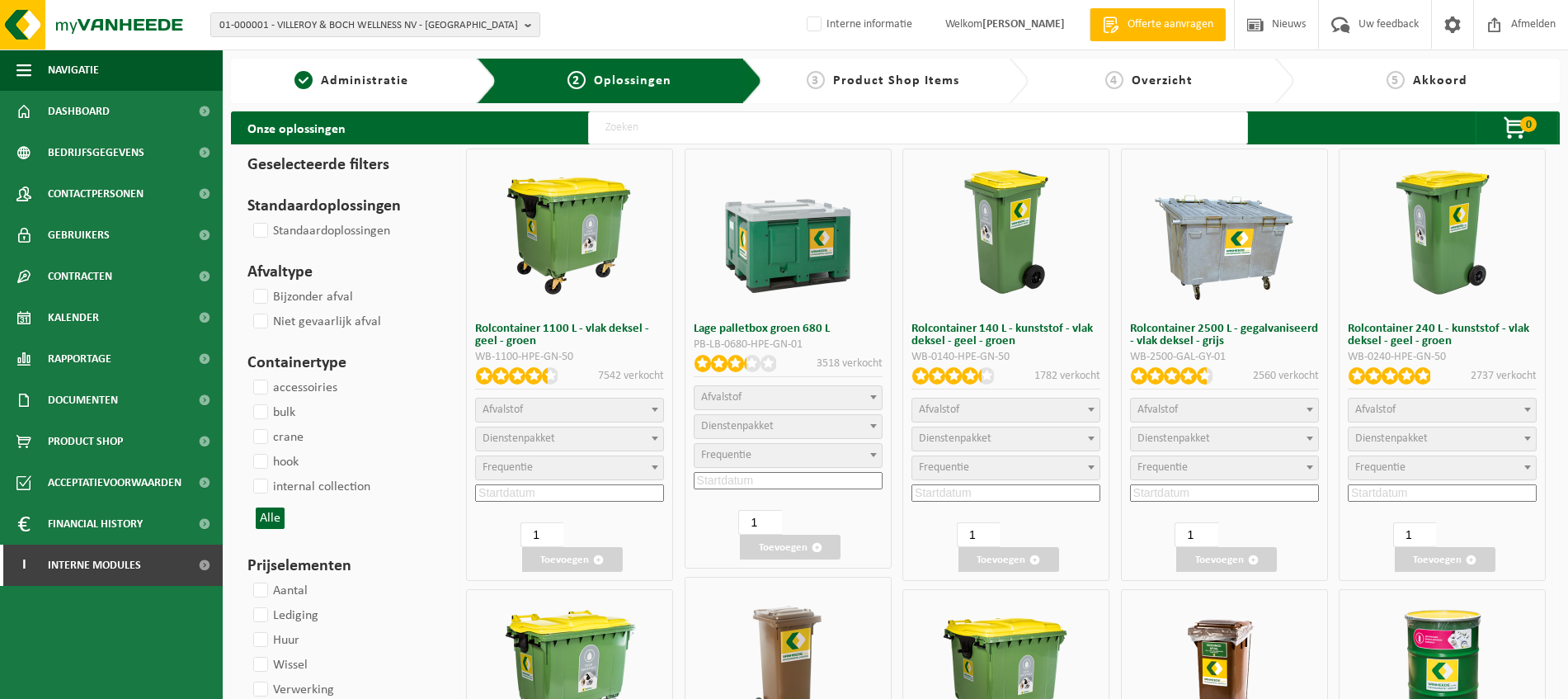
select select
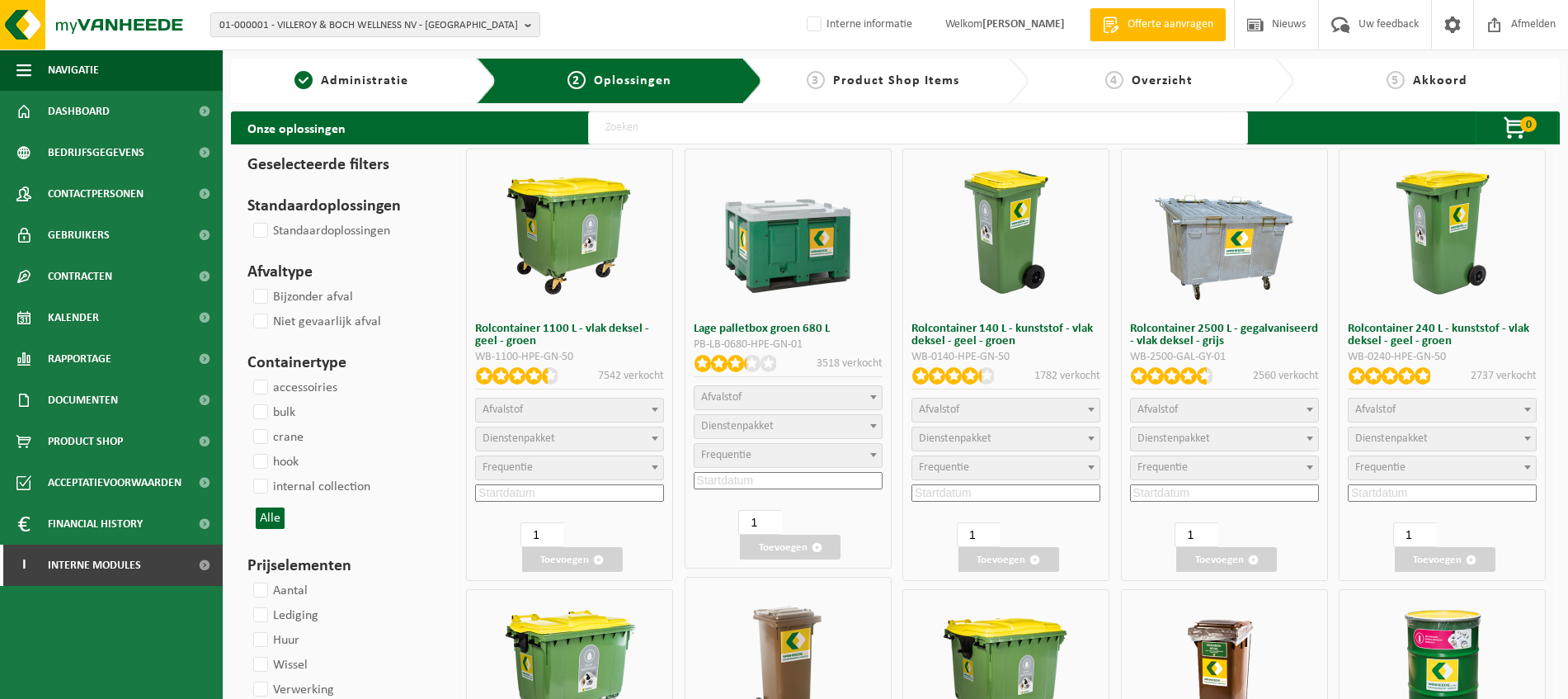
select select
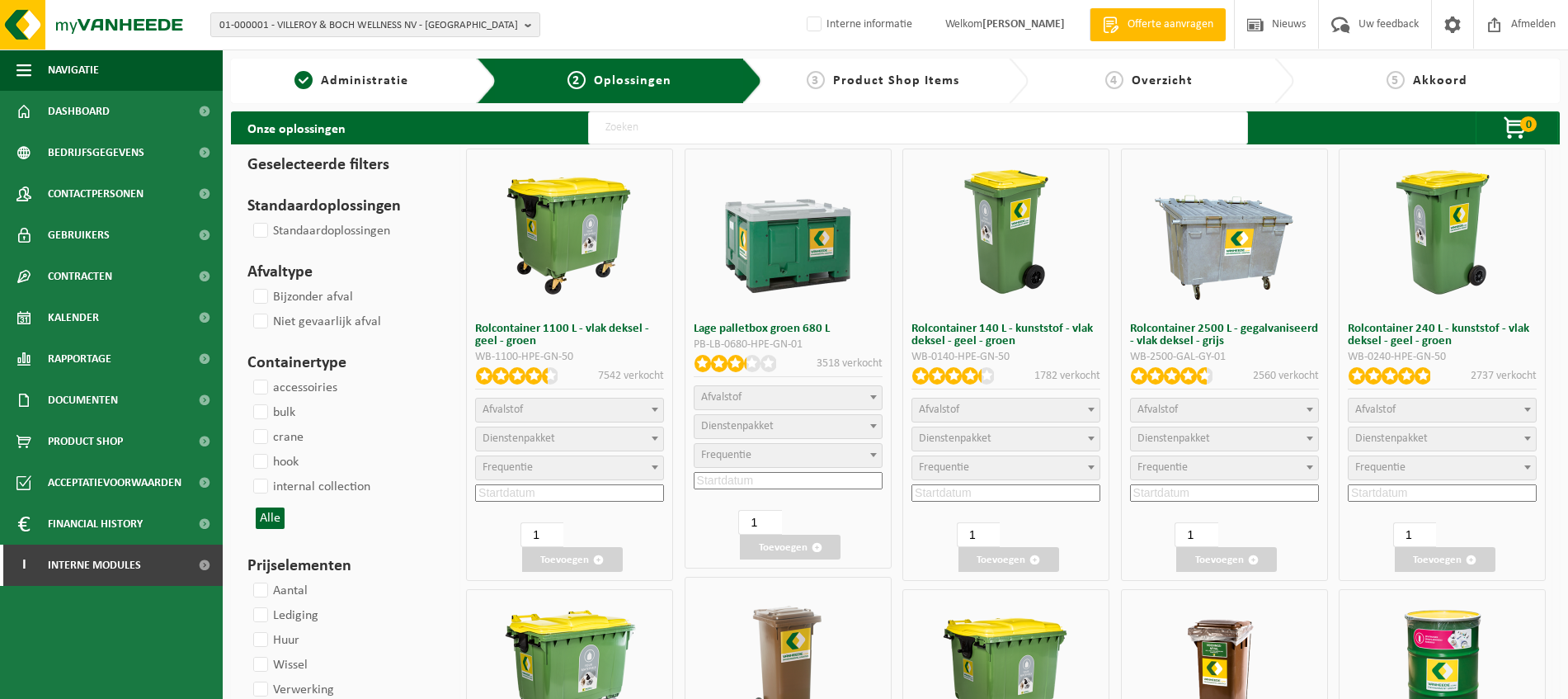
select select
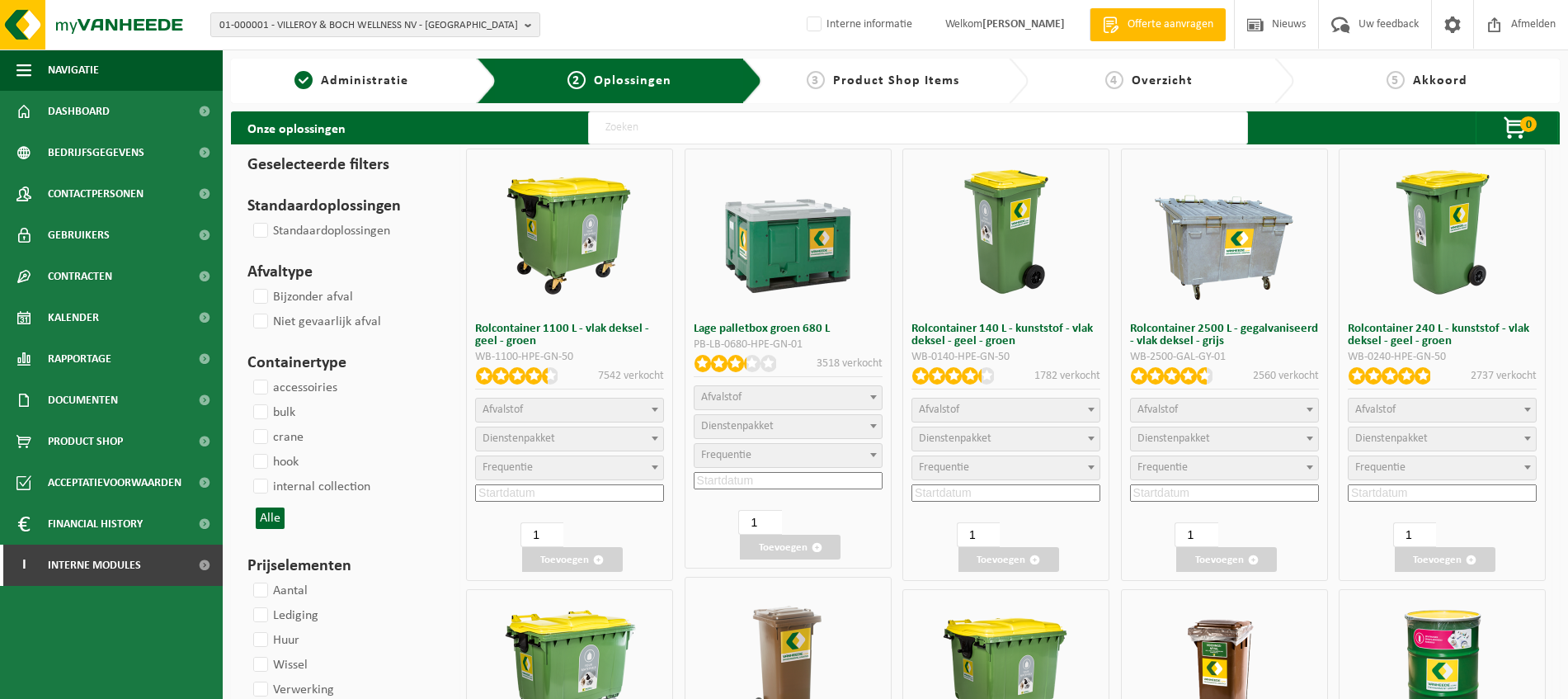
select select
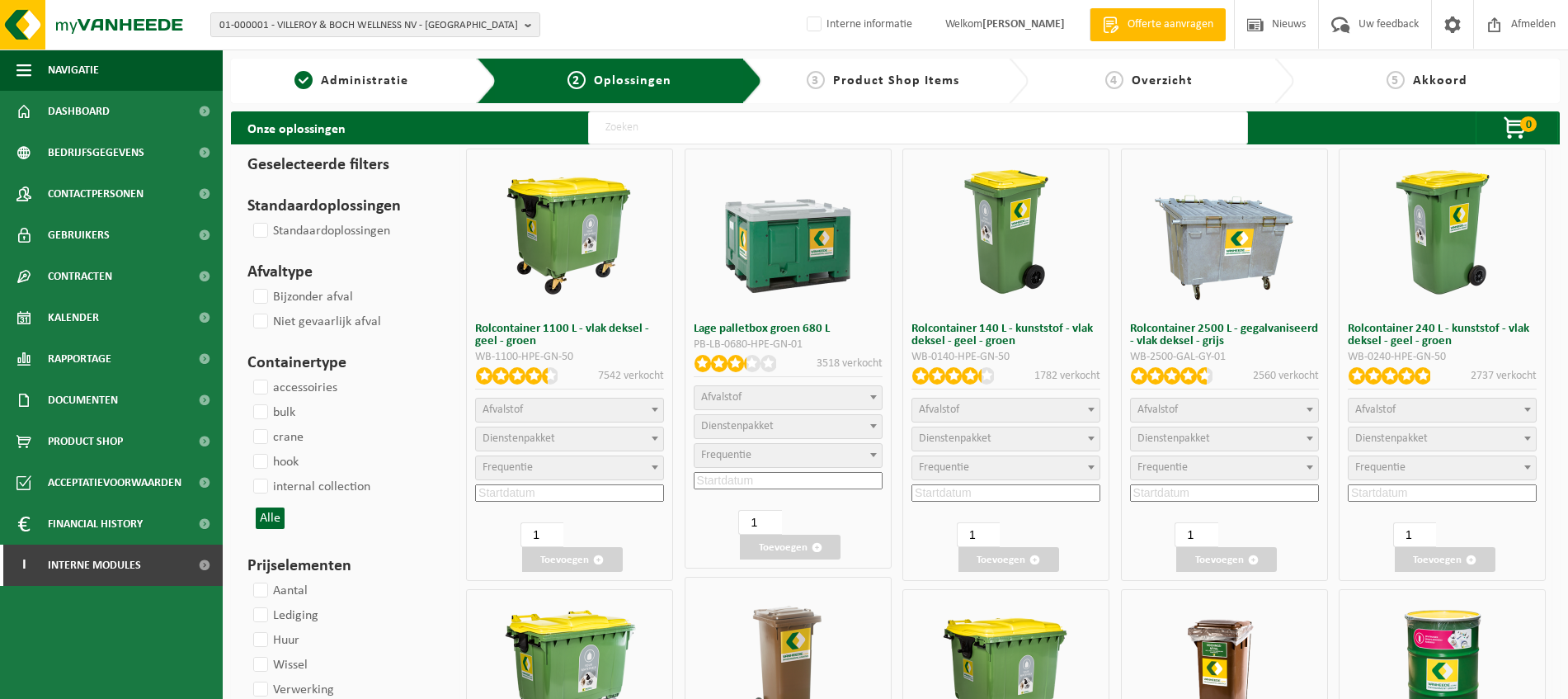
select select
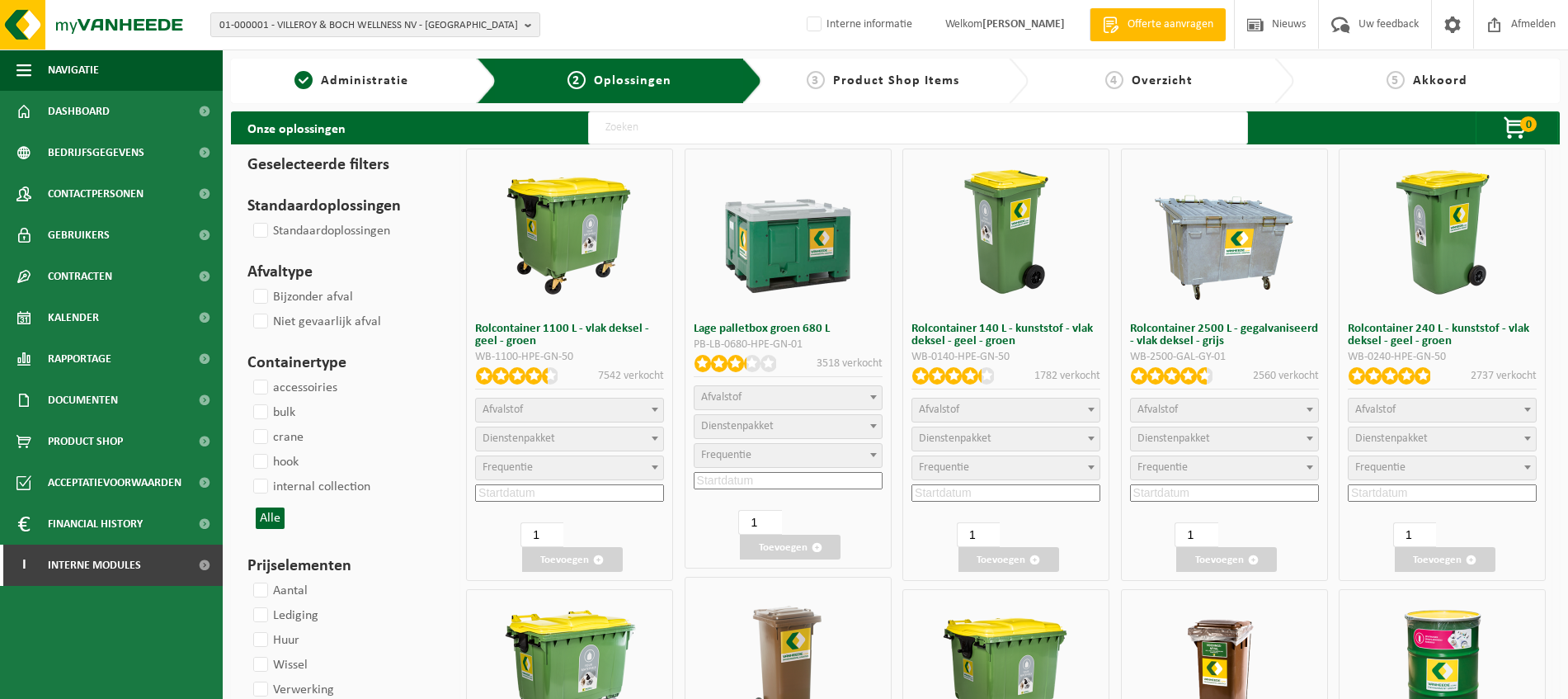
select select
click at [1045, 132] on input "text" at bounding box center [918, 127] width 660 height 33
type input "240"
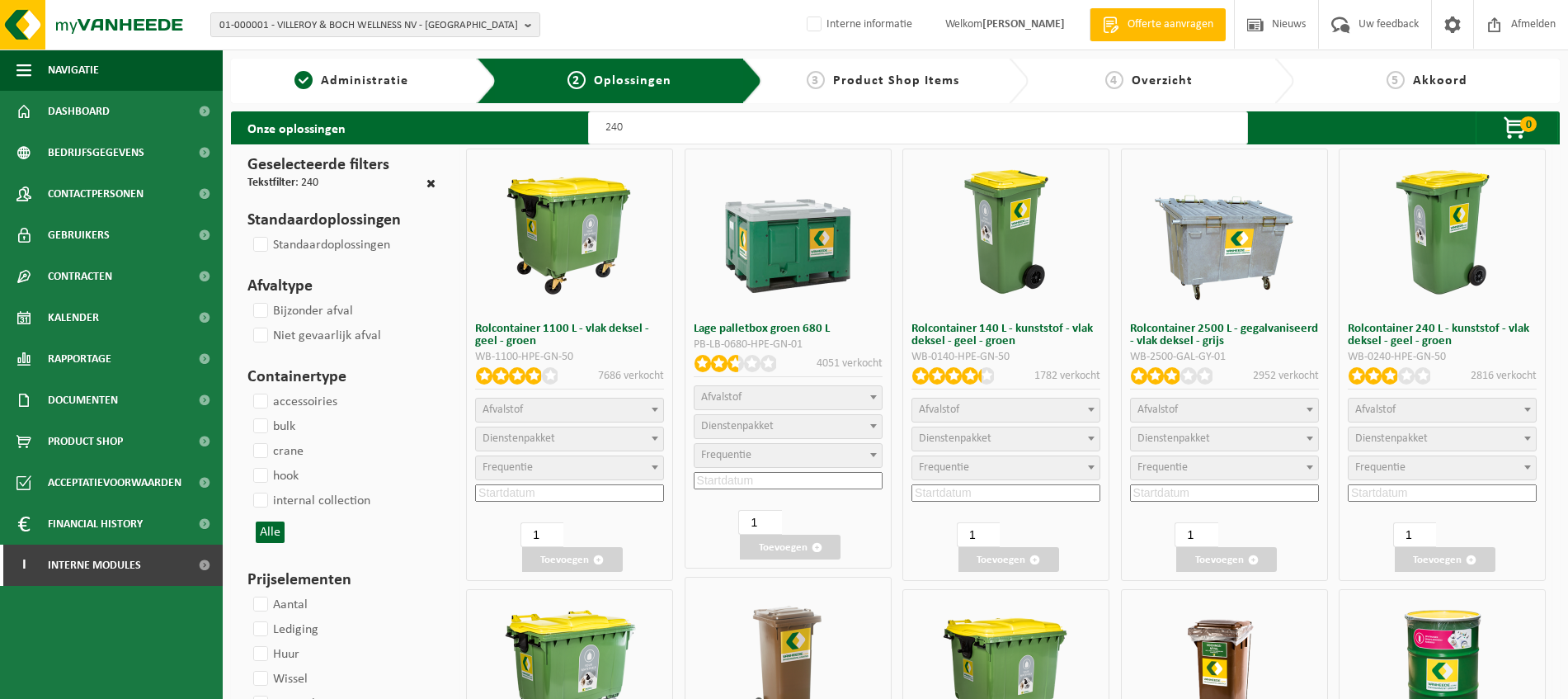
select select
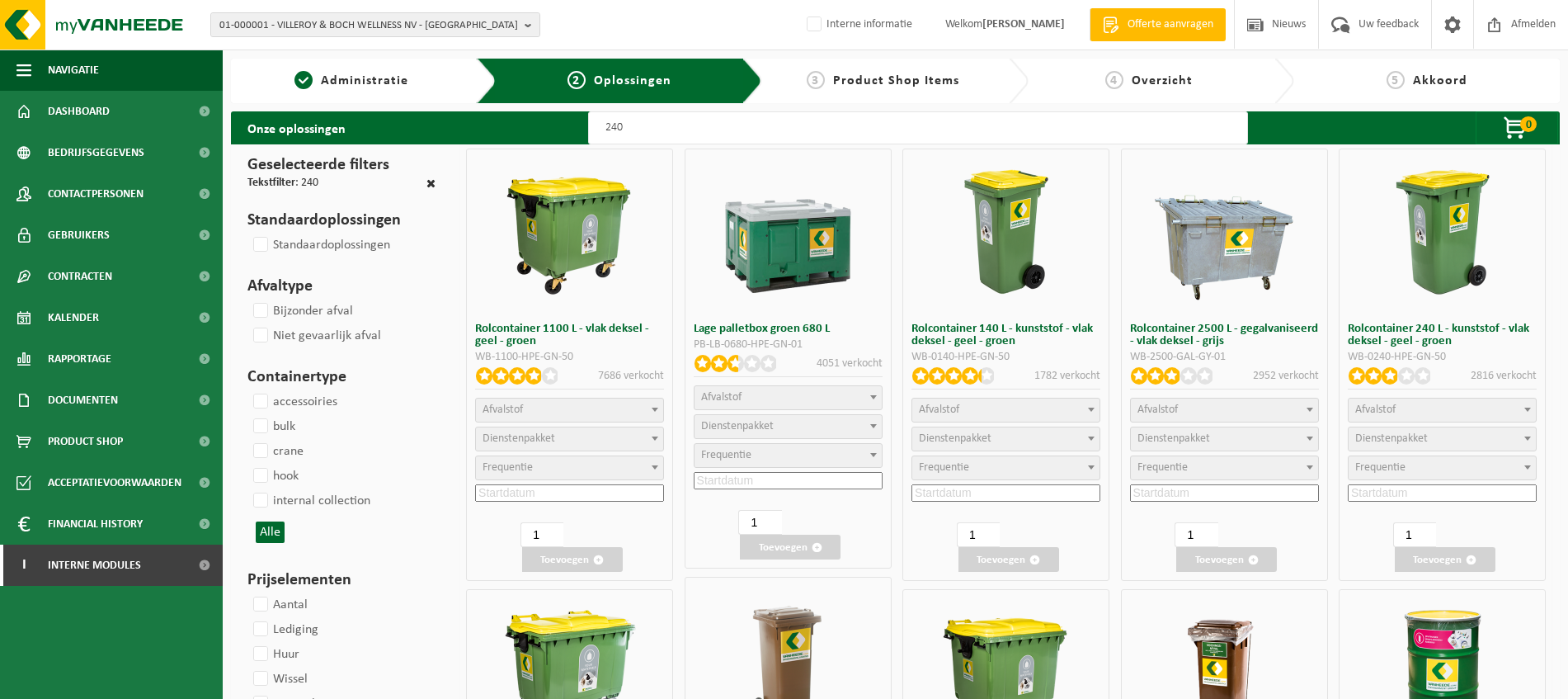
select select
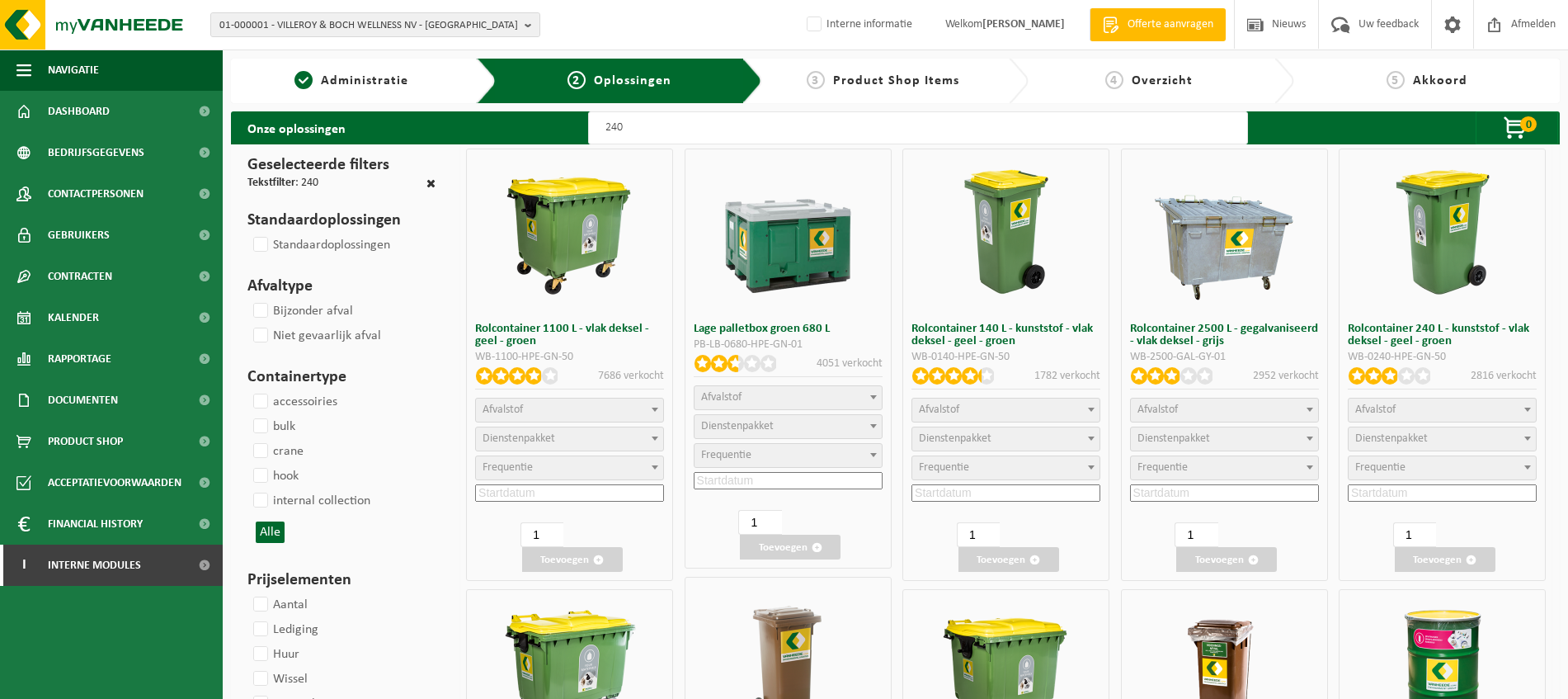
select select
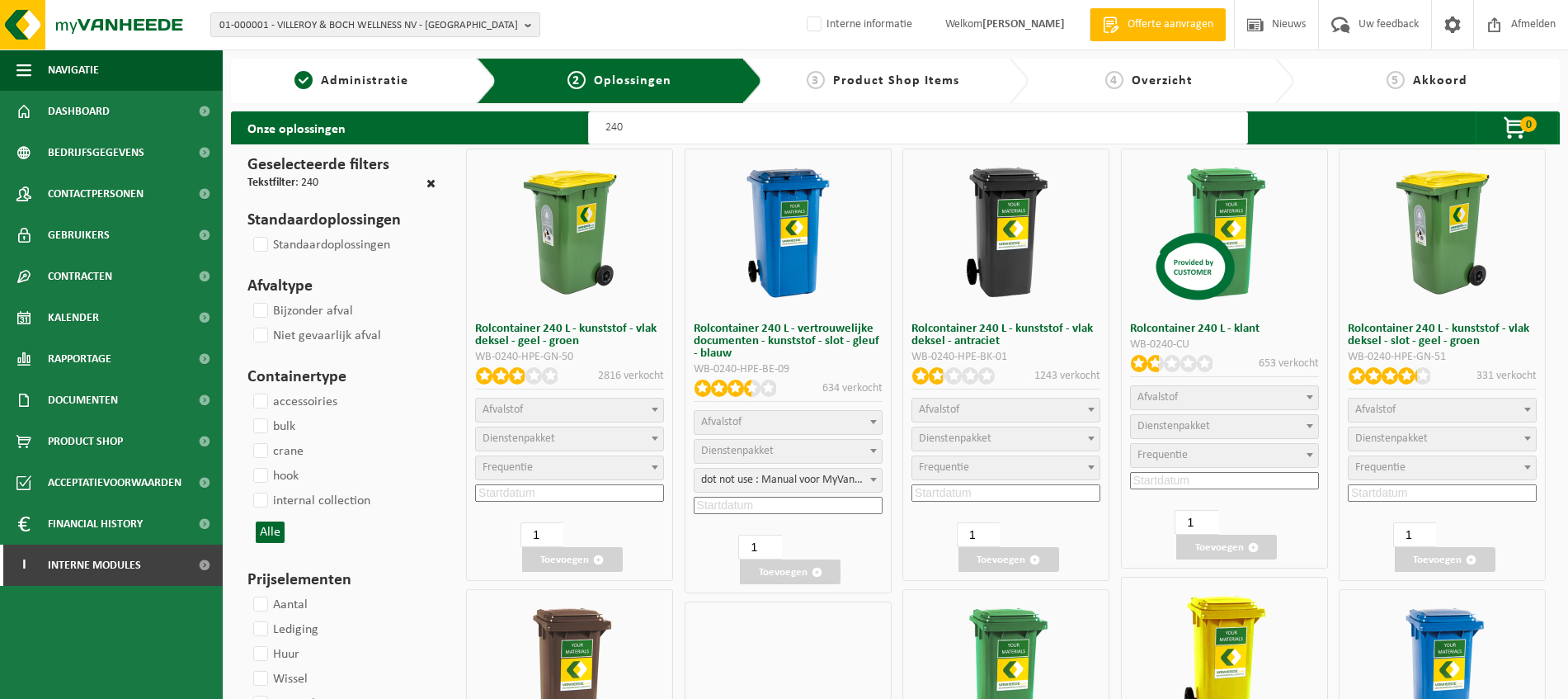
select select
select select "25"
type input "240"
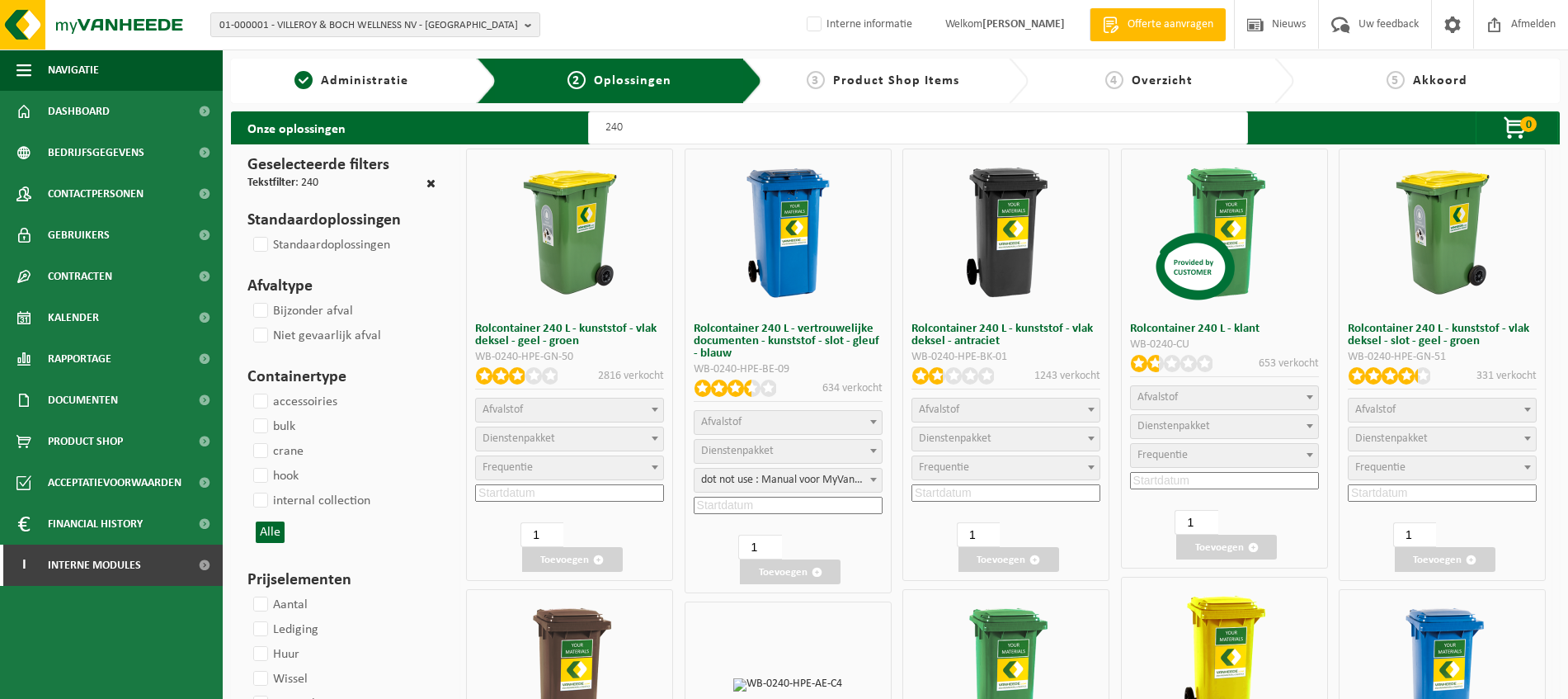
click at [655, 413] on span at bounding box center [655, 410] width 17 height 22
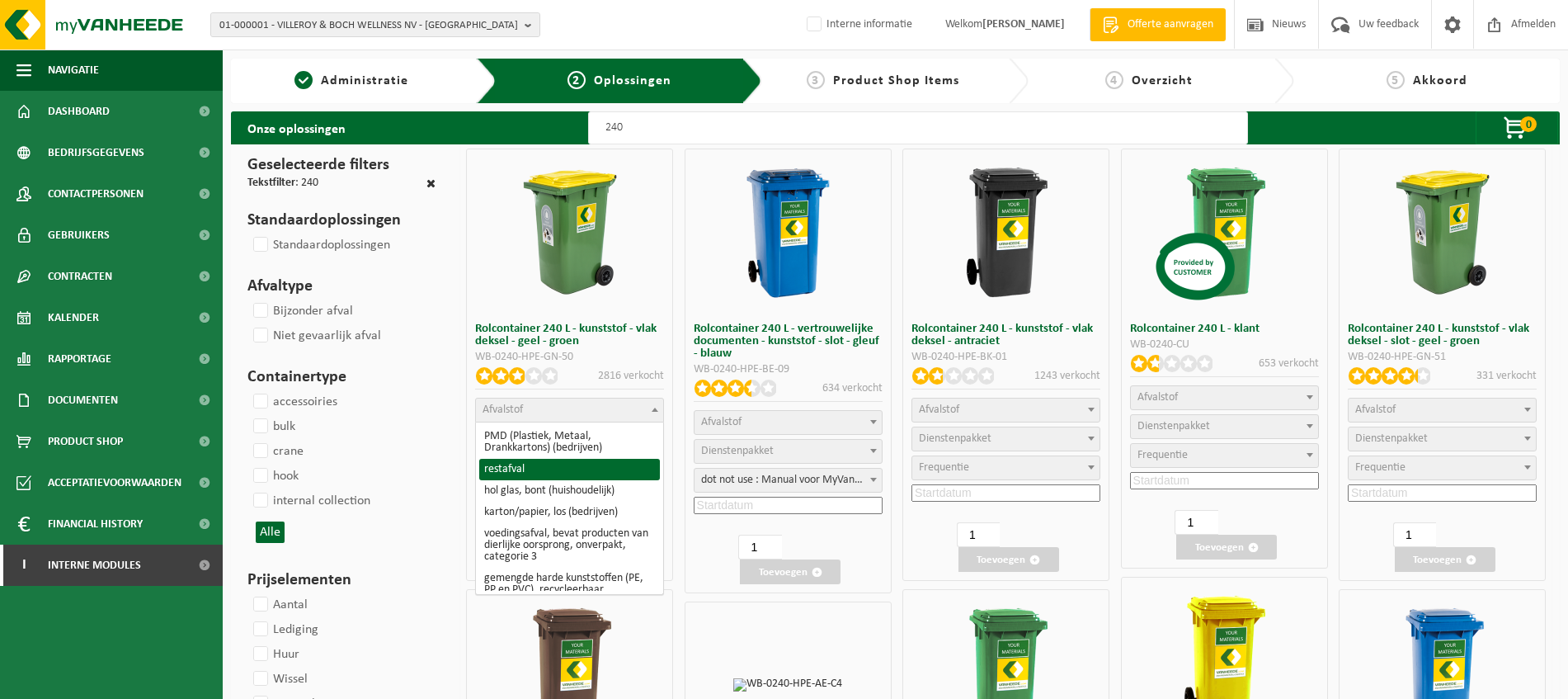
select select "29"
select select
select select "2"
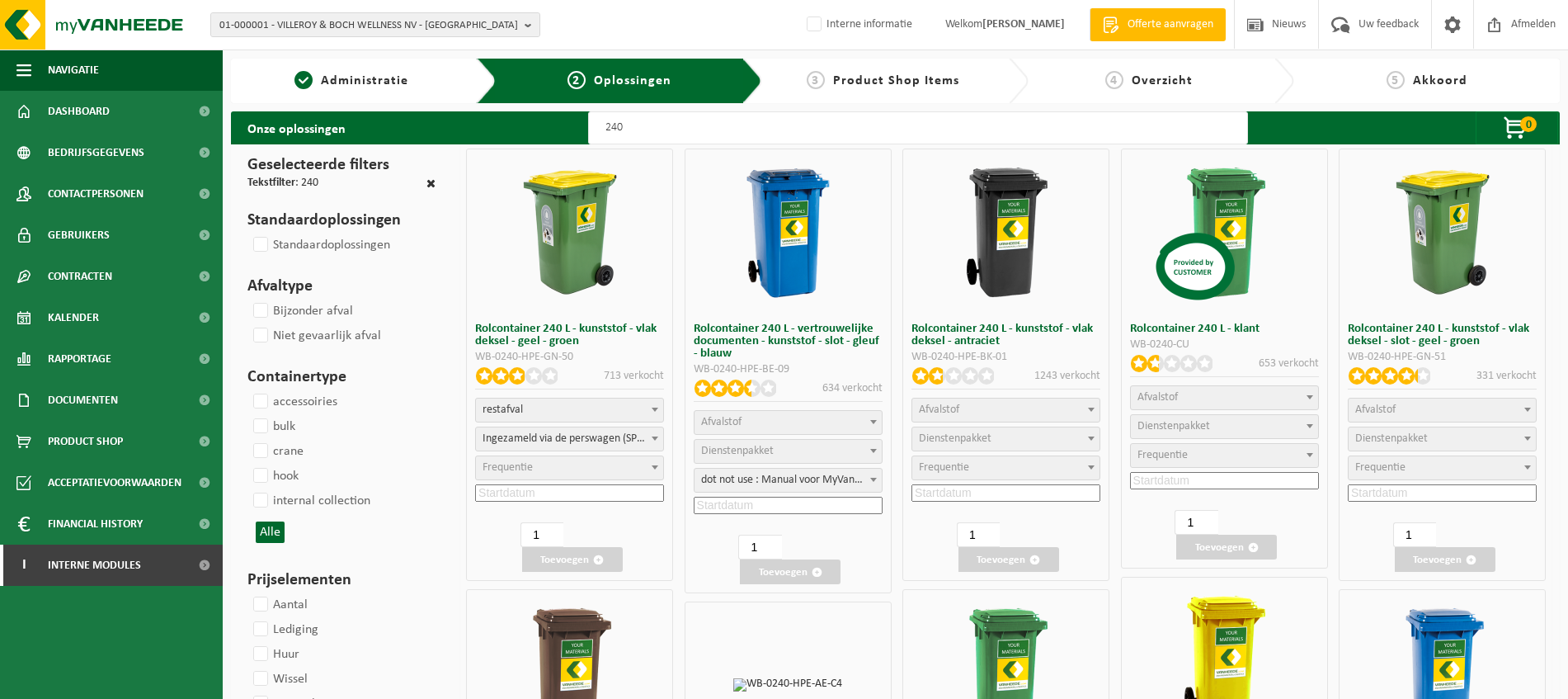
click at [653, 471] on span at bounding box center [655, 468] width 17 height 22
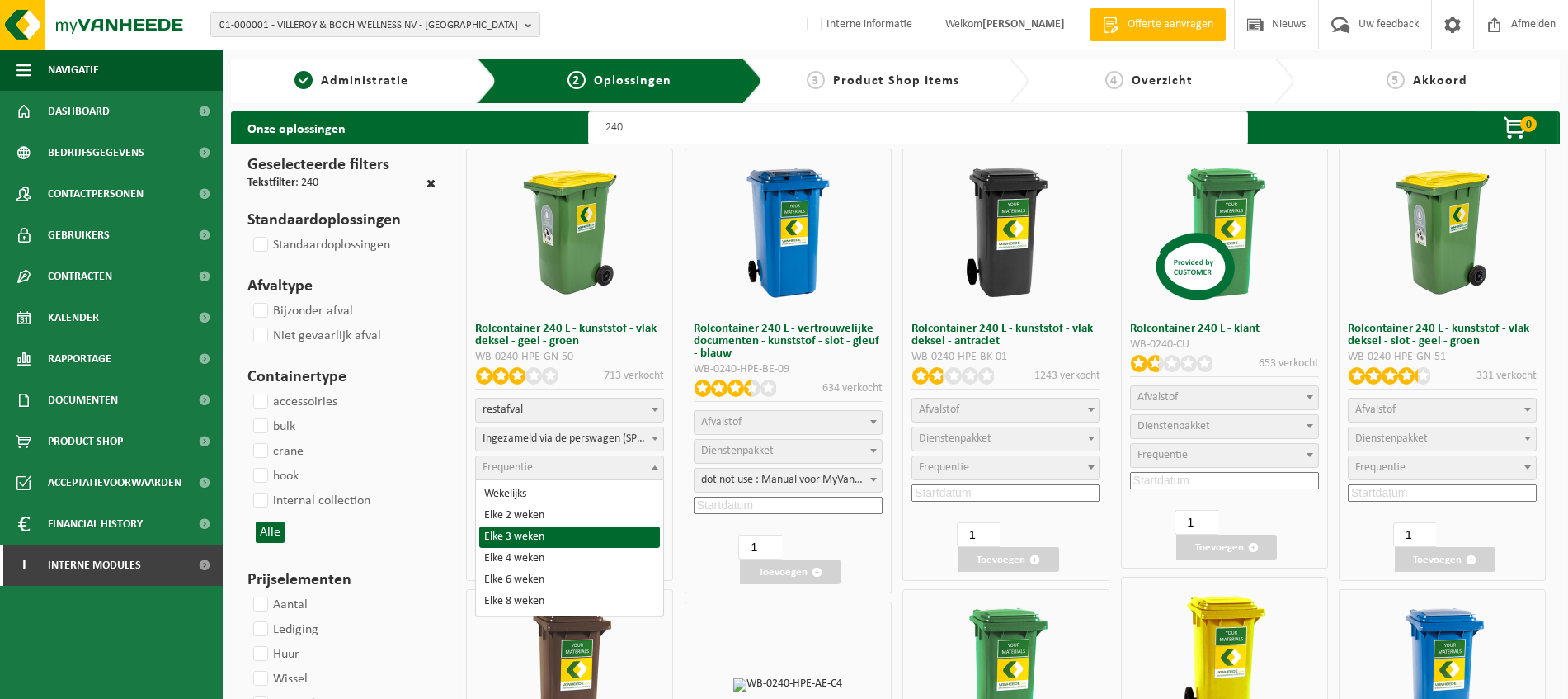
select select "13"
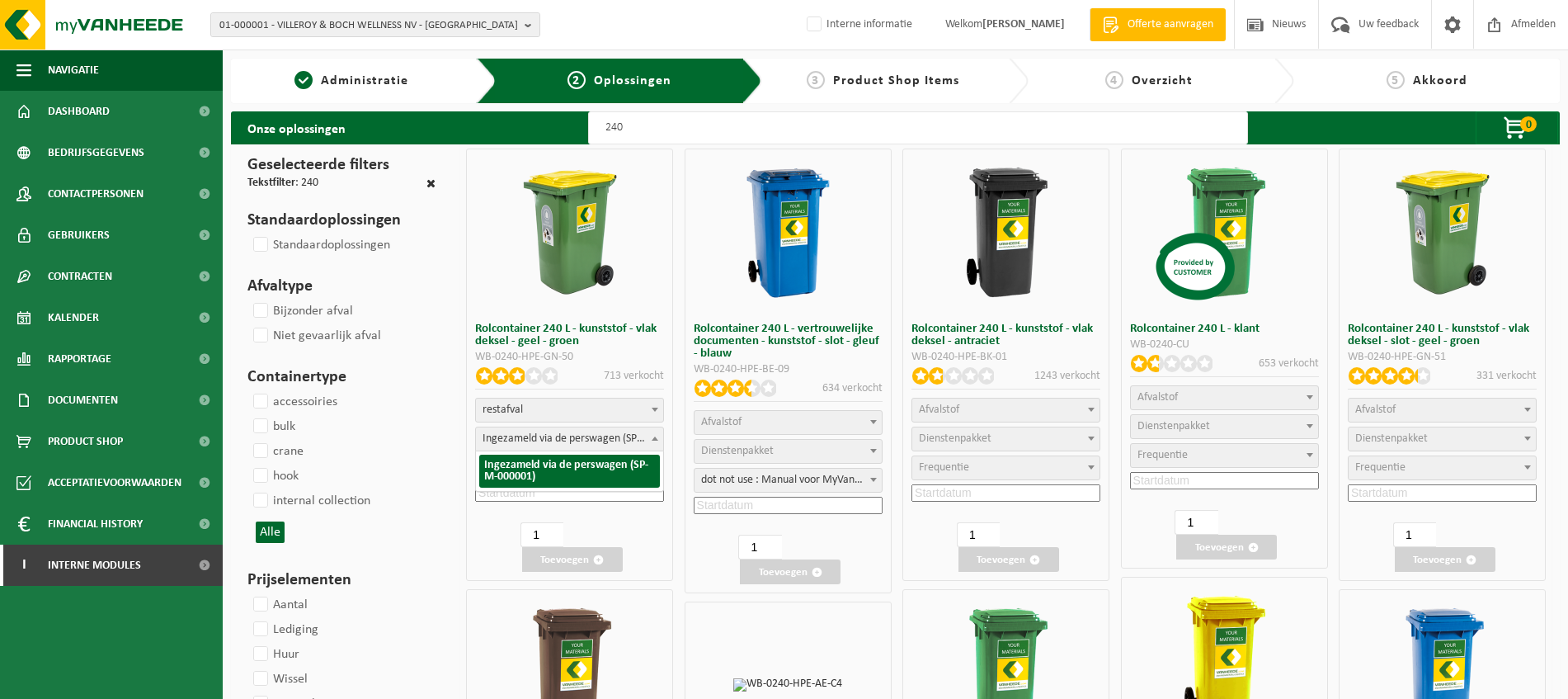
click at [649, 435] on span at bounding box center [655, 438] width 17 height 22
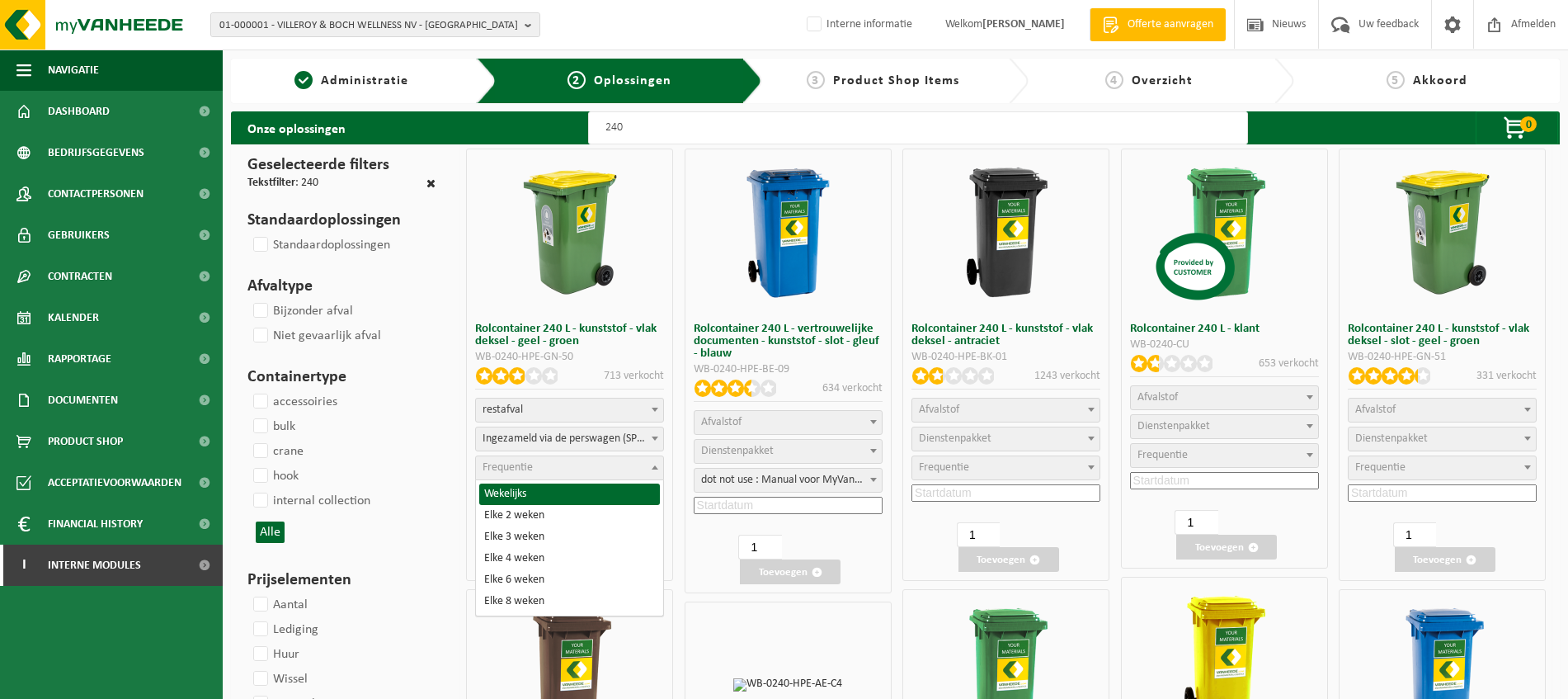
click at [653, 472] on span at bounding box center [655, 468] width 17 height 22
select select "13"
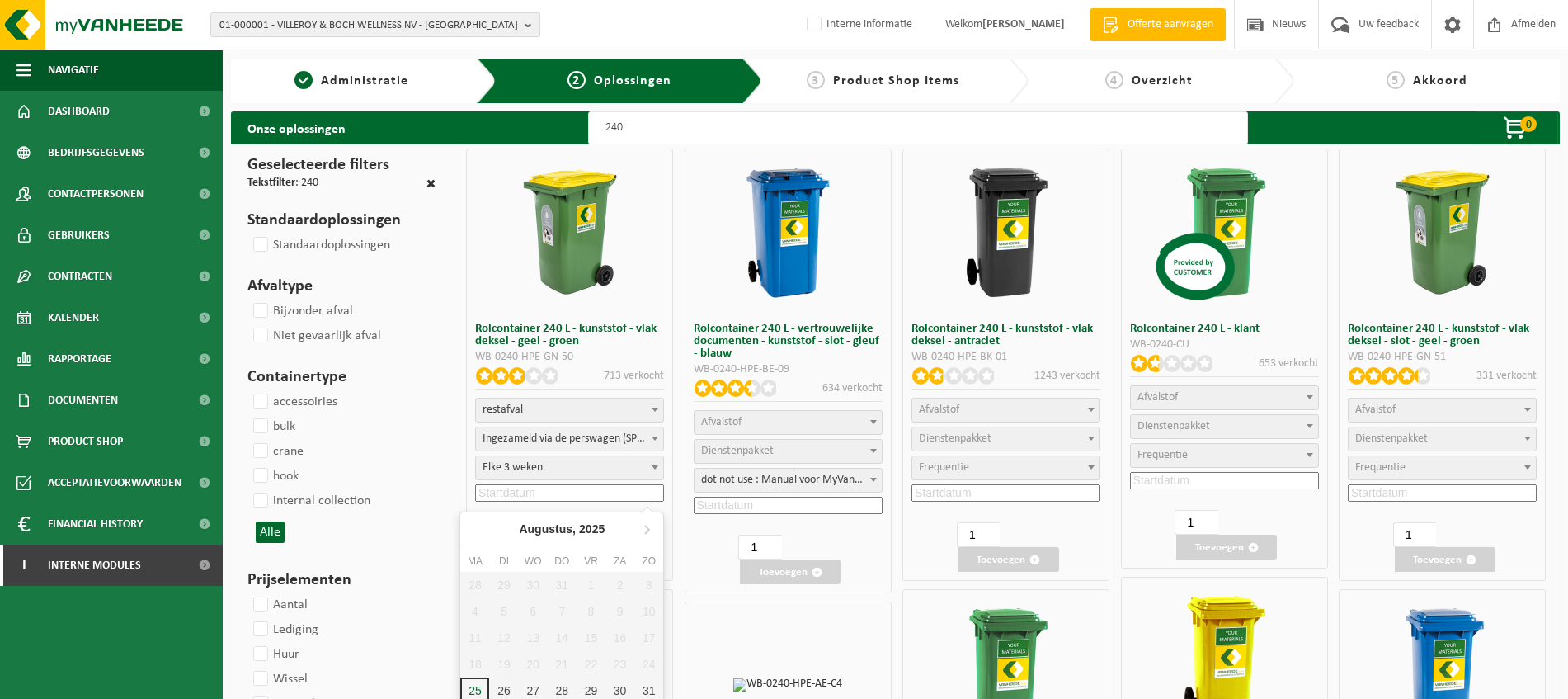
click at [633, 493] on input at bounding box center [570, 493] width 189 height 18
click at [477, 691] on div "25" at bounding box center [475, 691] width 28 height 27
type input "2025-08-25"
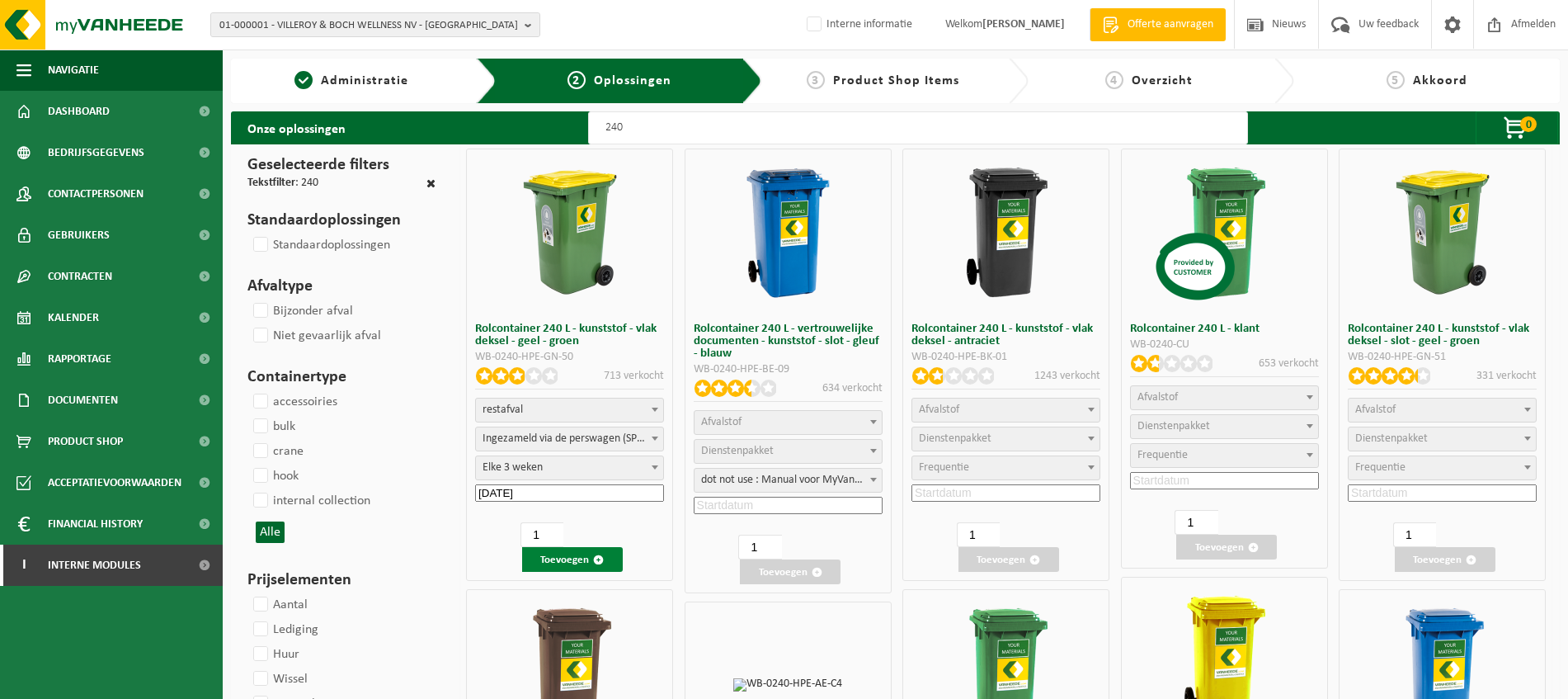
click at [585, 561] on button "Toevoegen" at bounding box center [572, 560] width 101 height 25
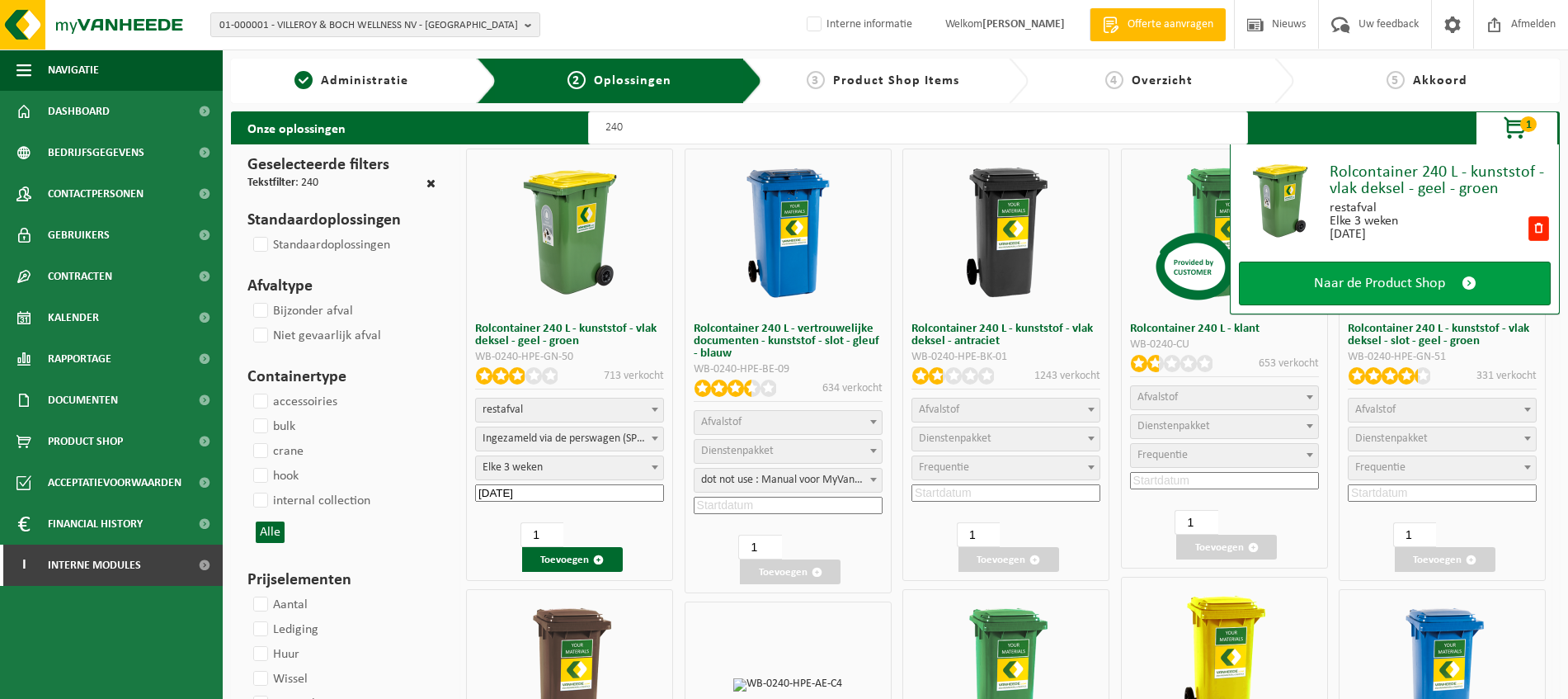
click at [1429, 286] on span "Naar de Product Shop" at bounding box center [1380, 283] width 132 height 18
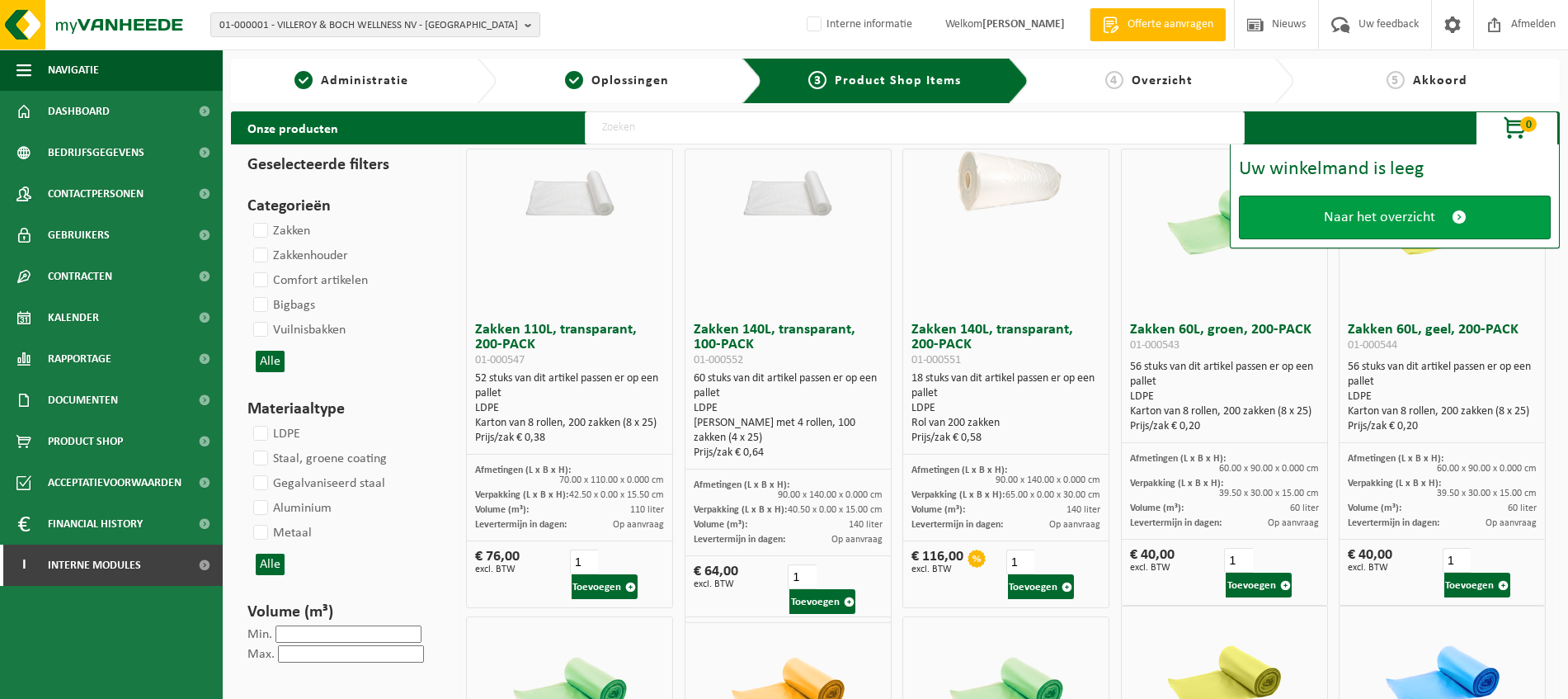
click at [1378, 220] on span "Naar het overzicht" at bounding box center [1380, 217] width 111 height 18
click at [1459, 220] on span at bounding box center [1459, 217] width 15 height 18
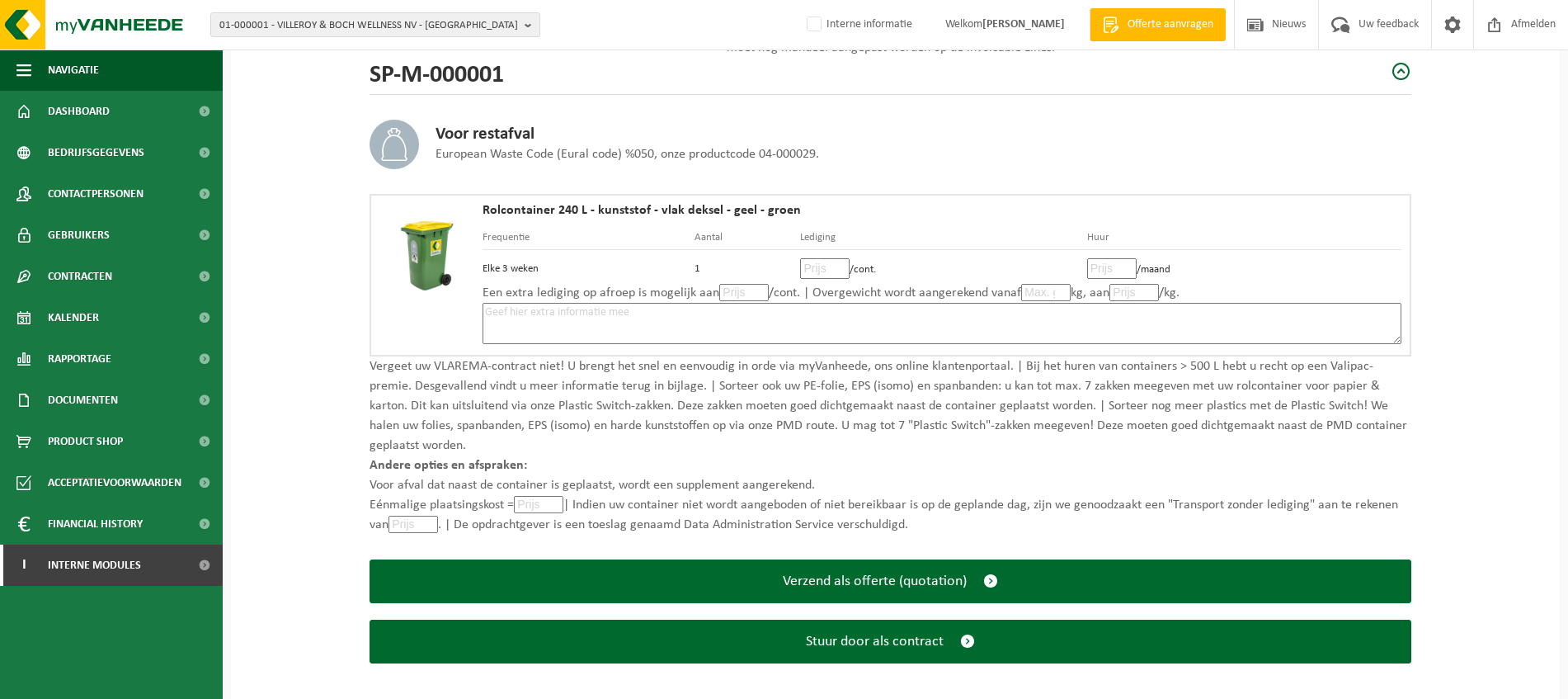
scroll to position [239, 0]
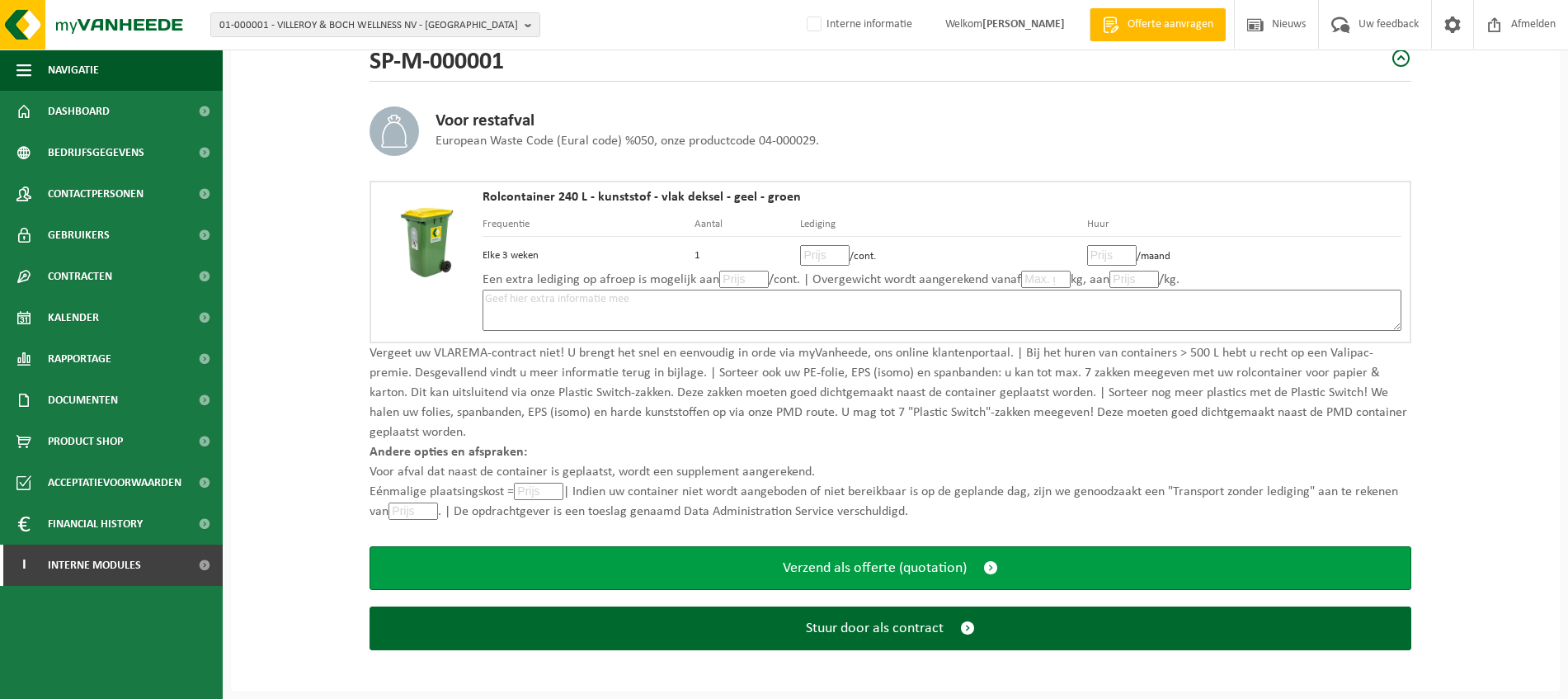
click at [969, 567] on button "Verzend als offerte (quotation)" at bounding box center [890, 568] width 1042 height 44
